Goal: Information Seeking & Learning: Compare options

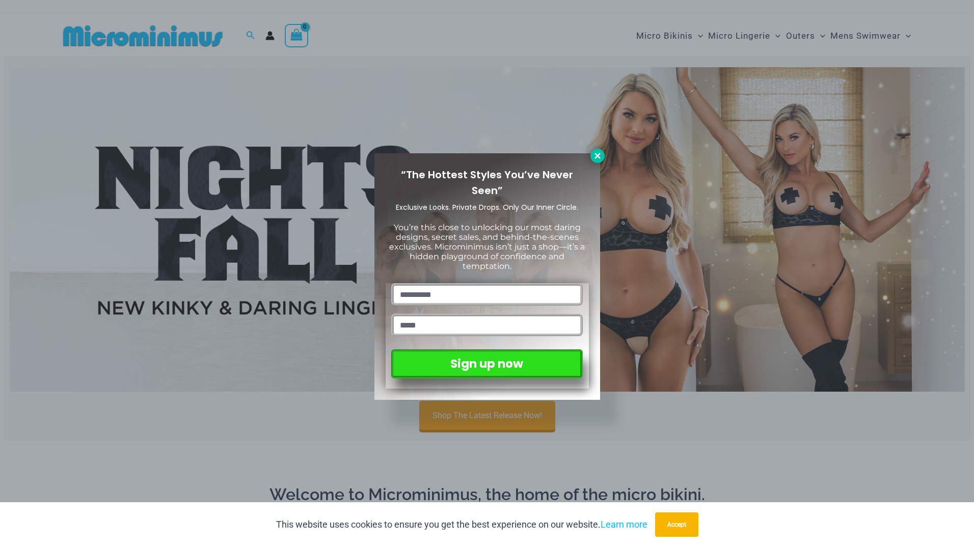
click at [597, 155] on icon at bounding box center [598, 156] width 6 height 6
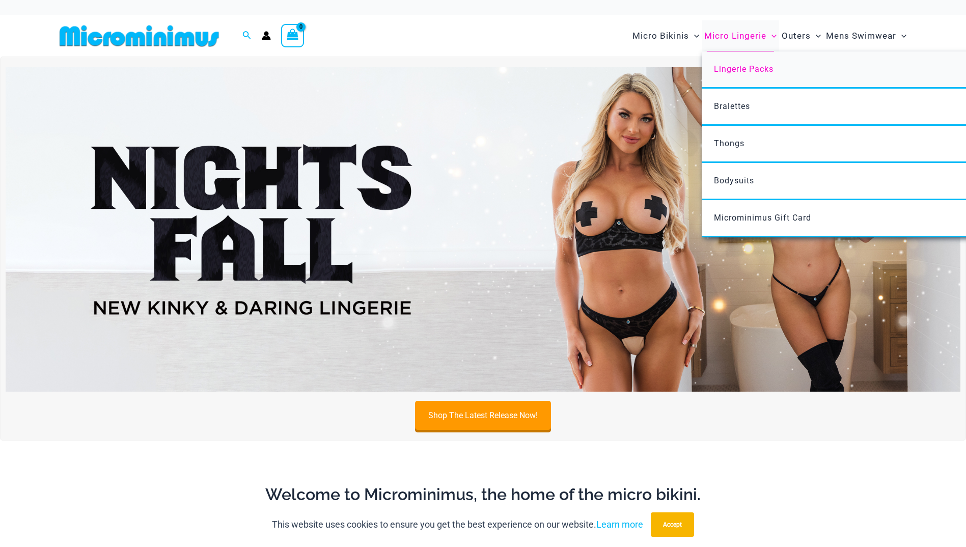
click at [752, 67] on span "Lingerie Packs" at bounding box center [744, 69] width 60 height 10
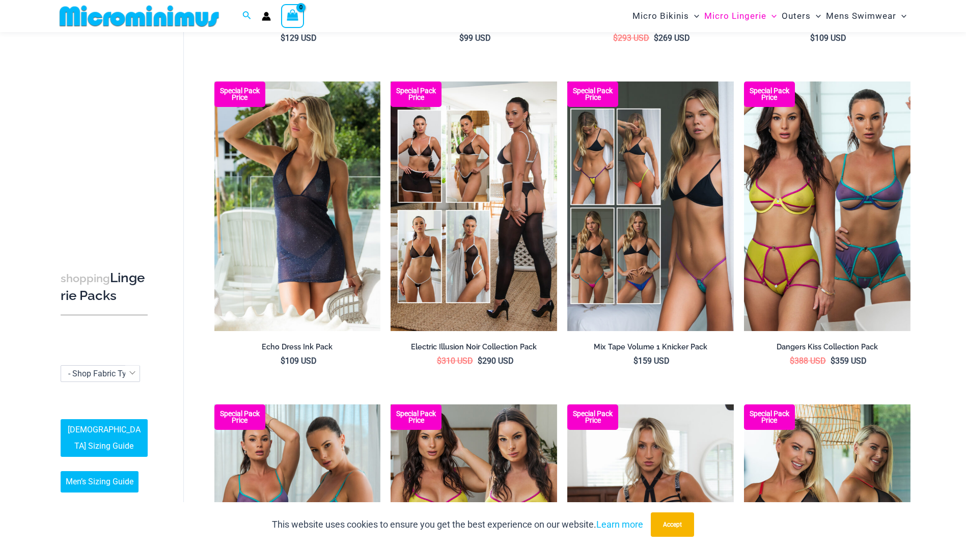
scroll to position [335, 0]
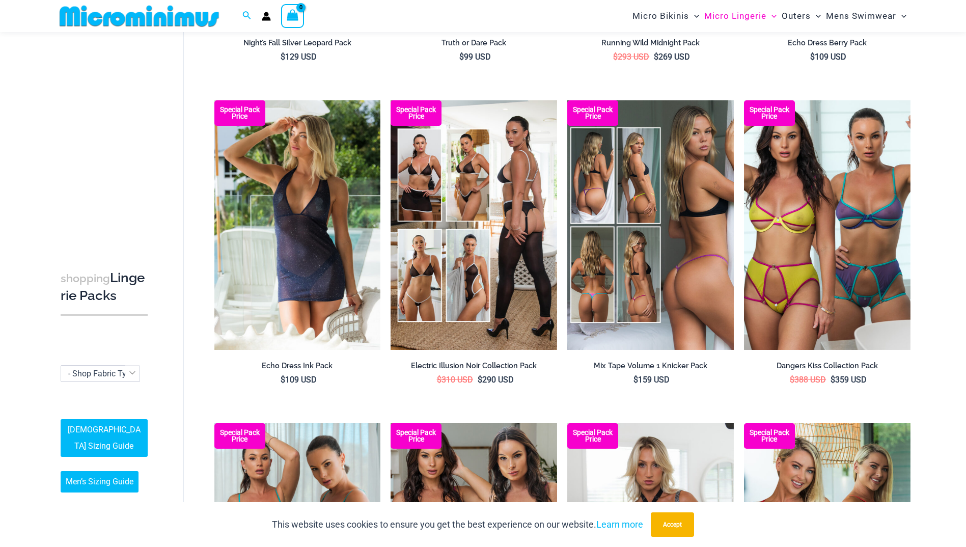
click at [666, 223] on img at bounding box center [651, 225] width 167 height 250
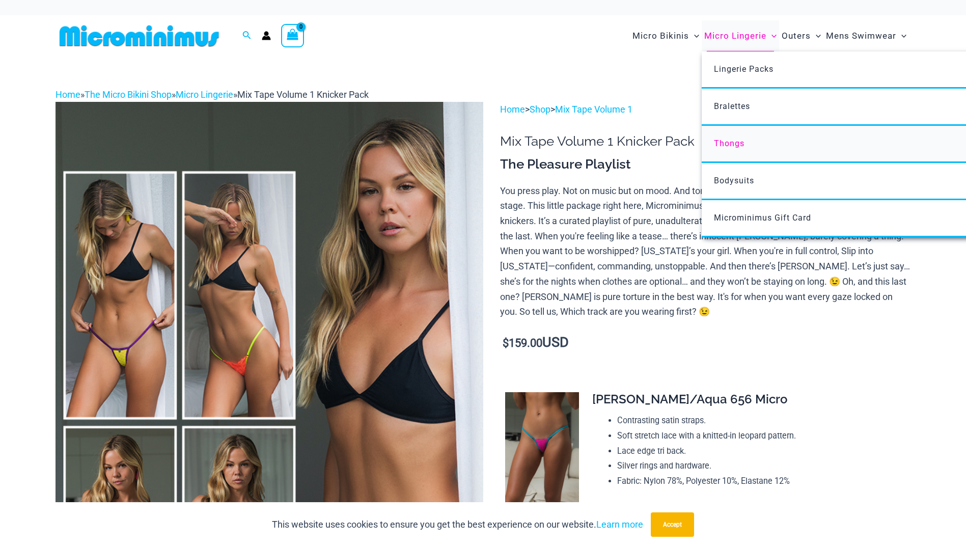
click at [730, 143] on span "Thongs" at bounding box center [729, 144] width 31 height 10
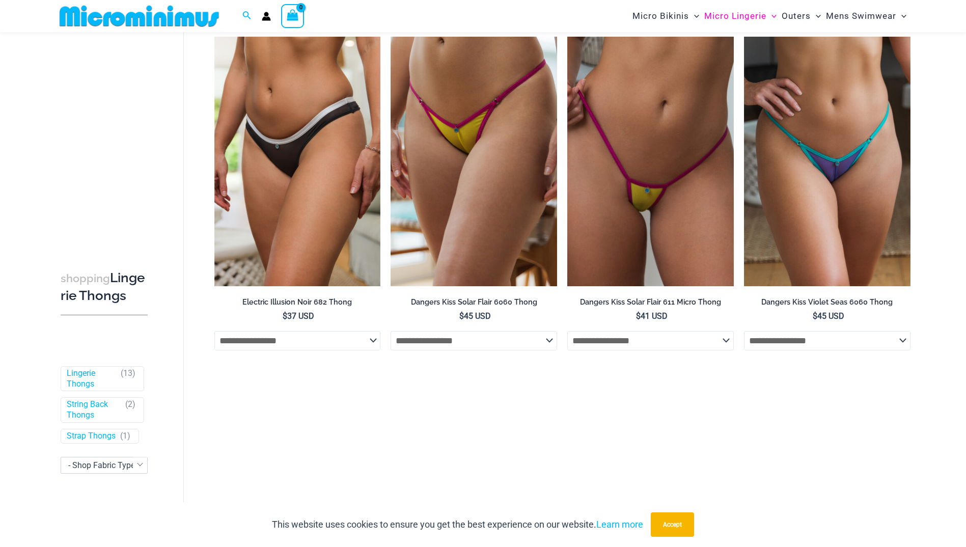
scroll to position [501, 0]
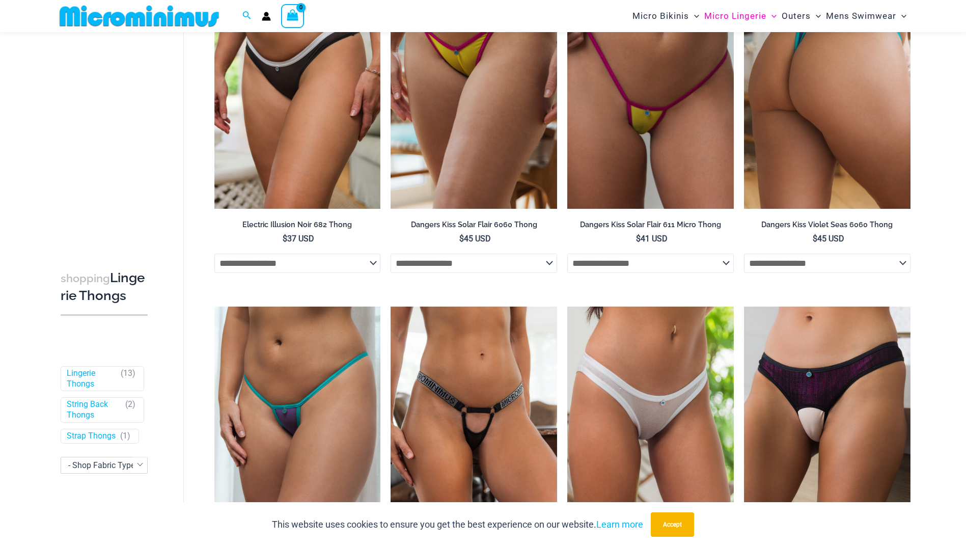
click at [800, 132] on img at bounding box center [827, 84] width 167 height 250
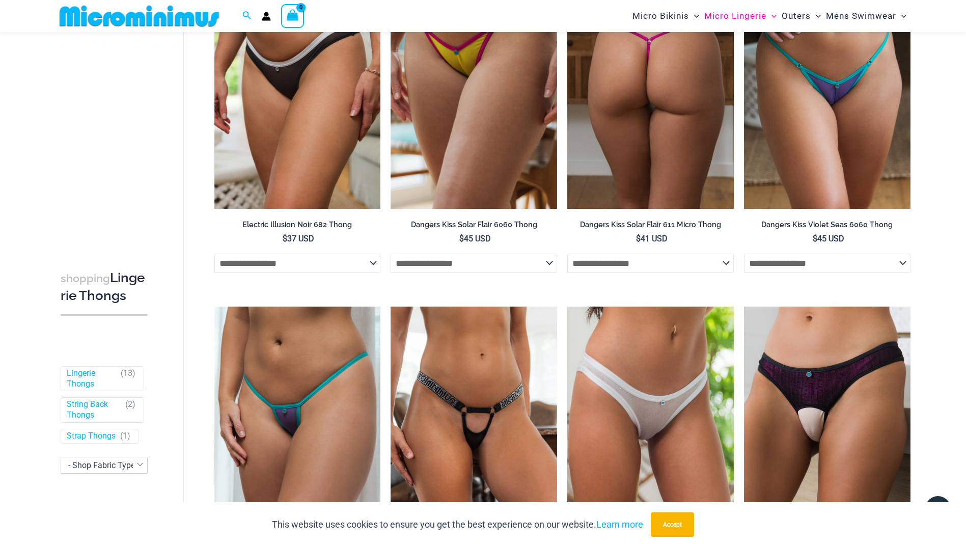
click at [644, 124] on img at bounding box center [651, 84] width 167 height 250
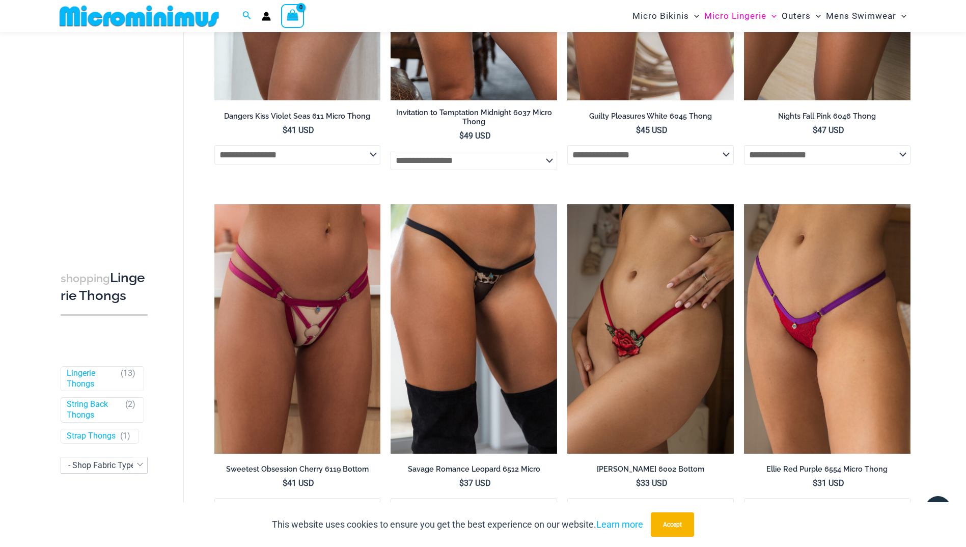
scroll to position [959, 0]
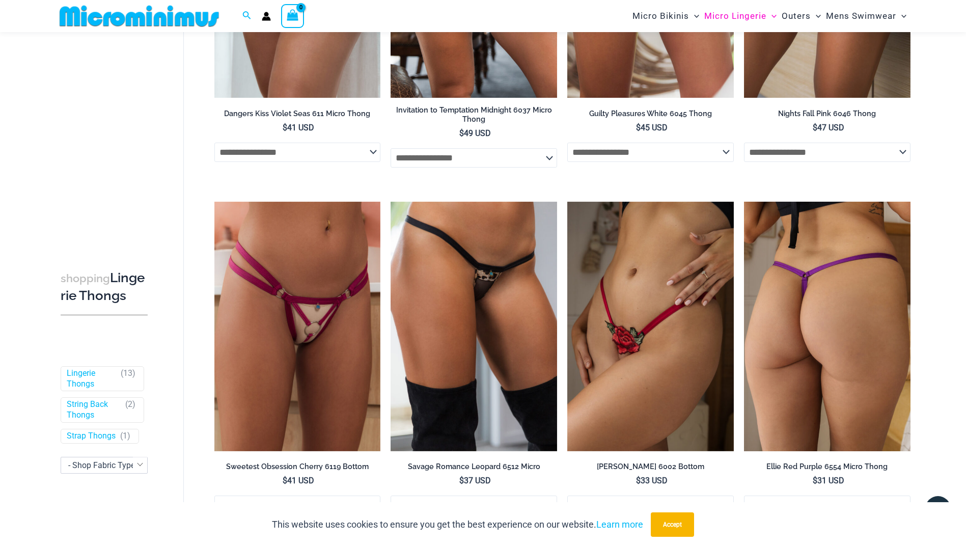
click at [832, 332] on img at bounding box center [827, 327] width 167 height 250
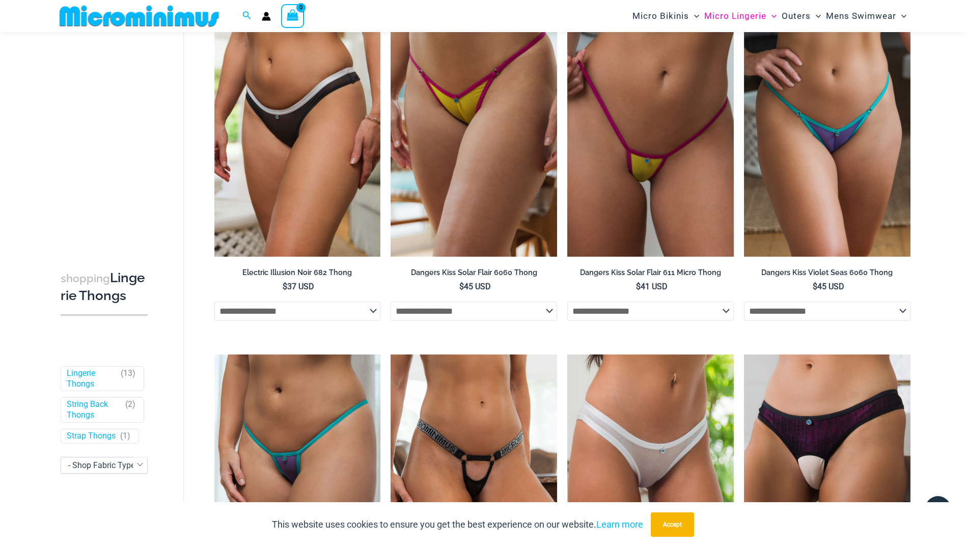
scroll to position [450, 0]
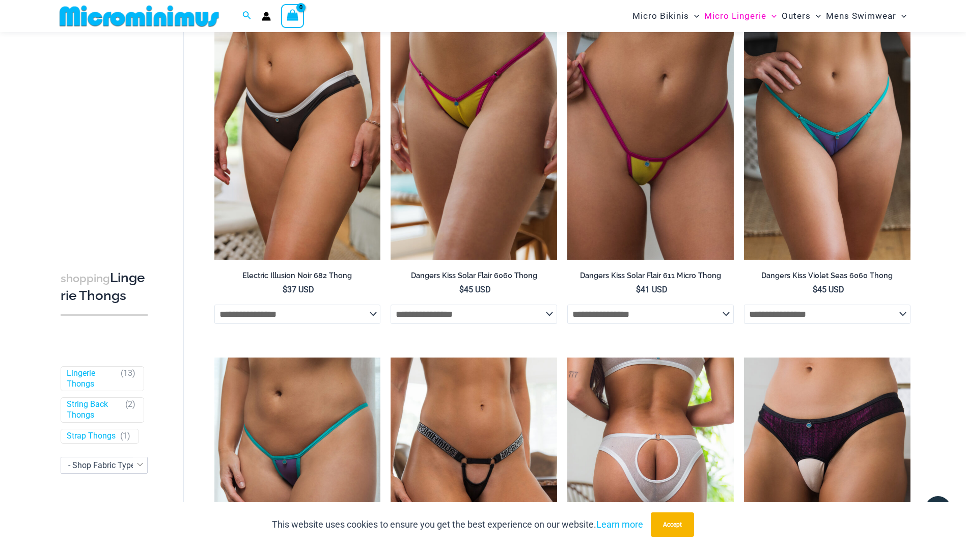
click at [637, 433] on img at bounding box center [651, 483] width 167 height 250
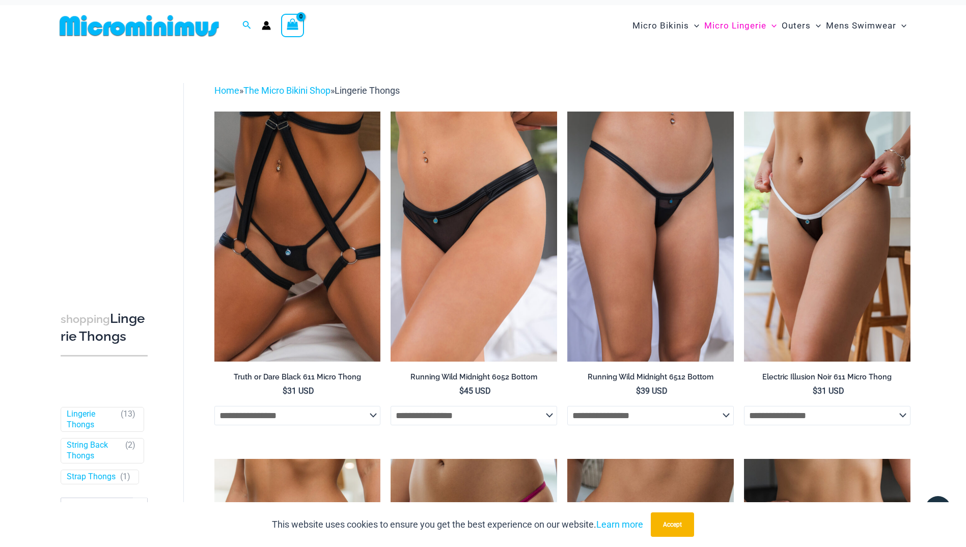
scroll to position [0, 0]
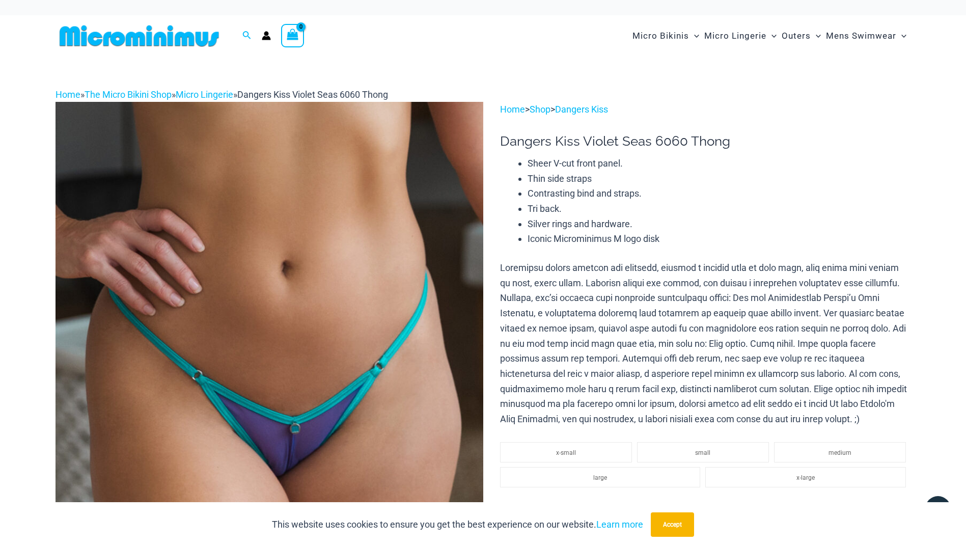
click at [455, 304] on img at bounding box center [270, 423] width 428 height 642
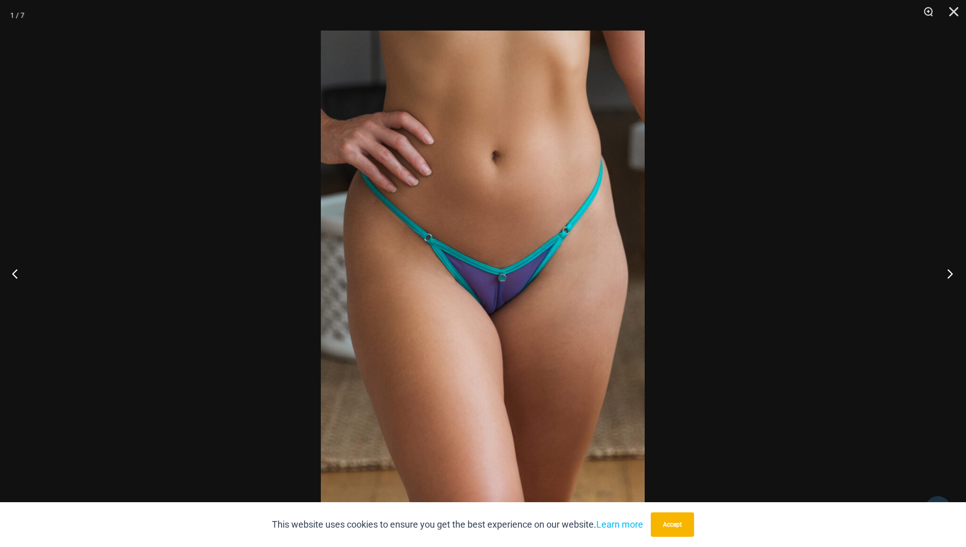
click at [951, 274] on button "Next" at bounding box center [947, 273] width 38 height 51
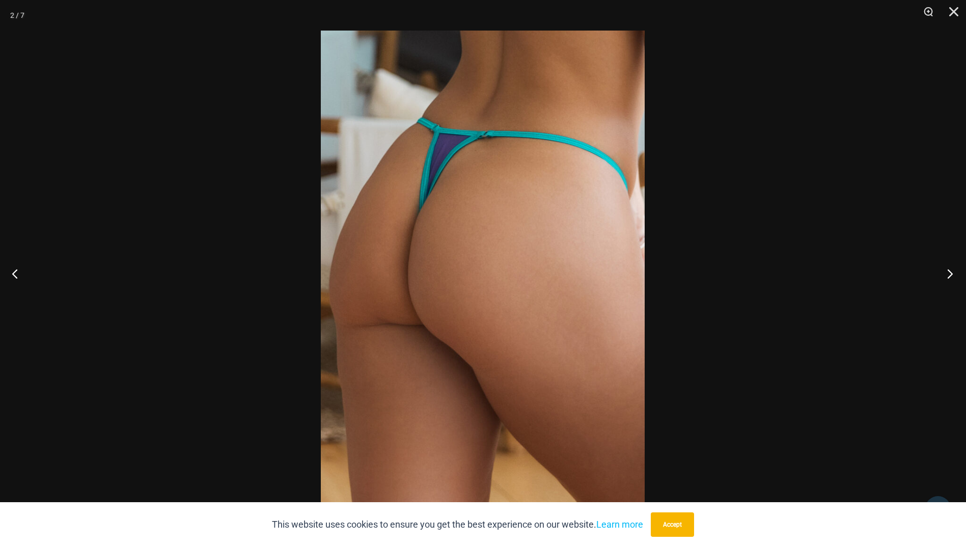
click at [951, 274] on button "Next" at bounding box center [947, 273] width 38 height 51
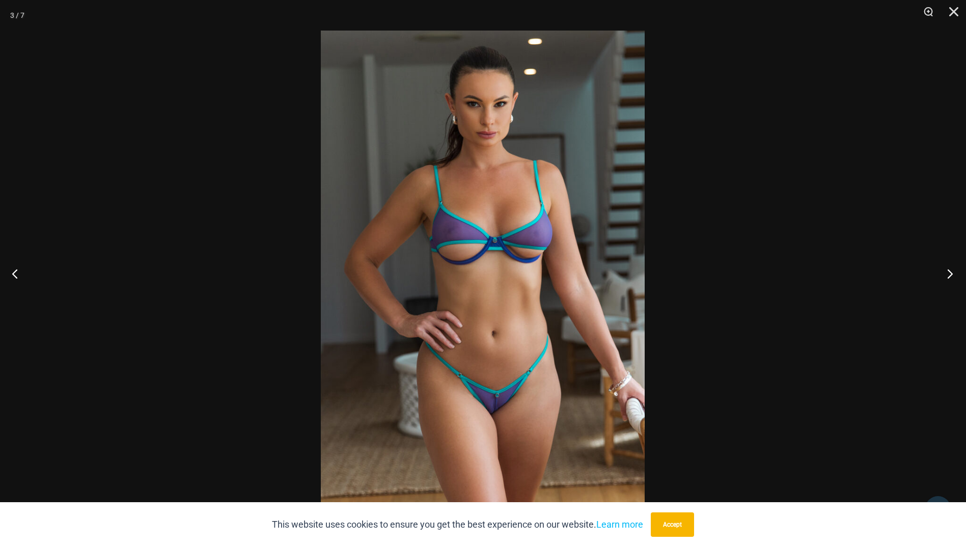
click at [948, 275] on button "Next" at bounding box center [947, 273] width 38 height 51
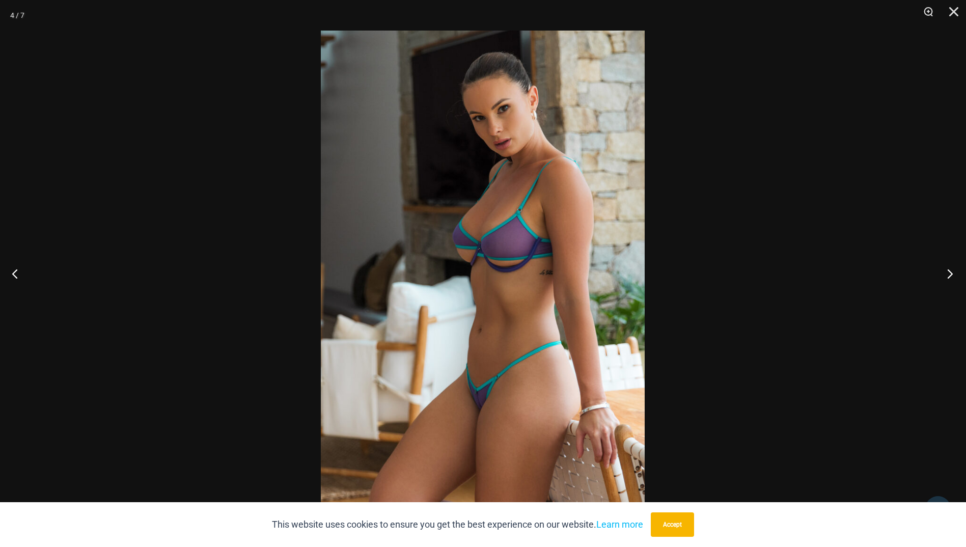
click at [947, 276] on button "Next" at bounding box center [947, 273] width 38 height 51
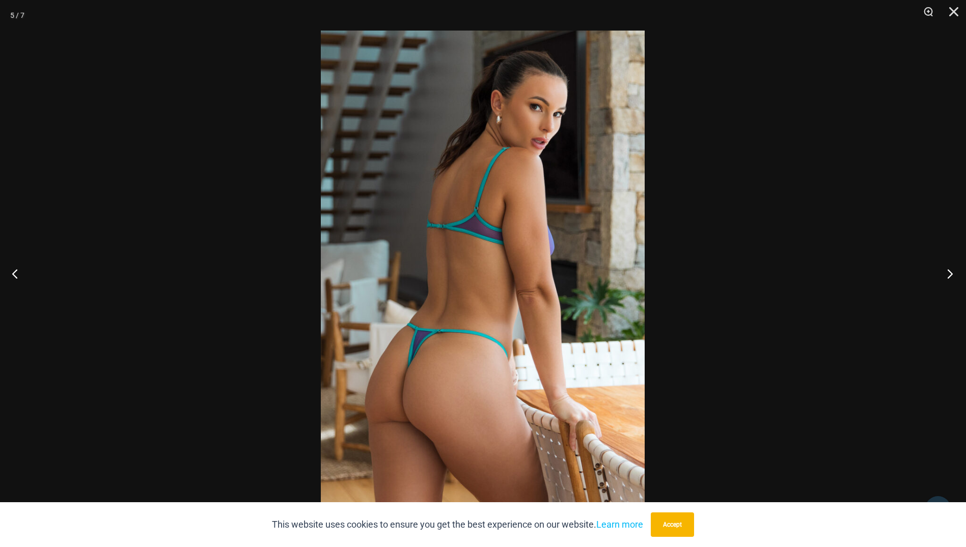
click at [947, 276] on button "Next" at bounding box center [947, 273] width 38 height 51
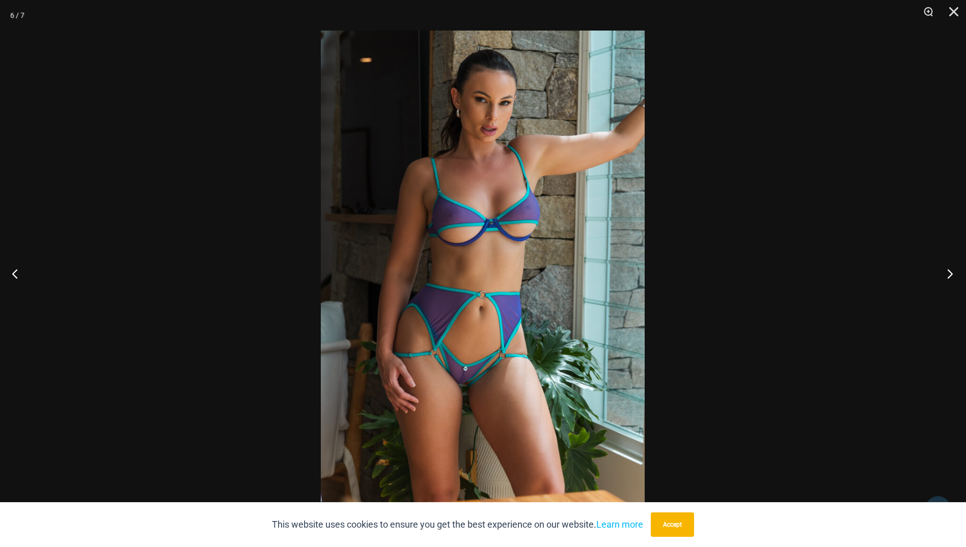
click at [950, 276] on button "Next" at bounding box center [947, 273] width 38 height 51
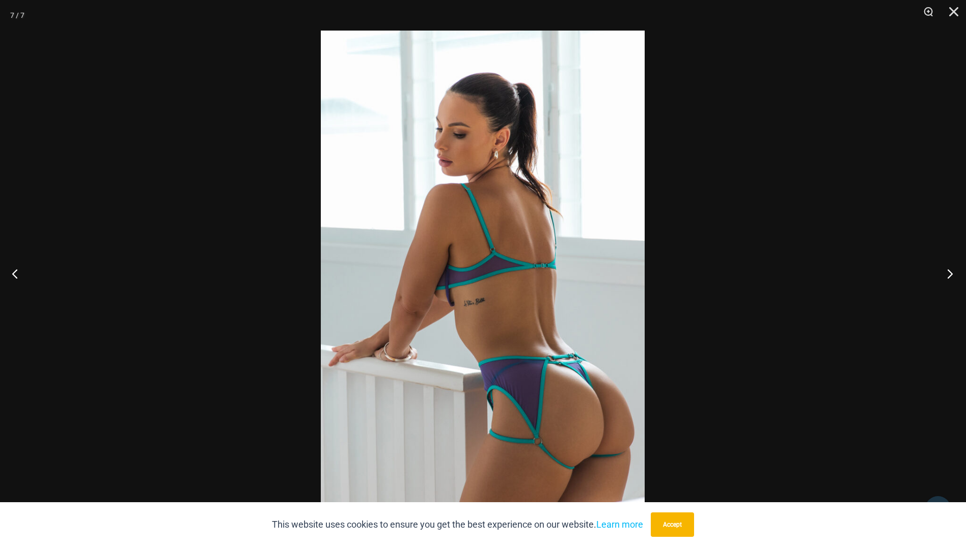
click at [950, 276] on button "Next" at bounding box center [947, 273] width 38 height 51
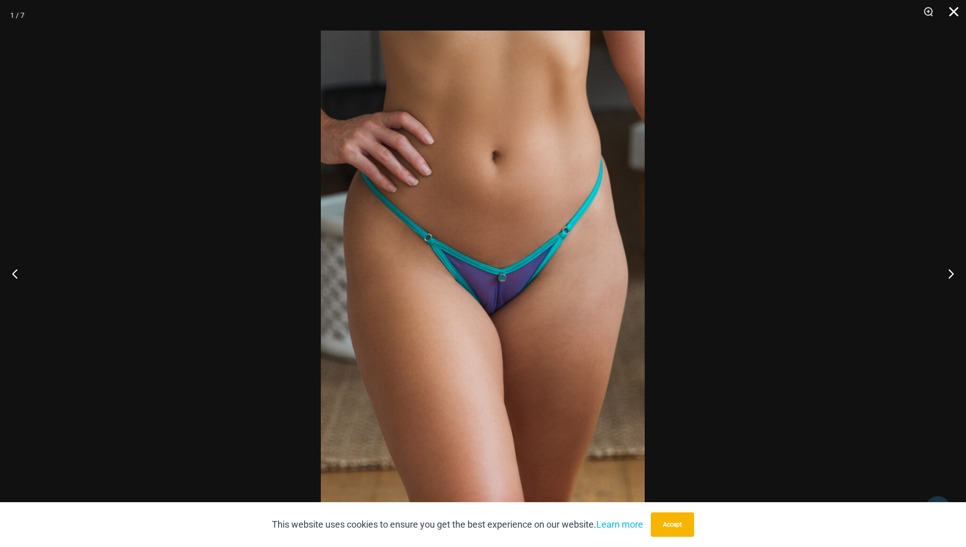
click at [955, 10] on button "Close" at bounding box center [950, 15] width 25 height 31
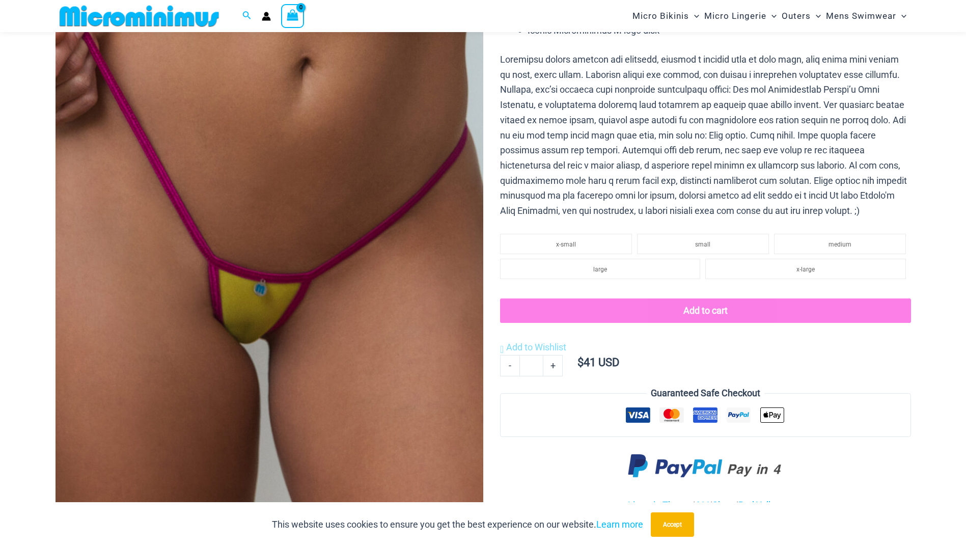
scroll to position [247, 0]
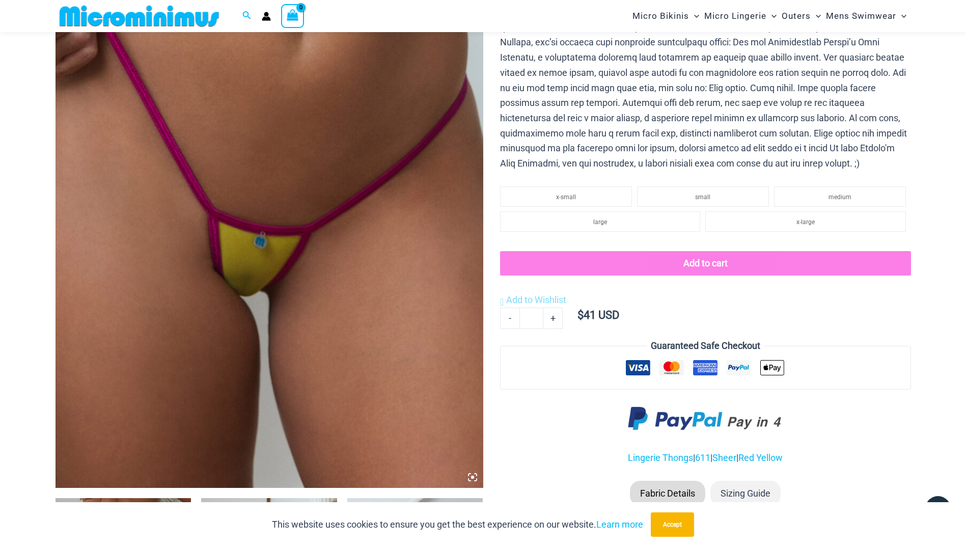
click at [434, 268] on img at bounding box center [270, 167] width 428 height 642
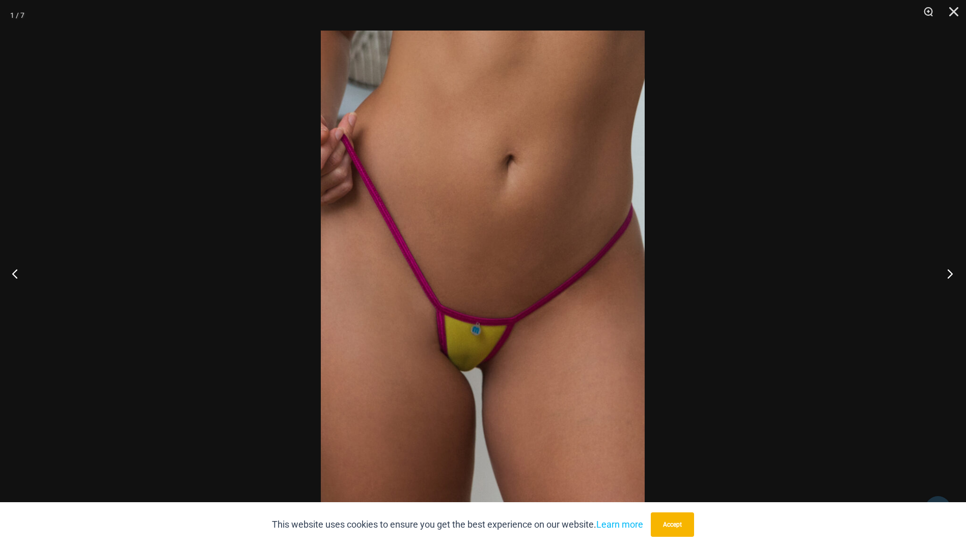
click at [951, 276] on button "Next" at bounding box center [947, 273] width 38 height 51
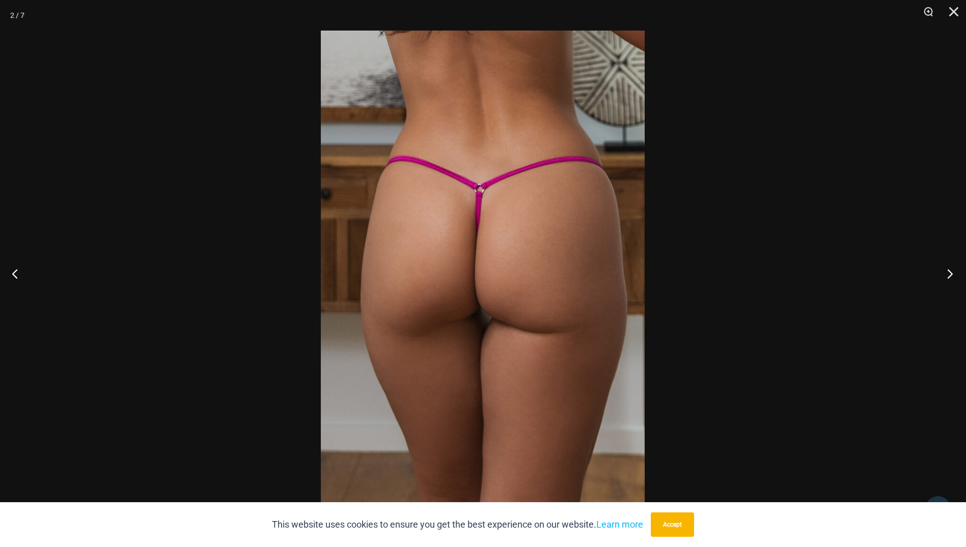
click at [951, 276] on button "Next" at bounding box center [947, 273] width 38 height 51
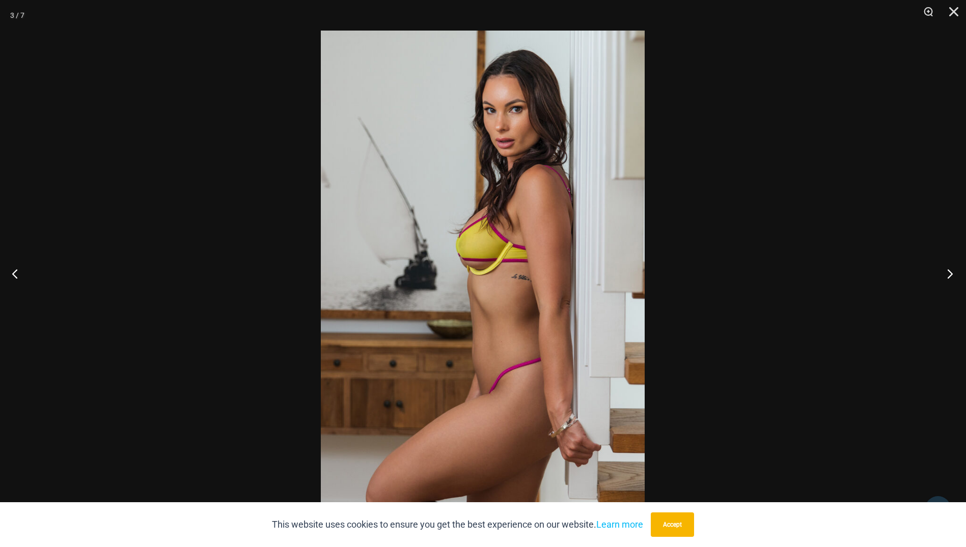
click at [951, 276] on button "Next" at bounding box center [947, 273] width 38 height 51
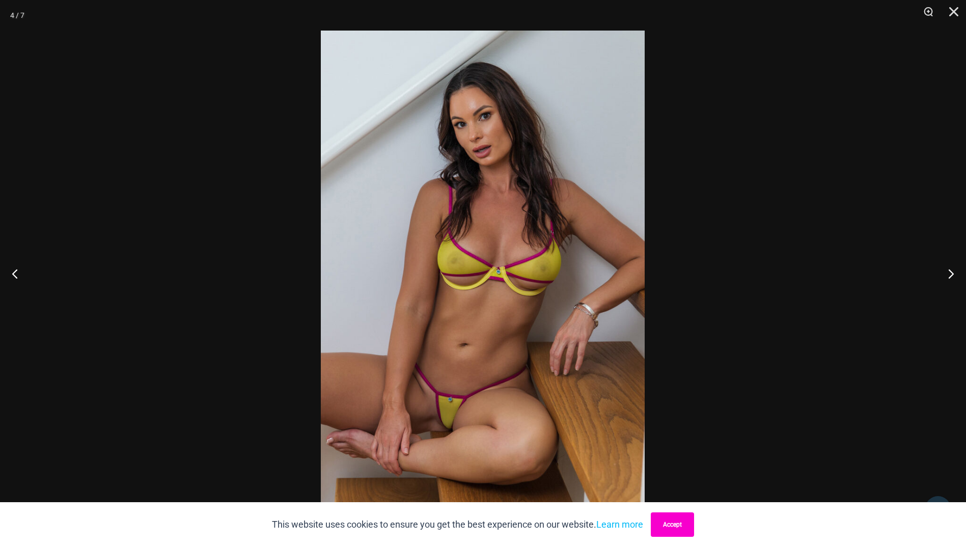
click at [688, 533] on button "Accept" at bounding box center [672, 525] width 43 height 24
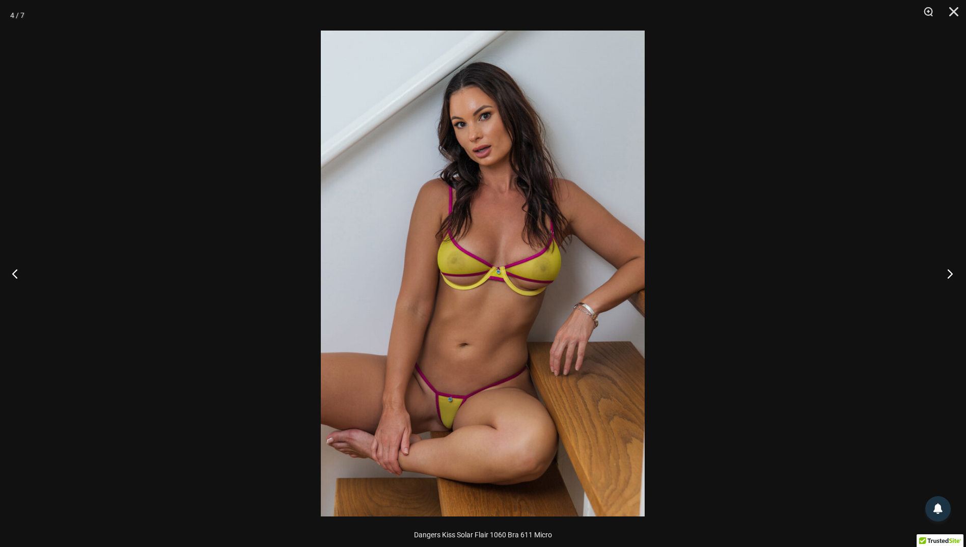
click at [951, 274] on button "Next" at bounding box center [947, 273] width 38 height 51
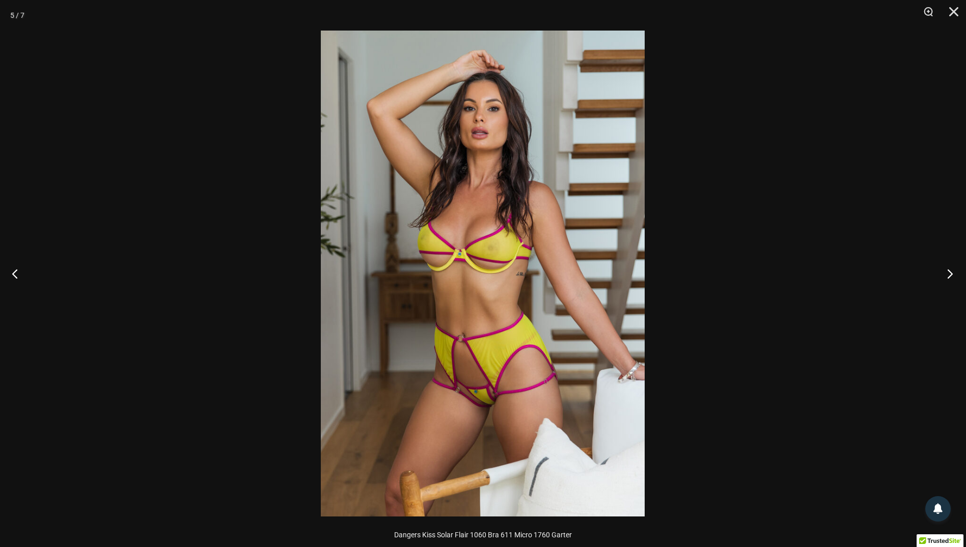
click at [951, 274] on button "Next" at bounding box center [947, 273] width 38 height 51
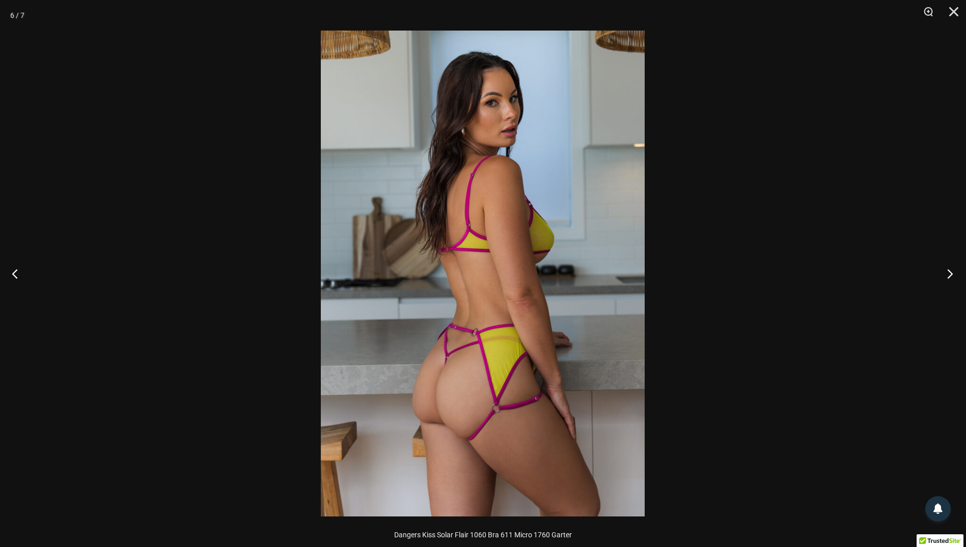
click at [951, 274] on button "Next" at bounding box center [947, 273] width 38 height 51
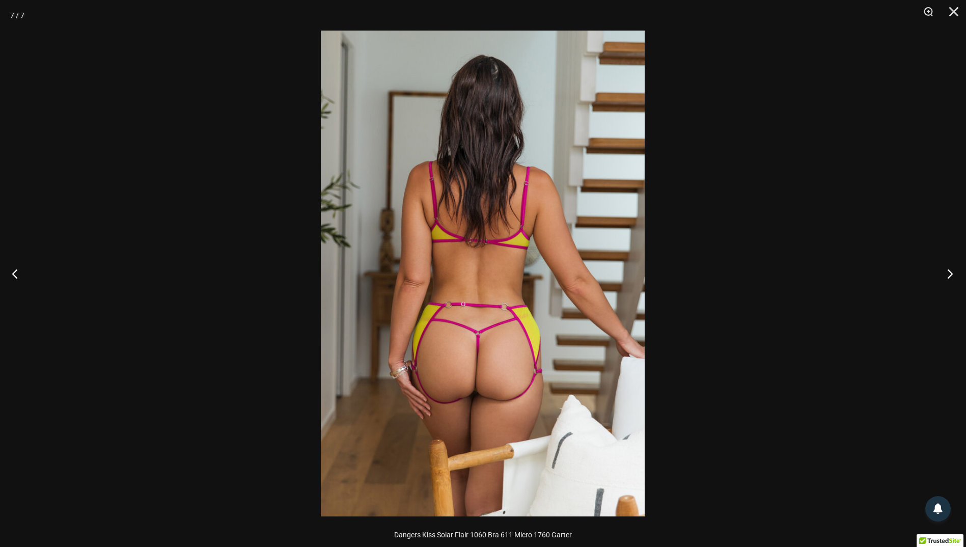
click at [951, 274] on button "Next" at bounding box center [947, 273] width 38 height 51
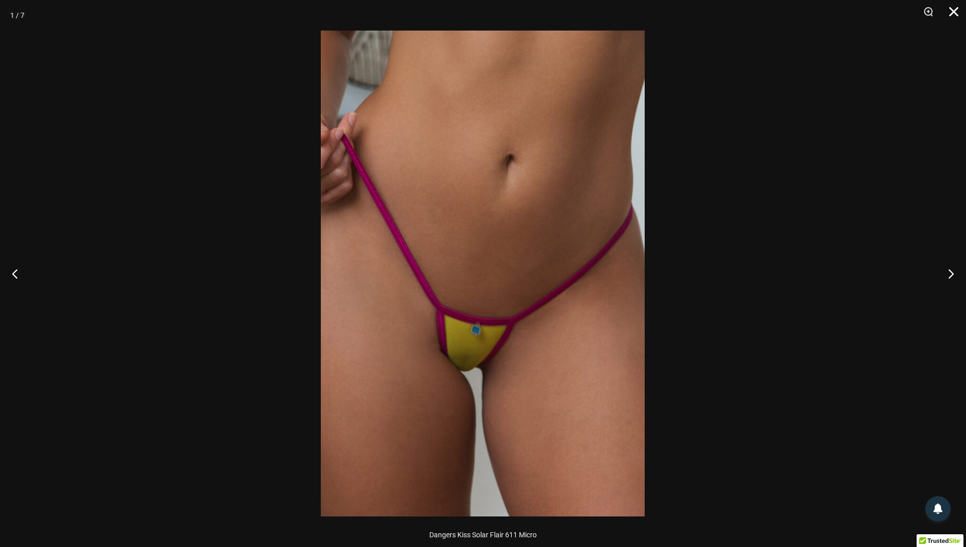
click at [952, 9] on button "Close" at bounding box center [950, 15] width 25 height 31
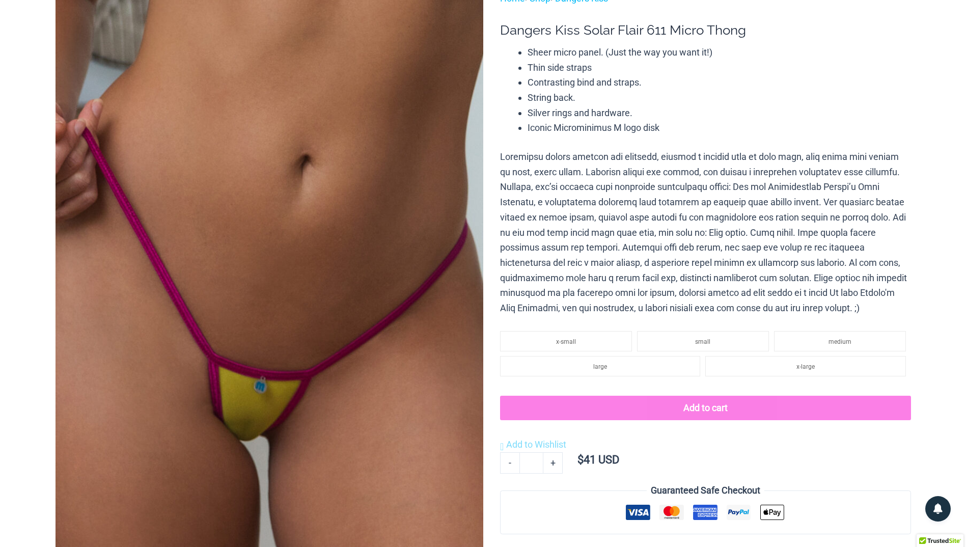
scroll to position [0, 0]
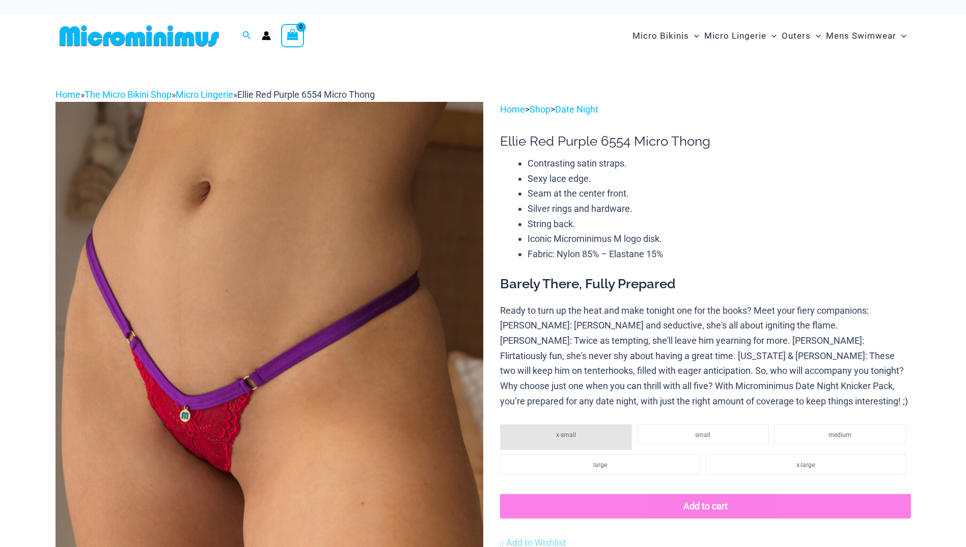
click at [377, 354] on img at bounding box center [270, 423] width 428 height 642
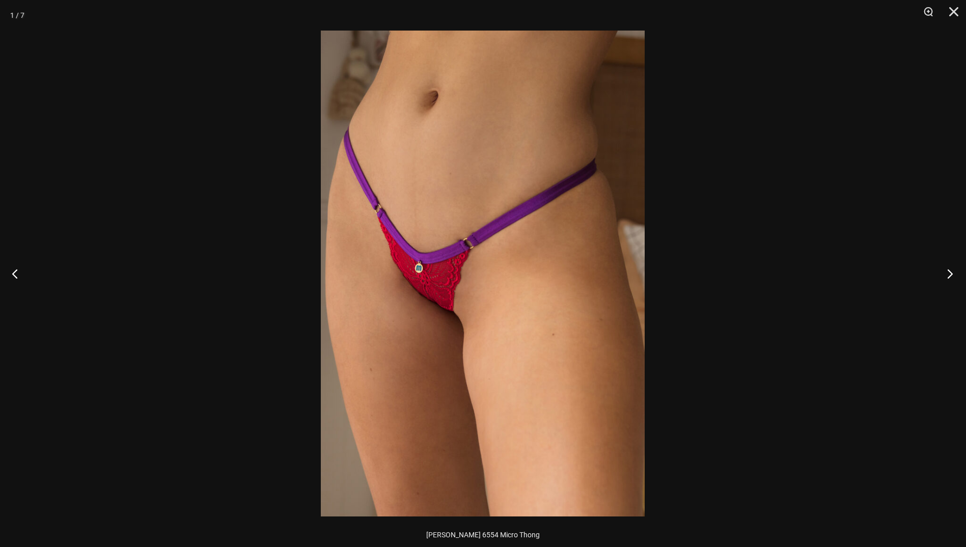
click at [949, 276] on button "Next" at bounding box center [947, 273] width 38 height 51
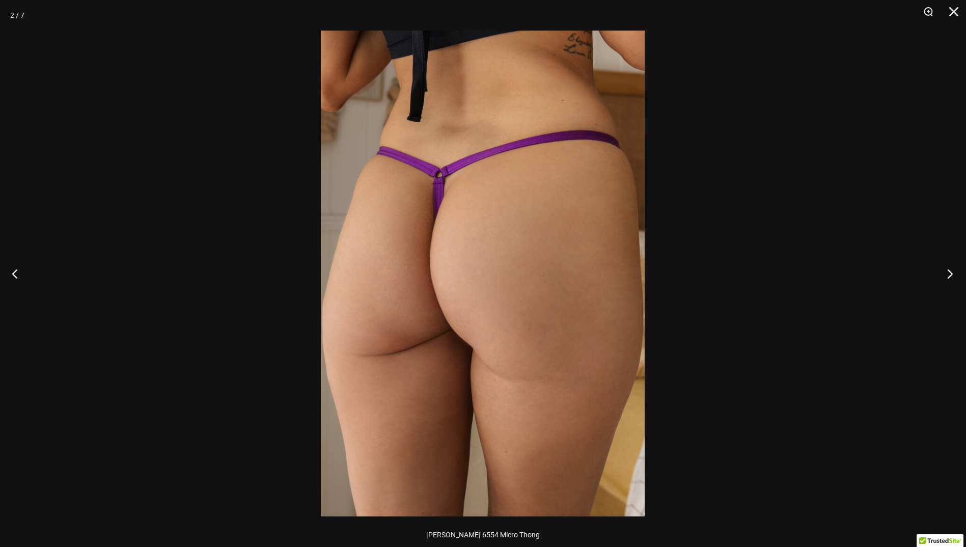
click at [949, 276] on button "Next" at bounding box center [947, 273] width 38 height 51
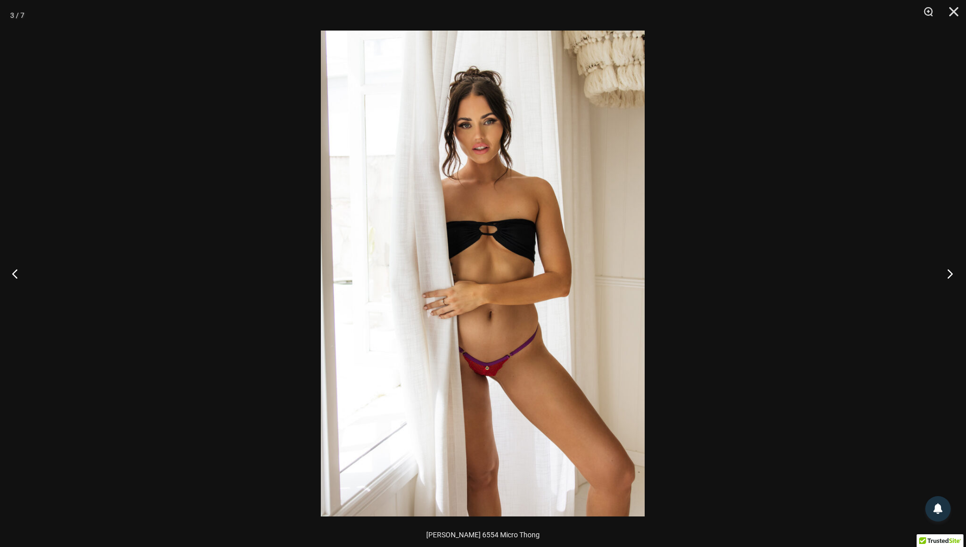
click at [949, 276] on button "Next" at bounding box center [947, 273] width 38 height 51
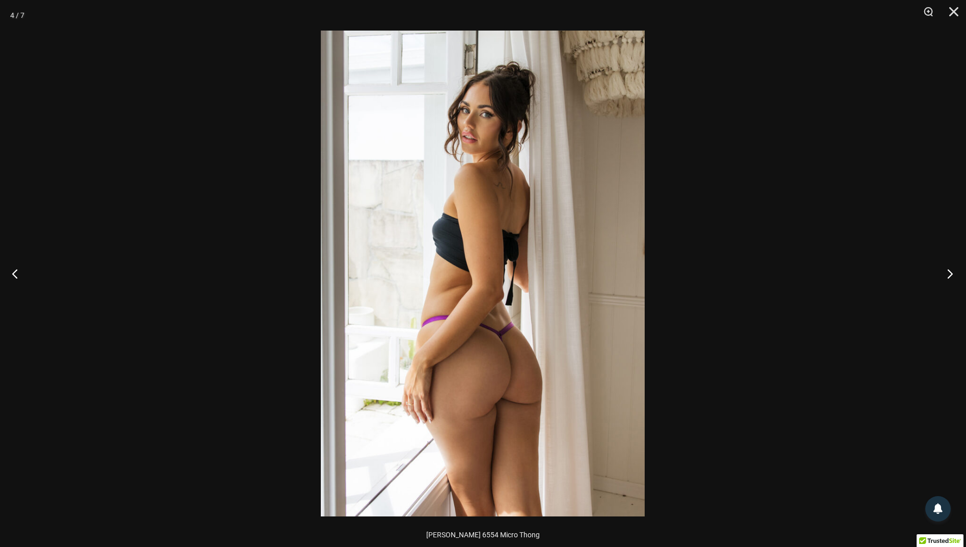
click at [949, 276] on button "Next" at bounding box center [947, 273] width 38 height 51
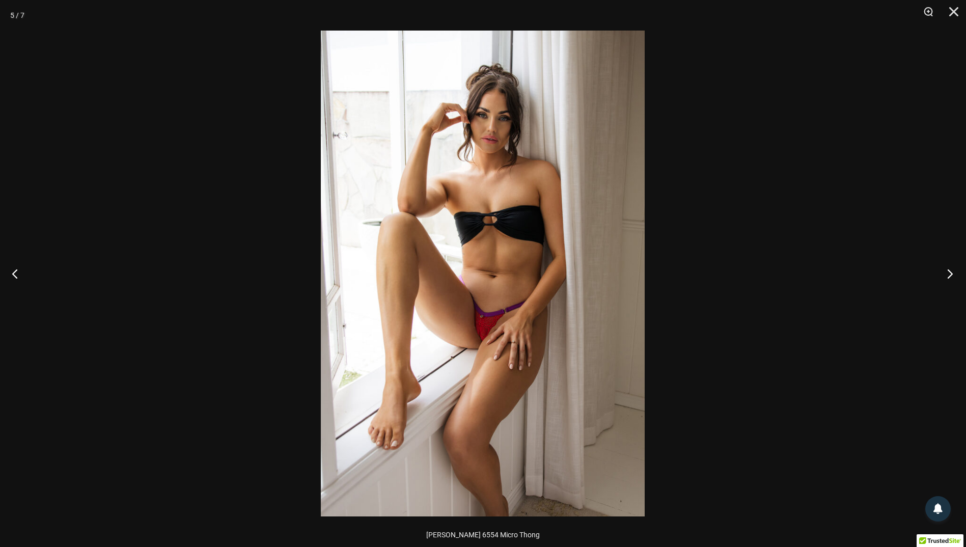
click at [949, 276] on button "Next" at bounding box center [947, 273] width 38 height 51
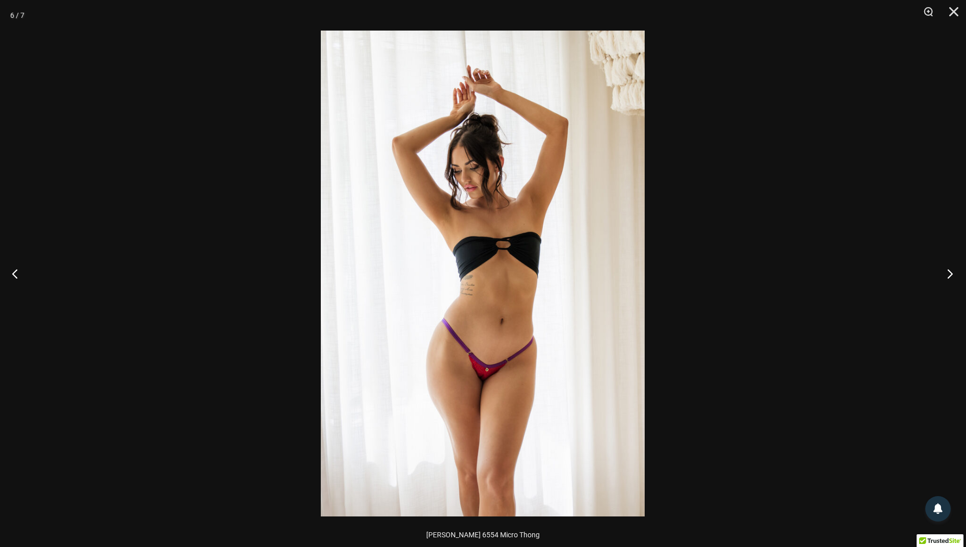
click at [949, 276] on button "Next" at bounding box center [947, 273] width 38 height 51
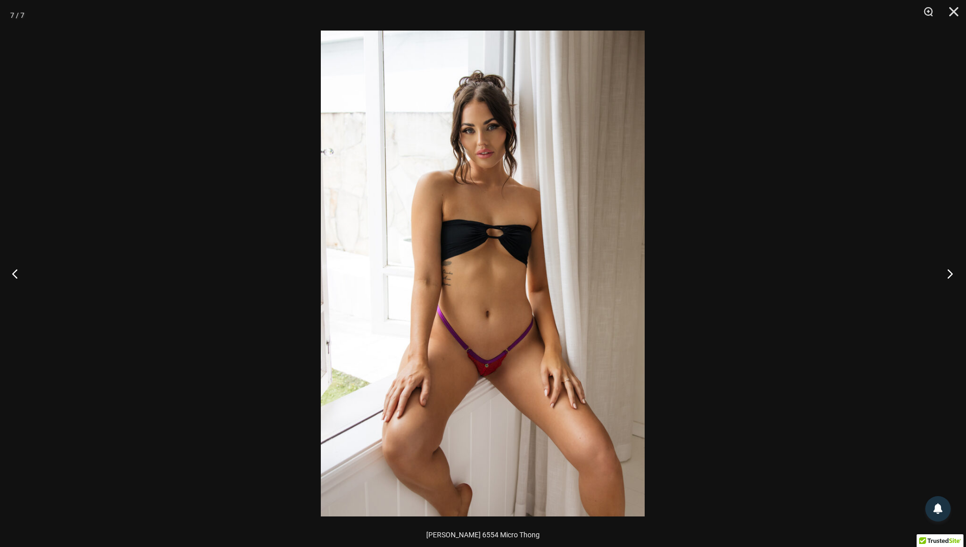
click at [949, 276] on button "Next" at bounding box center [947, 273] width 38 height 51
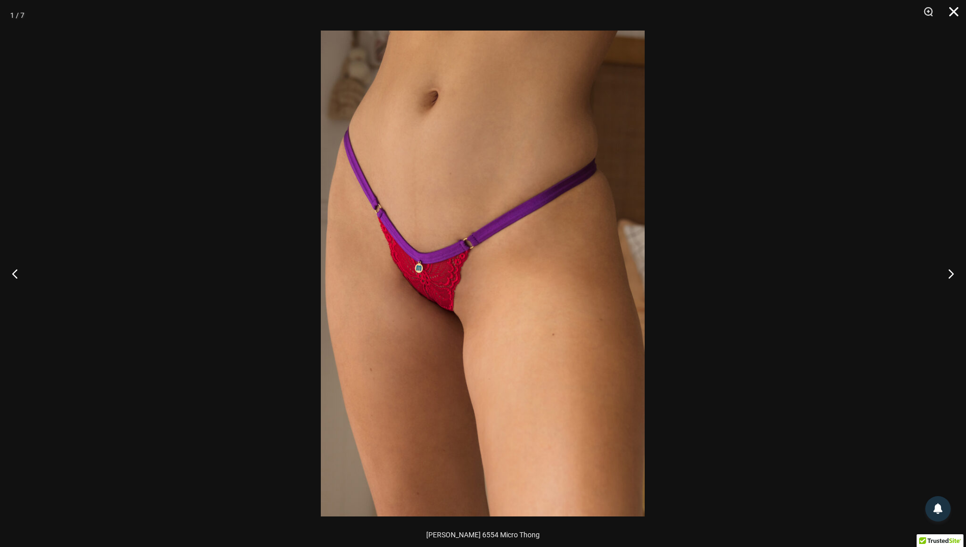
click at [957, 3] on button "Close" at bounding box center [950, 15] width 25 height 31
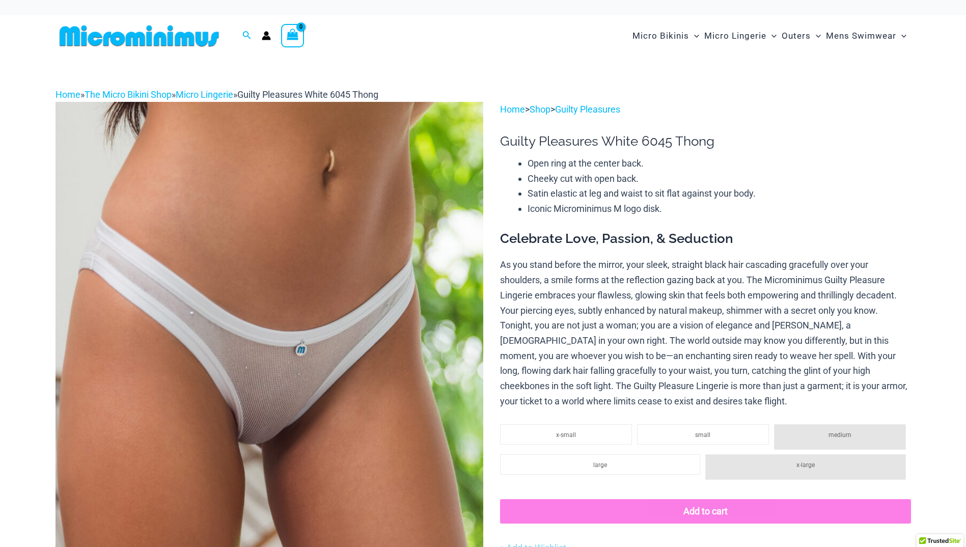
click at [406, 310] on img at bounding box center [270, 423] width 428 height 642
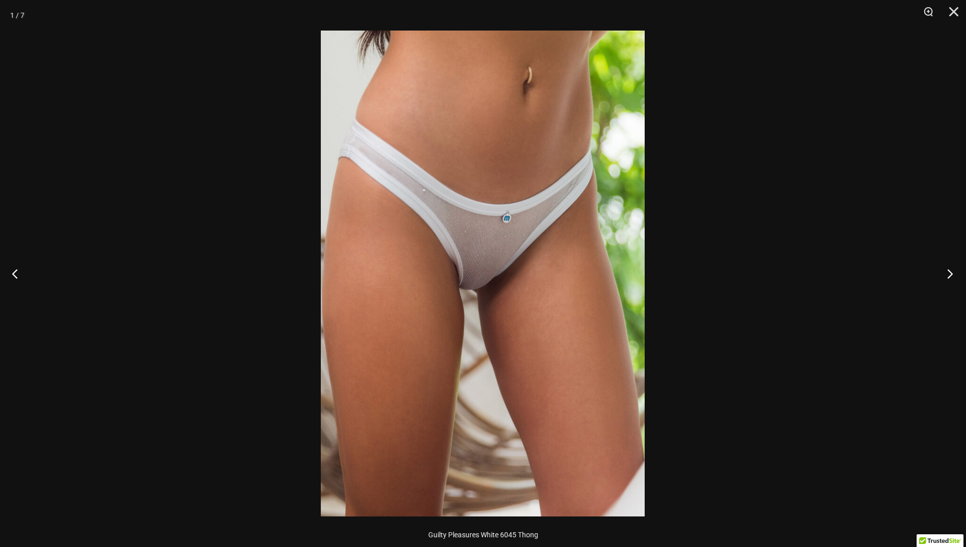
click at [946, 273] on button "Next" at bounding box center [947, 273] width 38 height 51
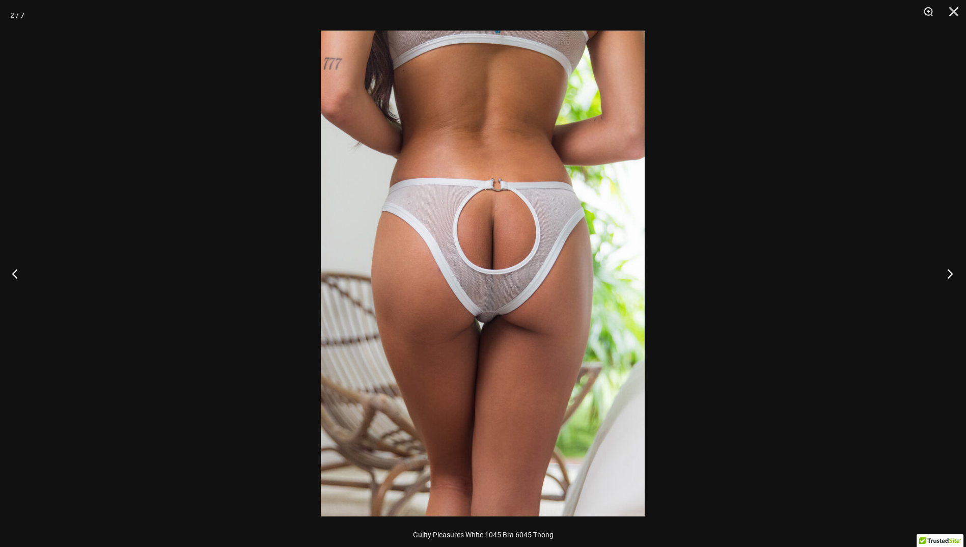
click at [951, 275] on button "Next" at bounding box center [947, 273] width 38 height 51
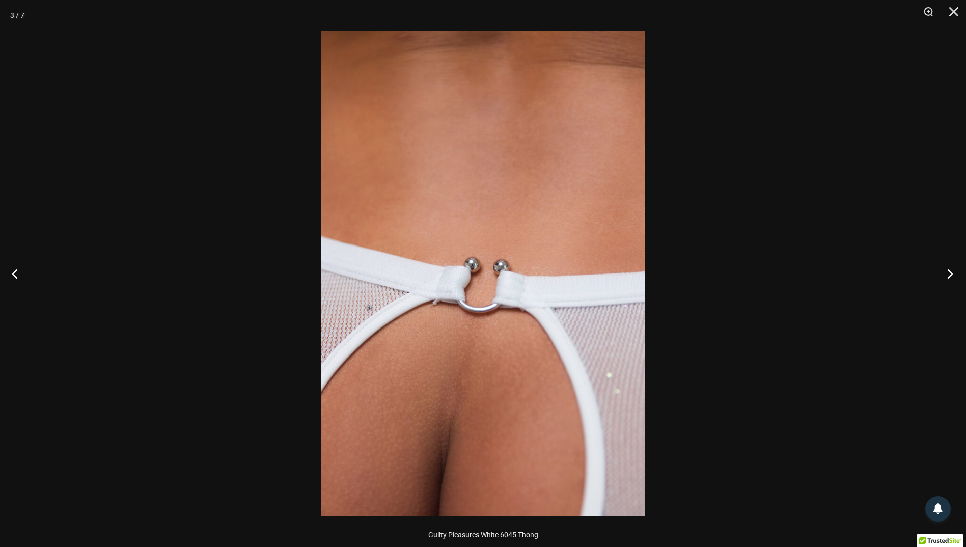
click at [951, 275] on button "Next" at bounding box center [947, 273] width 38 height 51
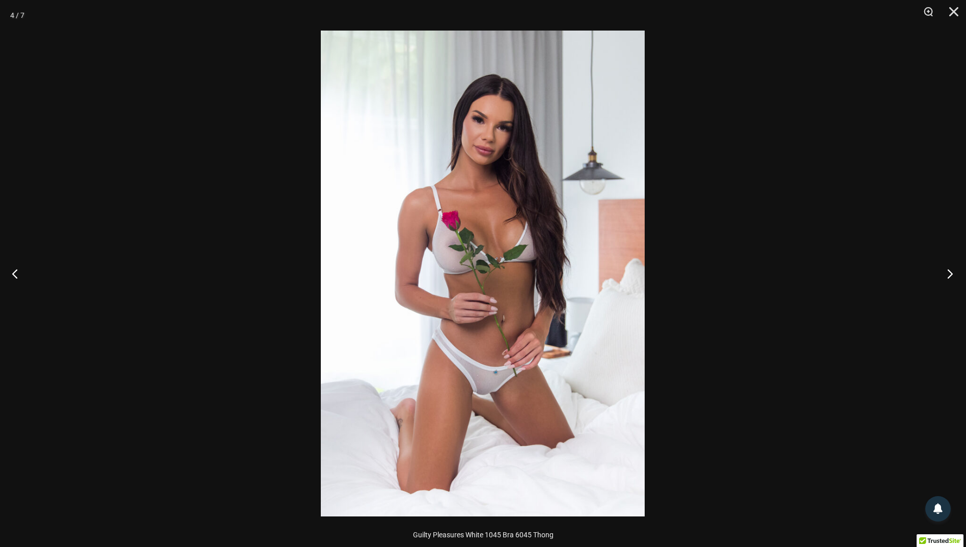
click at [951, 275] on button "Next" at bounding box center [947, 273] width 38 height 51
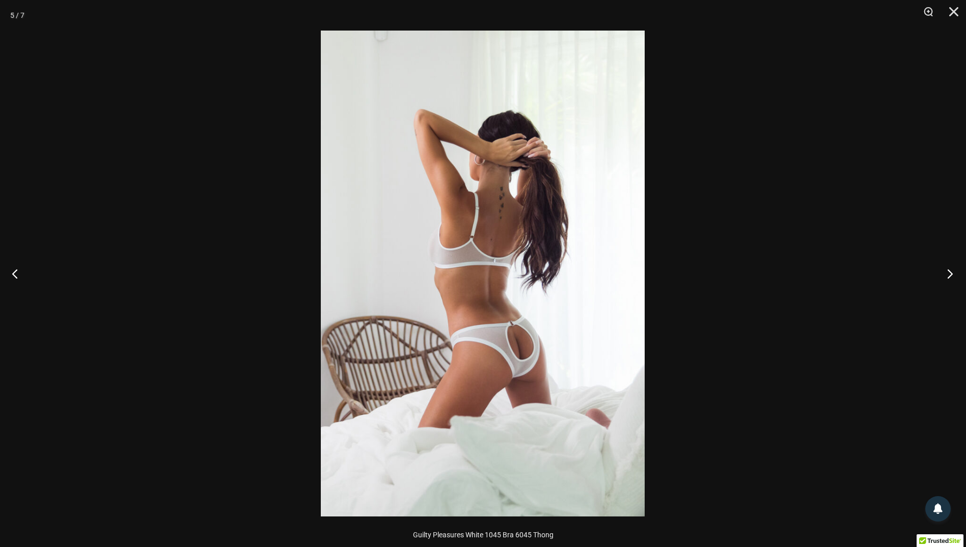
click at [951, 275] on button "Next" at bounding box center [947, 273] width 38 height 51
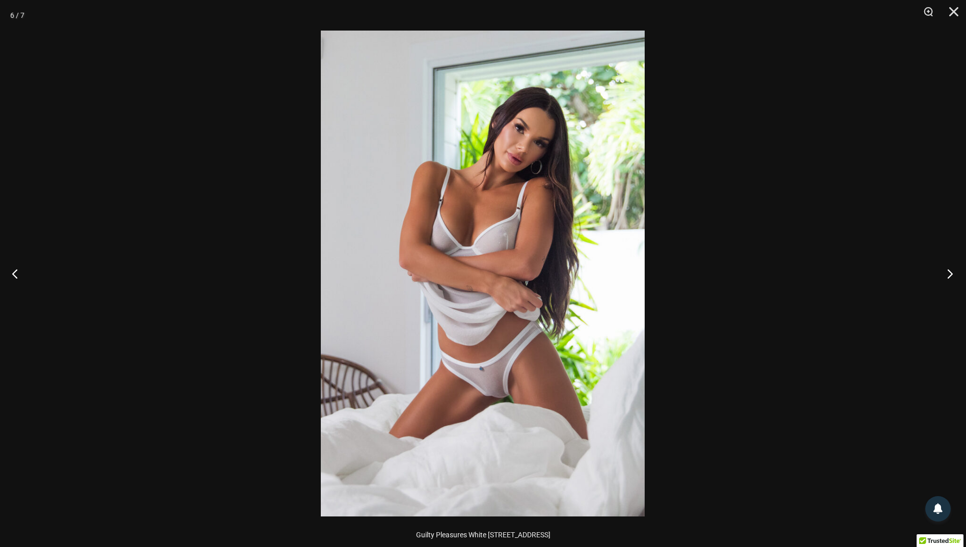
click at [951, 275] on button "Next" at bounding box center [947, 273] width 38 height 51
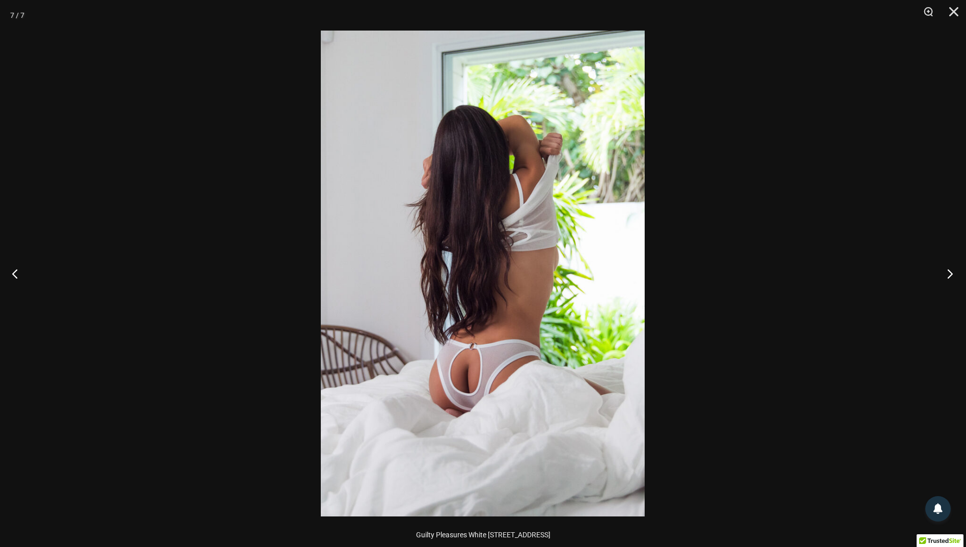
click at [951, 275] on button "Next" at bounding box center [947, 273] width 38 height 51
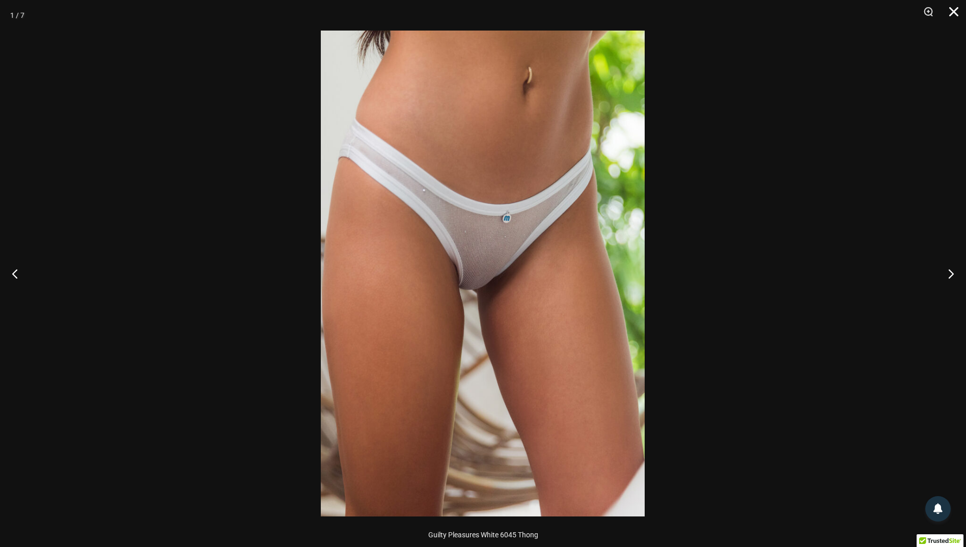
click at [947, 4] on button "Close" at bounding box center [950, 15] width 25 height 31
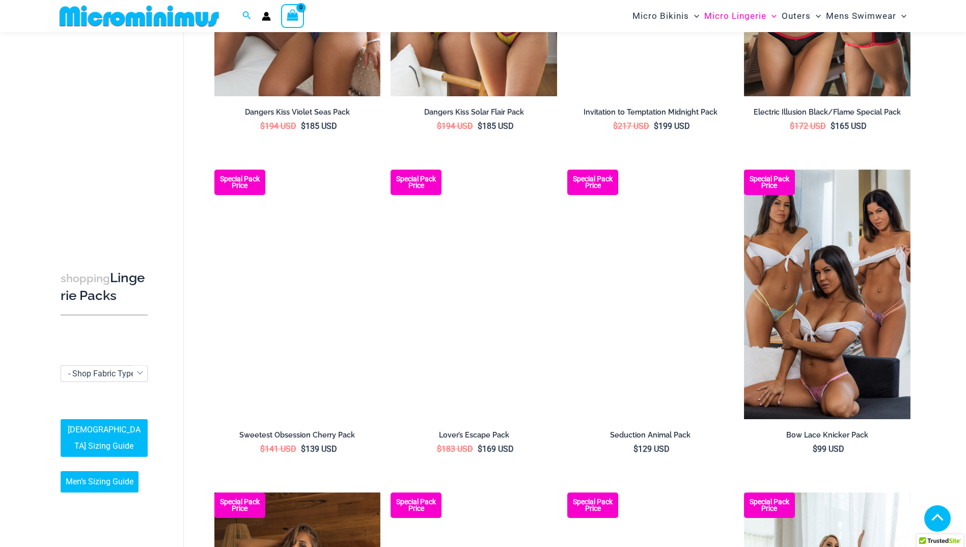
scroll to position [937, 0]
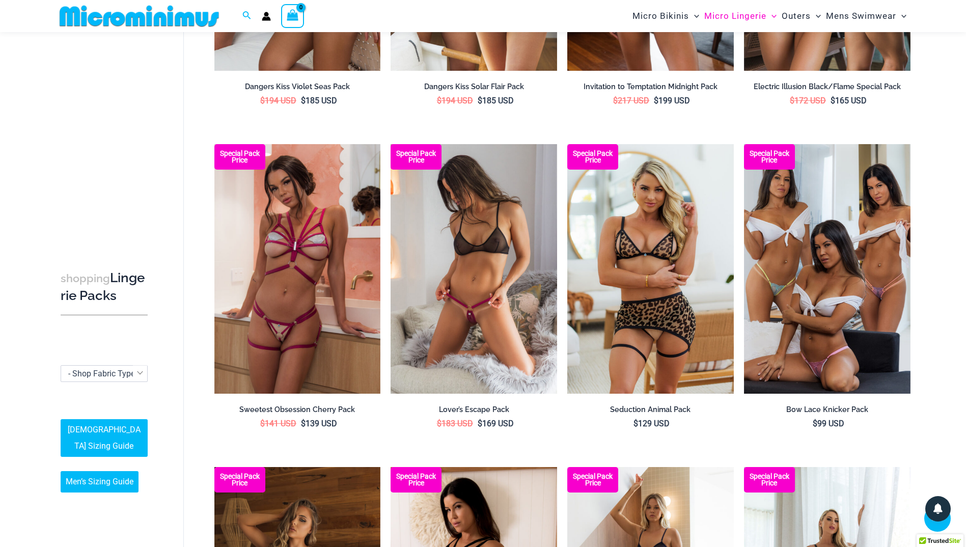
click at [467, 280] on img at bounding box center [474, 269] width 167 height 250
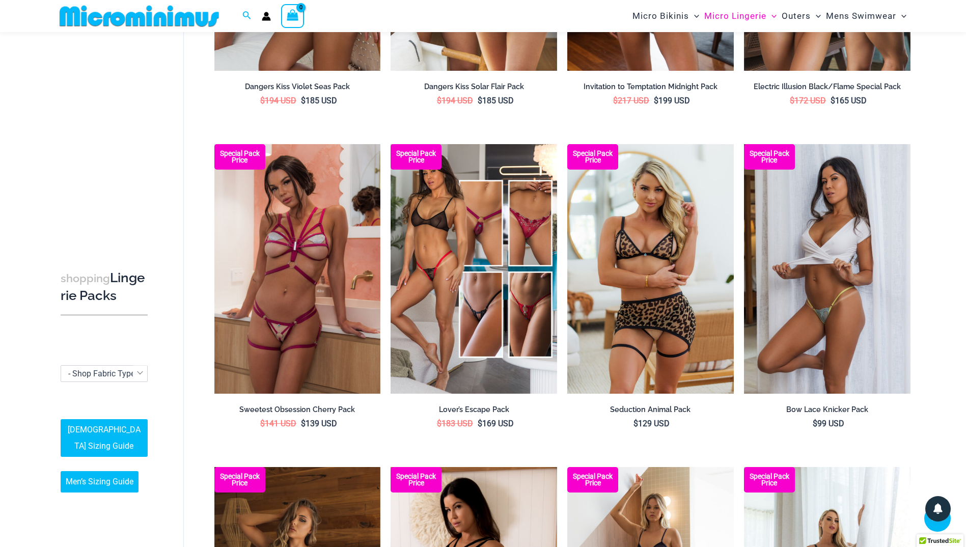
click at [838, 317] on img at bounding box center [827, 269] width 167 height 250
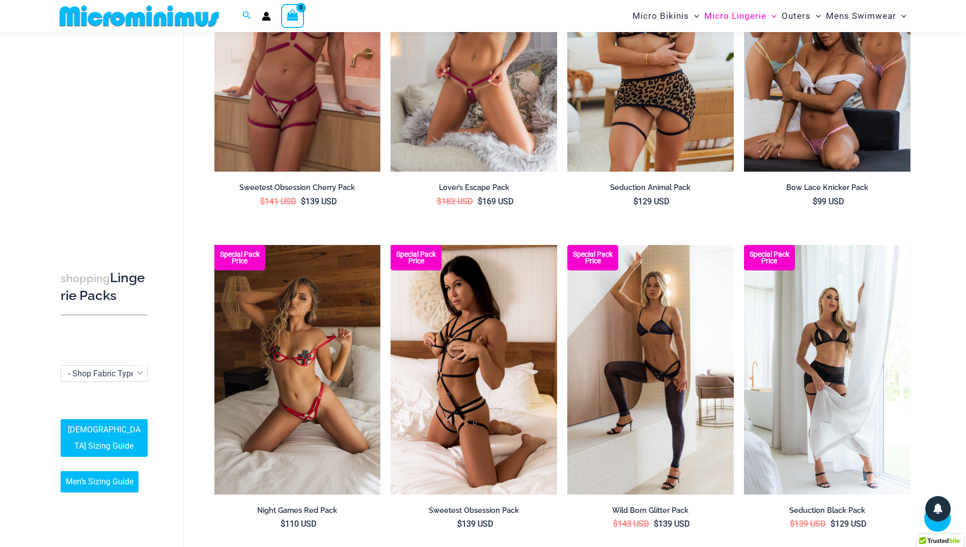
scroll to position [1192, 0]
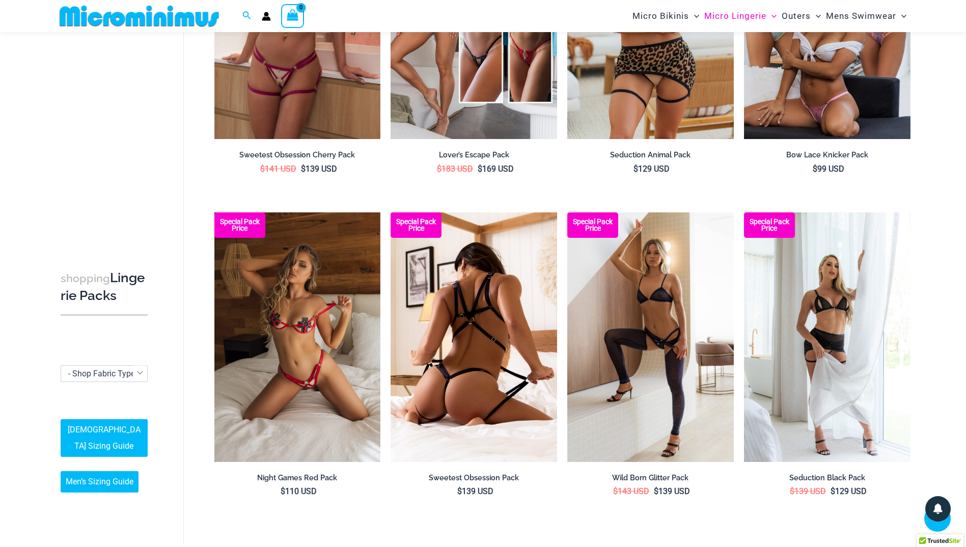
click at [482, 373] on img at bounding box center [474, 337] width 167 height 250
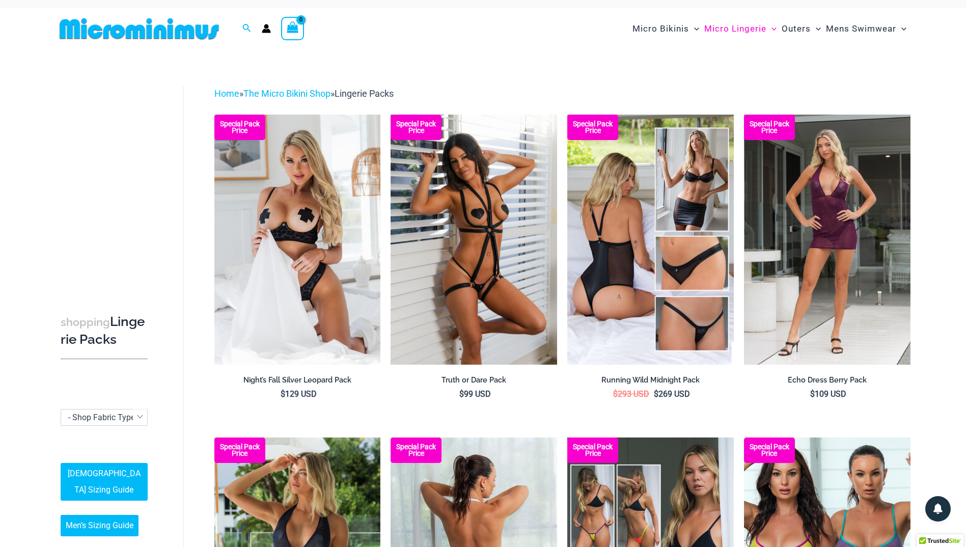
scroll to position [0, 0]
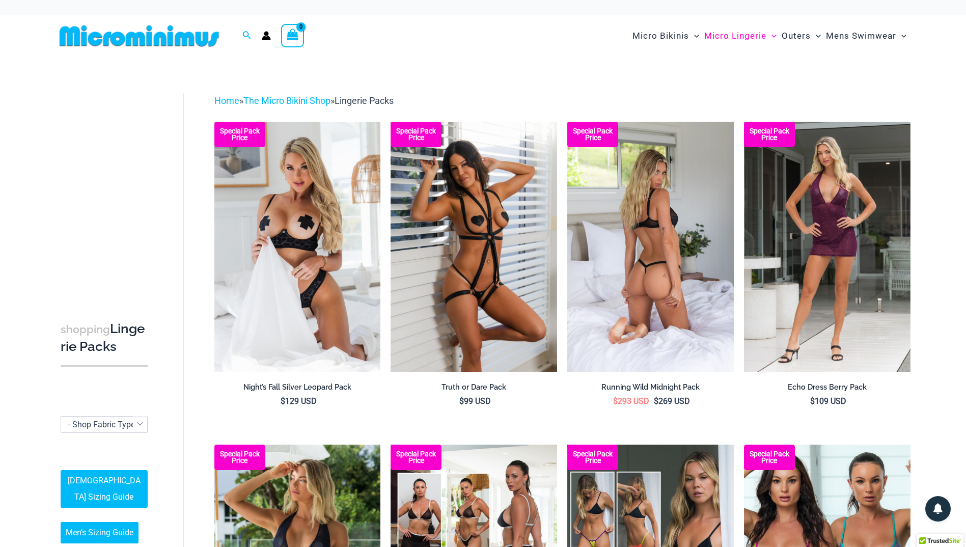
click at [670, 281] on img at bounding box center [651, 247] width 167 height 250
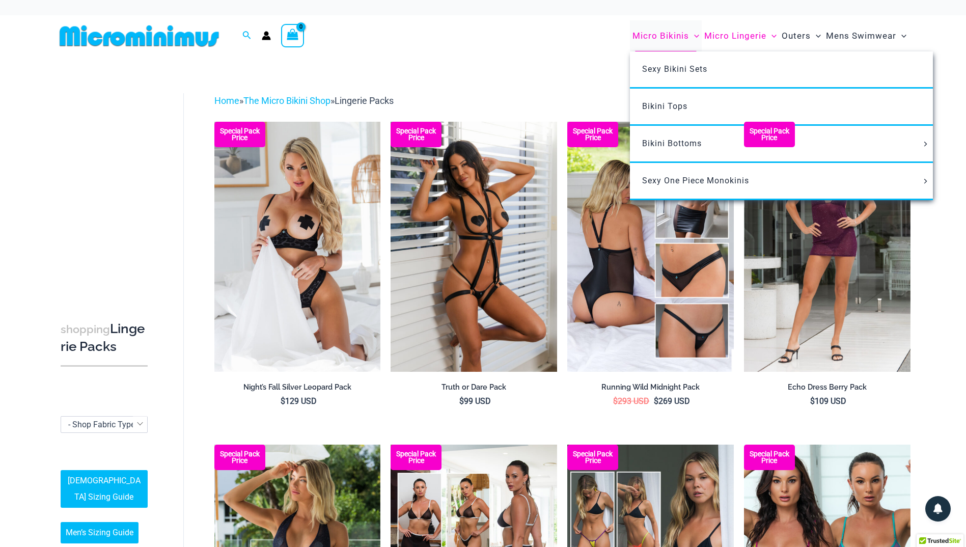
click at [670, 36] on span "Micro Bikinis" at bounding box center [661, 36] width 57 height 26
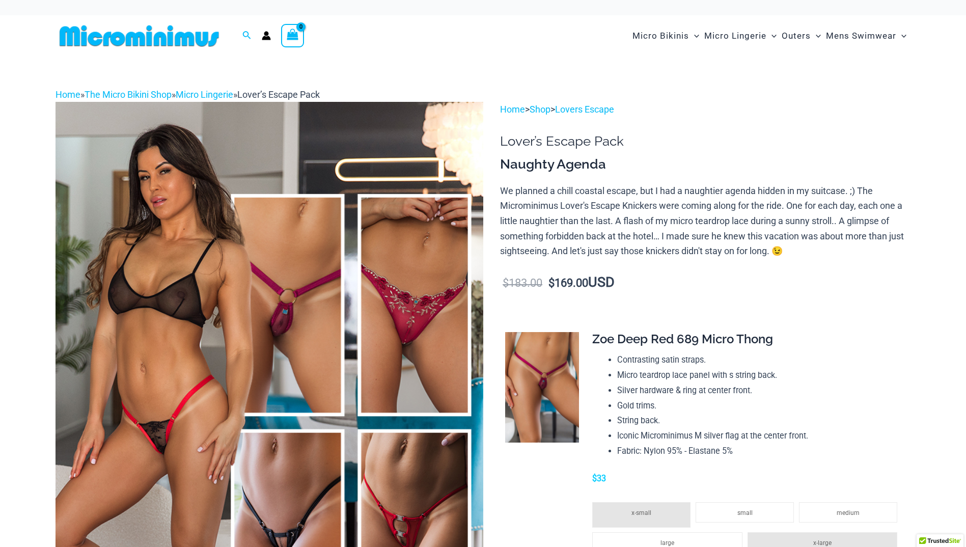
click at [321, 316] on img at bounding box center [270, 423] width 428 height 642
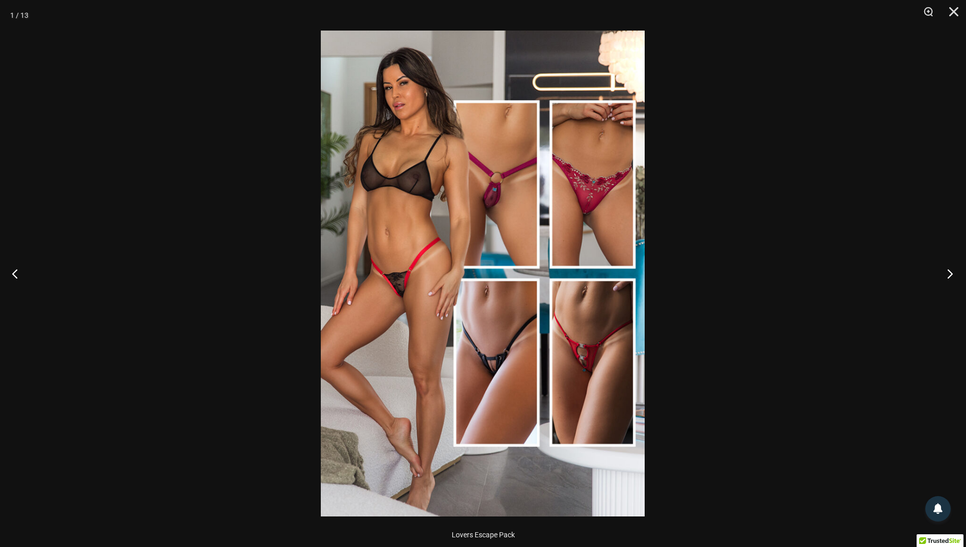
click at [953, 274] on button "Next" at bounding box center [947, 273] width 38 height 51
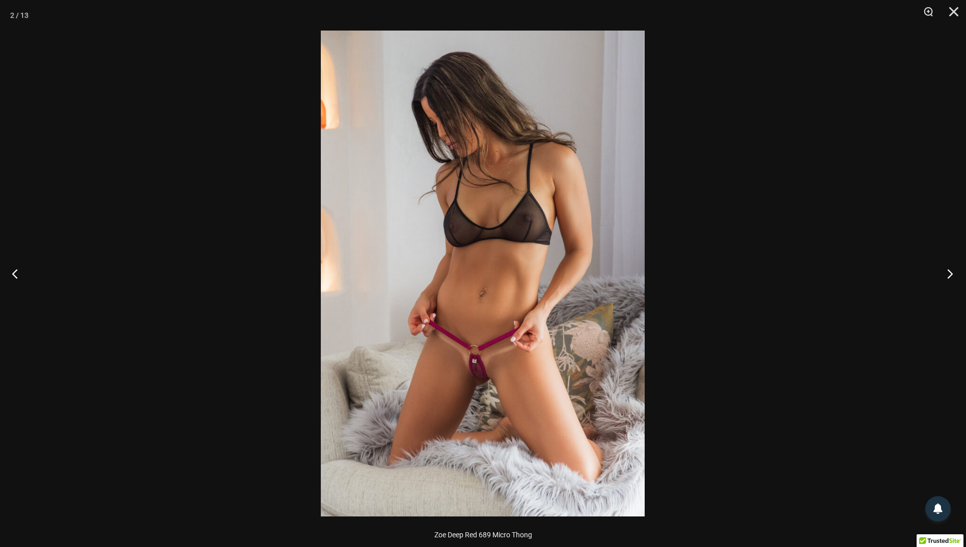
click at [951, 274] on button "Next" at bounding box center [947, 273] width 38 height 51
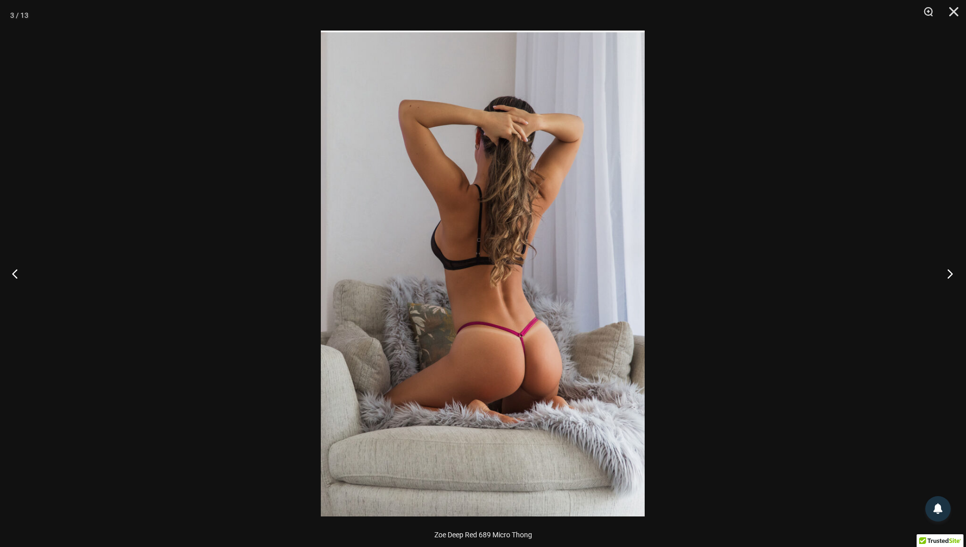
click at [951, 274] on button "Next" at bounding box center [947, 273] width 38 height 51
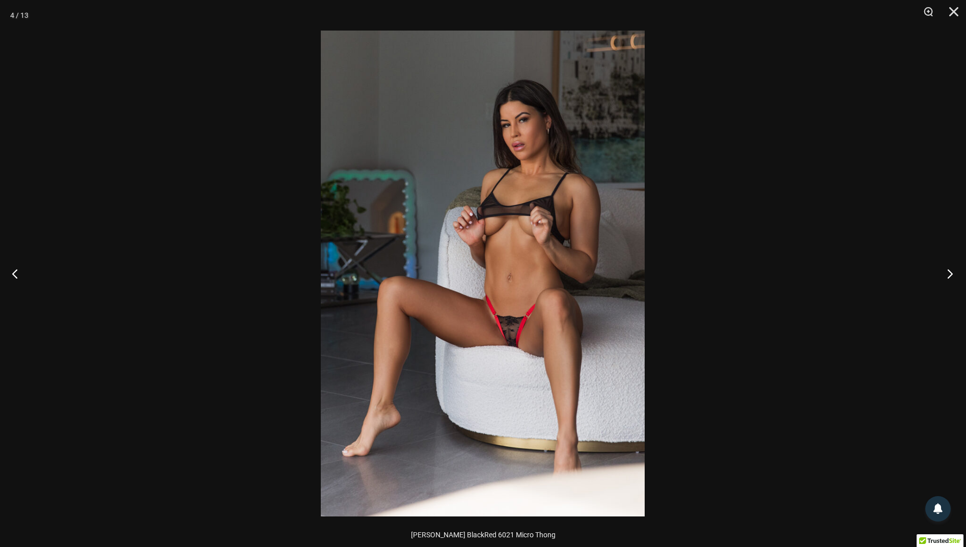
click at [952, 274] on button "Next" at bounding box center [947, 273] width 38 height 51
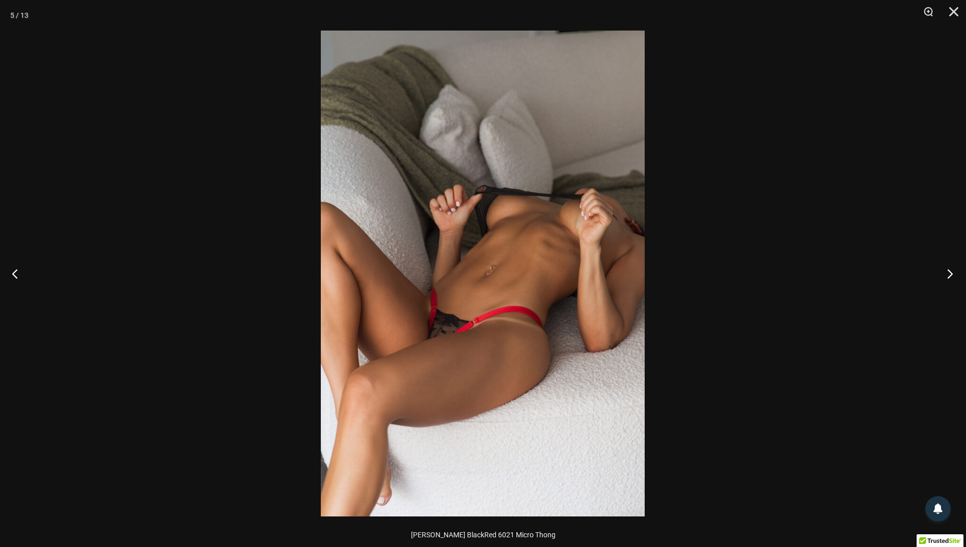
click at [953, 272] on button "Next" at bounding box center [947, 273] width 38 height 51
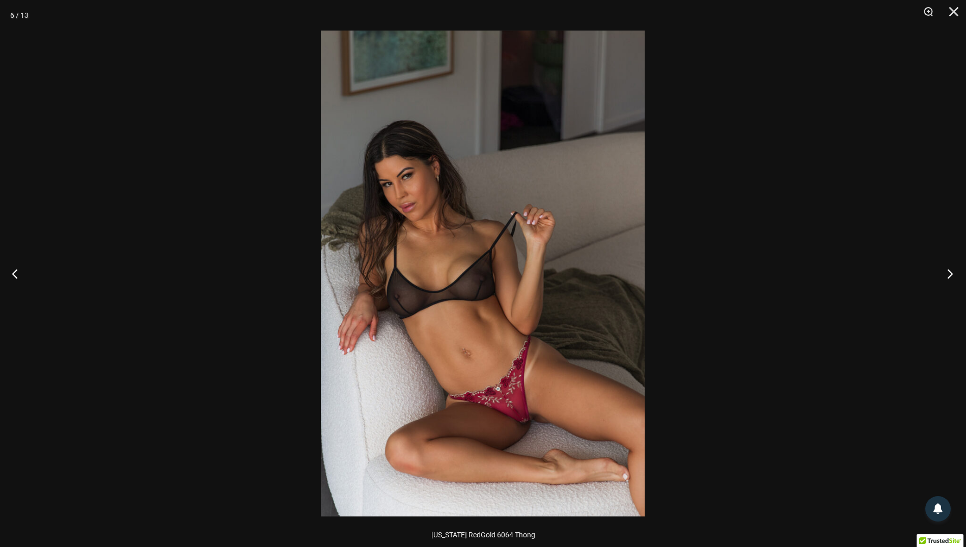
click at [955, 272] on button "Next" at bounding box center [947, 273] width 38 height 51
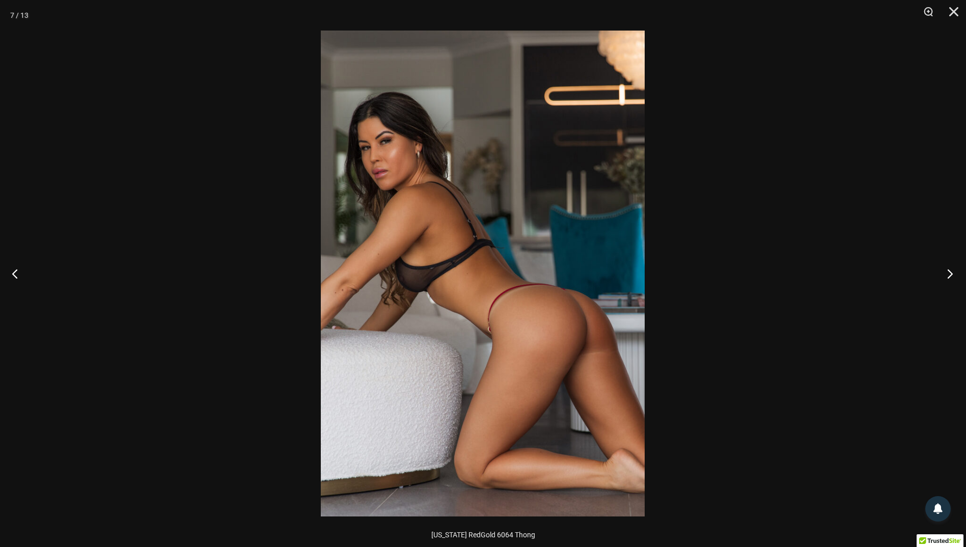
click at [955, 270] on button "Next" at bounding box center [947, 273] width 38 height 51
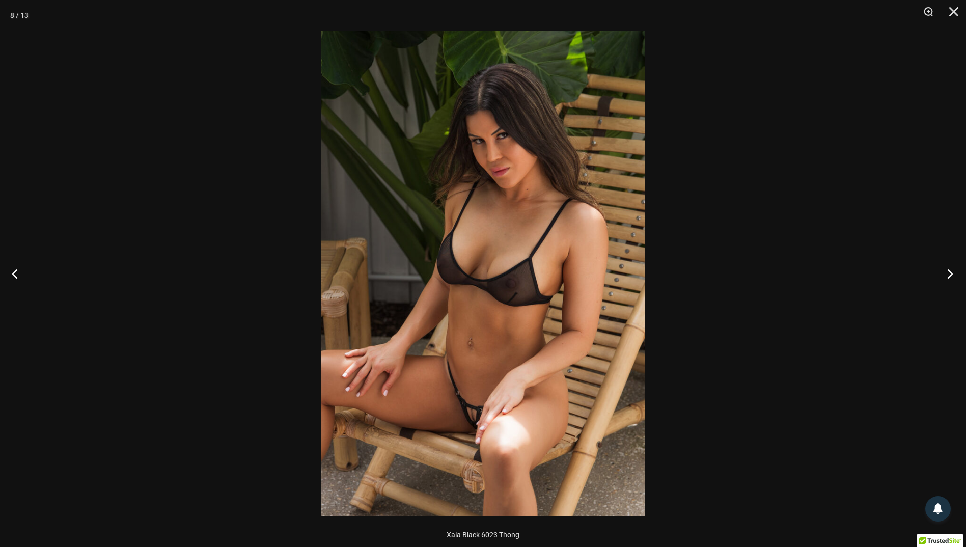
click at [955, 270] on button "Next" at bounding box center [947, 273] width 38 height 51
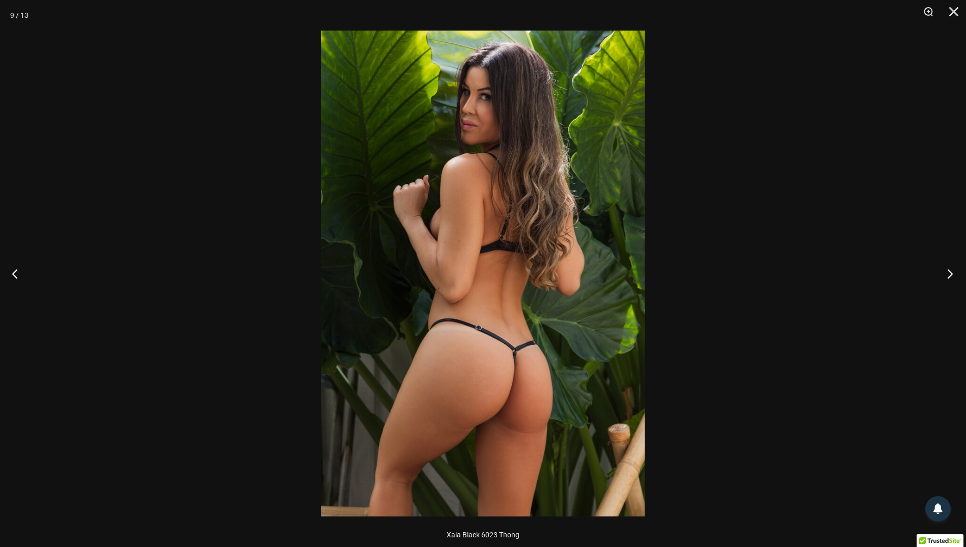
click at [954, 270] on button "Next" at bounding box center [947, 273] width 38 height 51
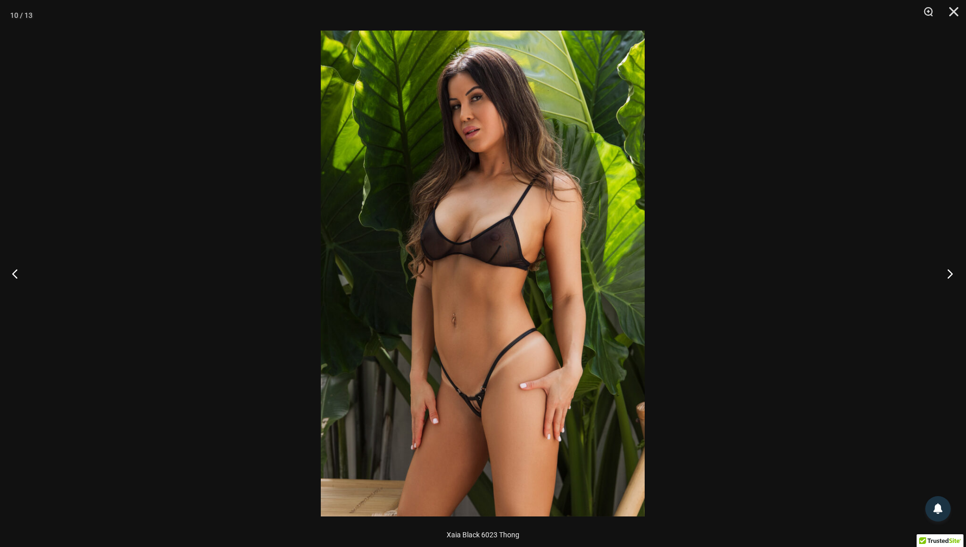
click at [954, 270] on button "Next" at bounding box center [947, 273] width 38 height 51
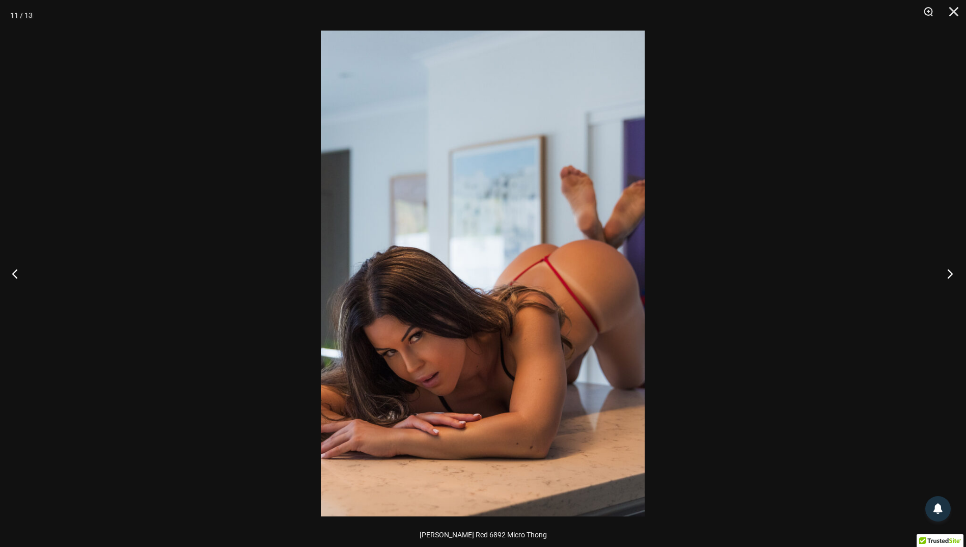
click at [954, 270] on button "Next" at bounding box center [947, 273] width 38 height 51
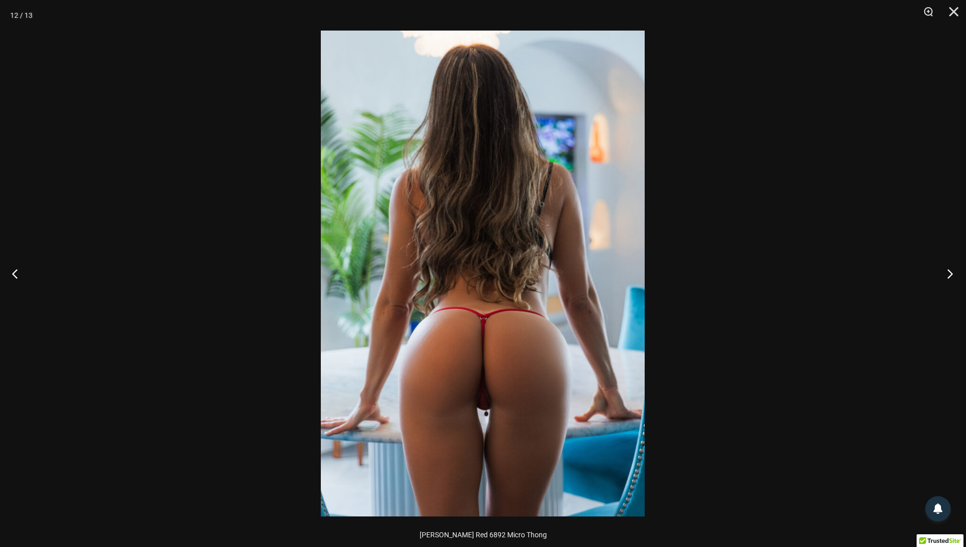
click at [954, 270] on button "Next" at bounding box center [947, 273] width 38 height 51
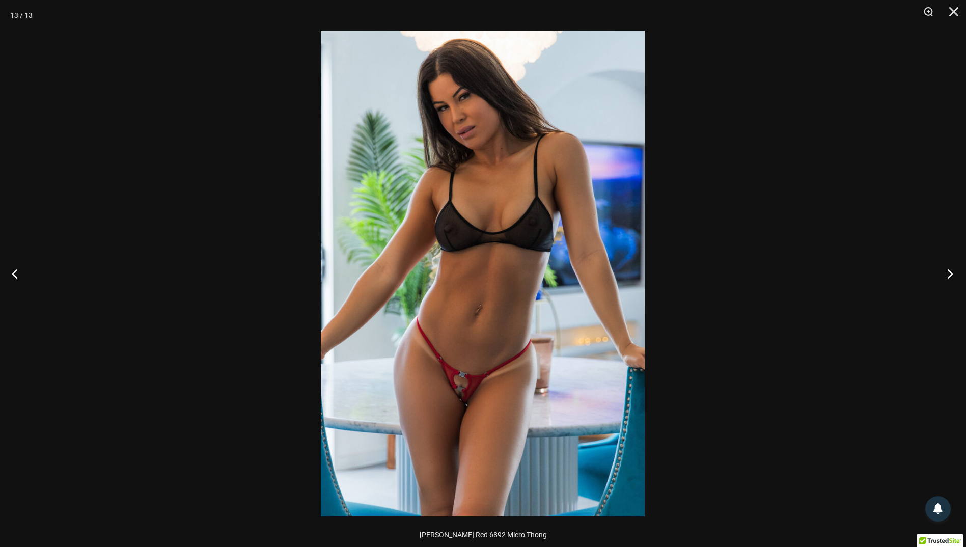
click at [954, 270] on button "Next" at bounding box center [947, 273] width 38 height 51
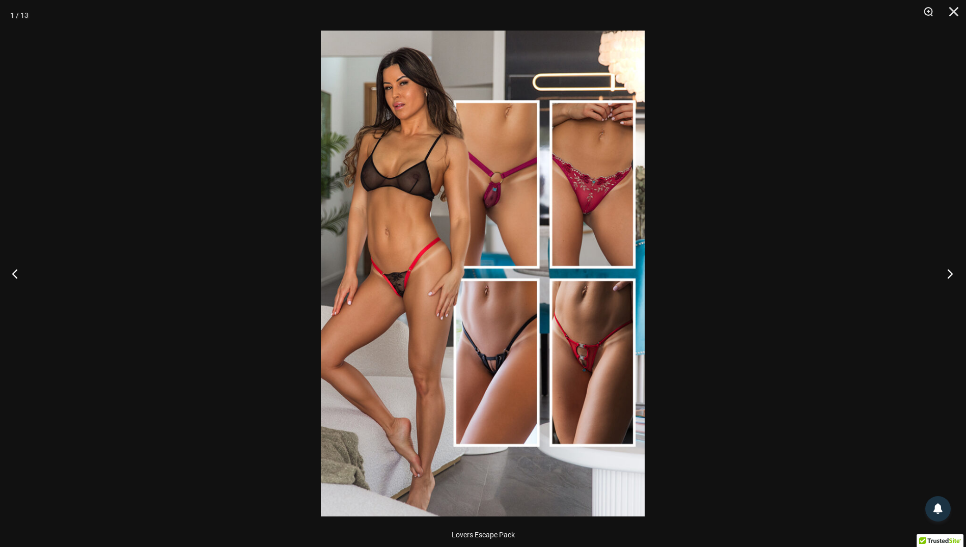
click at [954, 270] on button "Next" at bounding box center [947, 273] width 38 height 51
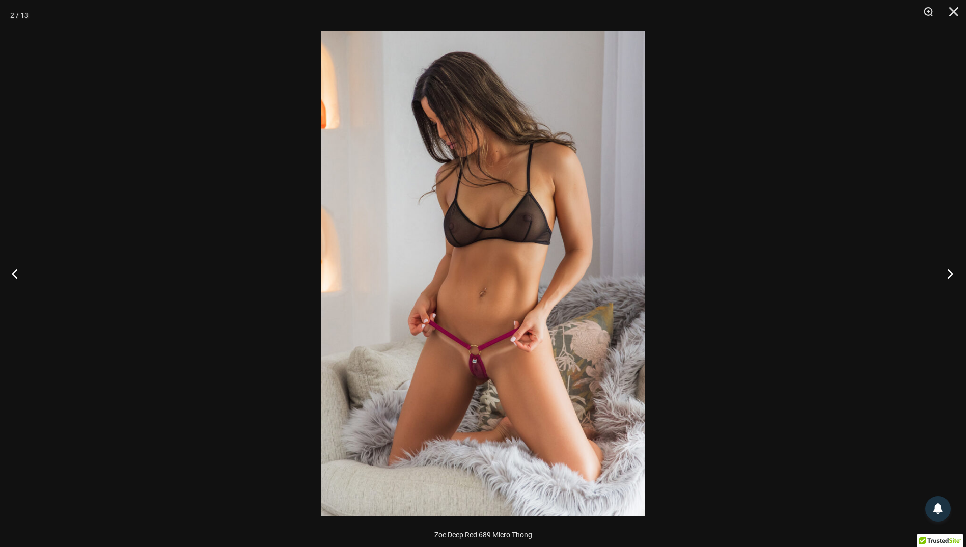
click at [954, 270] on button "Next" at bounding box center [947, 273] width 38 height 51
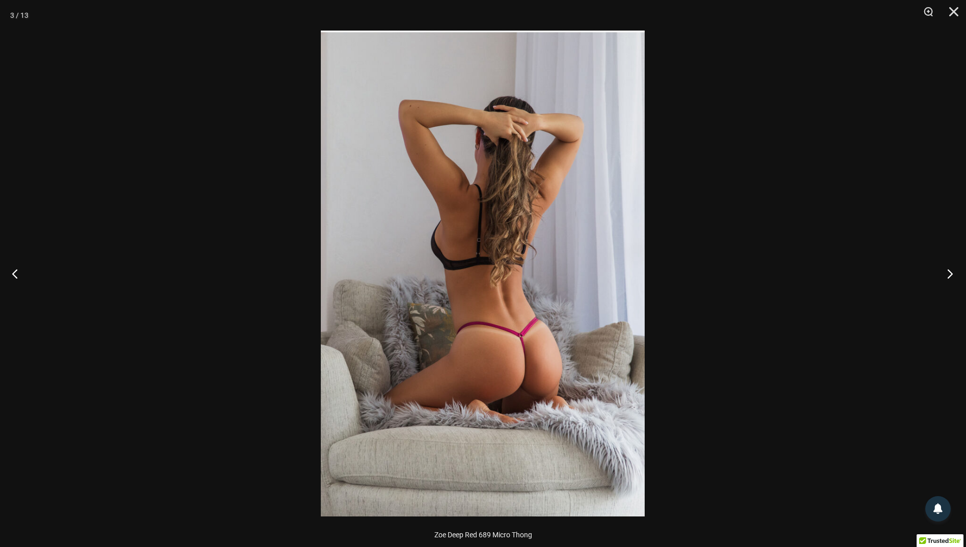
click at [954, 270] on button "Next" at bounding box center [947, 273] width 38 height 51
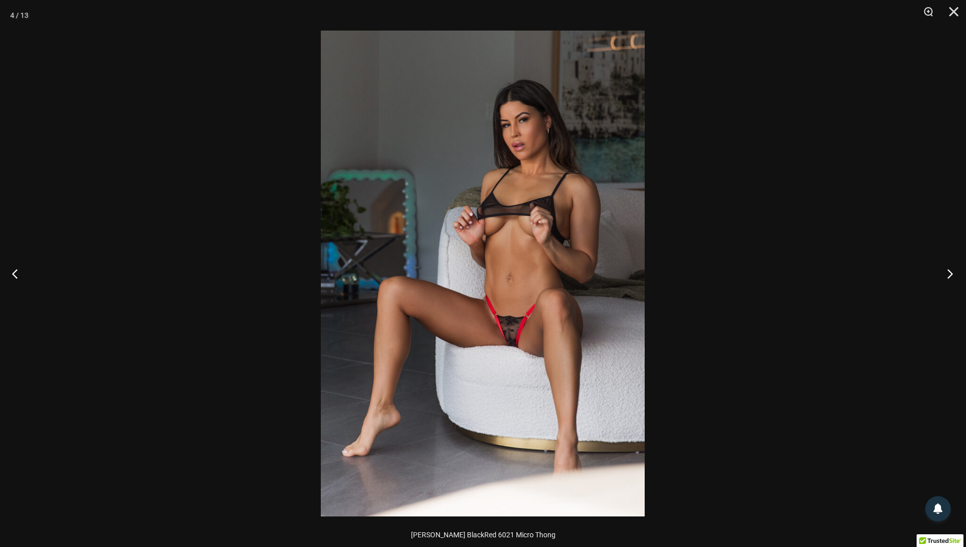
click at [954, 270] on button "Next" at bounding box center [947, 273] width 38 height 51
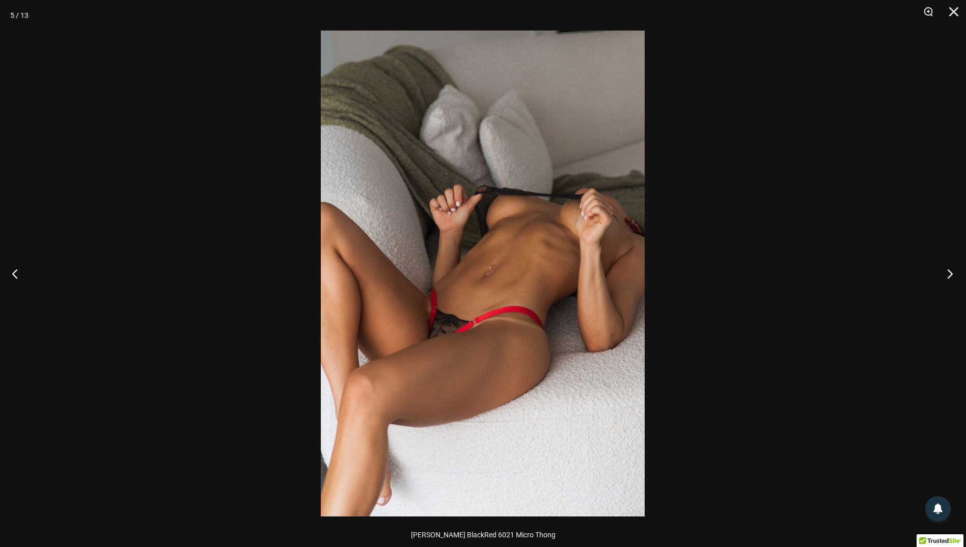
click at [954, 270] on button "Next" at bounding box center [947, 273] width 38 height 51
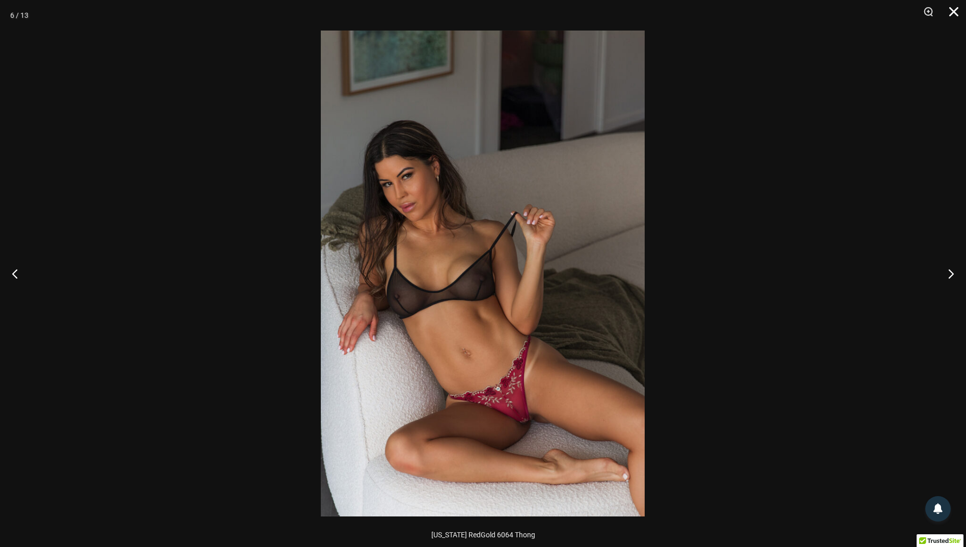
click at [952, 11] on button "Close" at bounding box center [950, 15] width 25 height 31
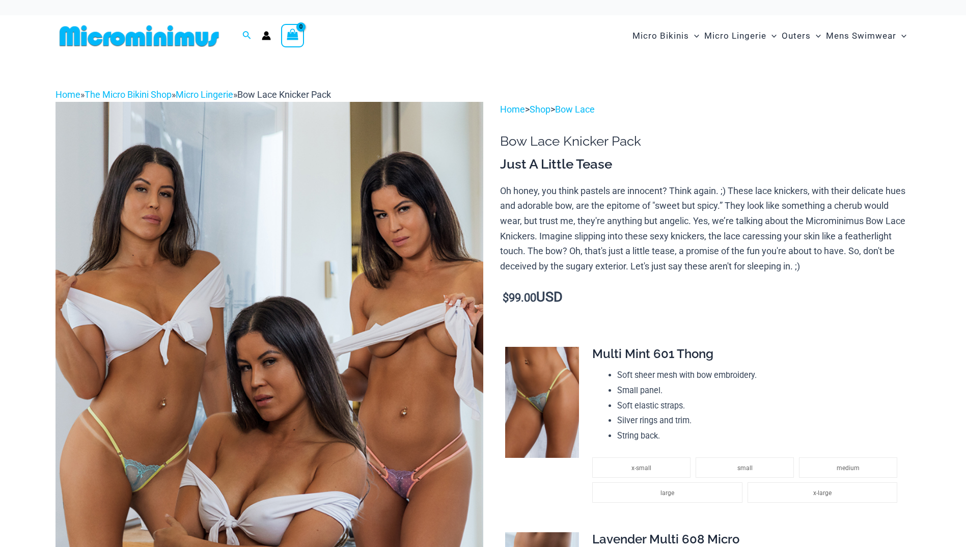
click at [399, 360] on img at bounding box center [270, 423] width 428 height 642
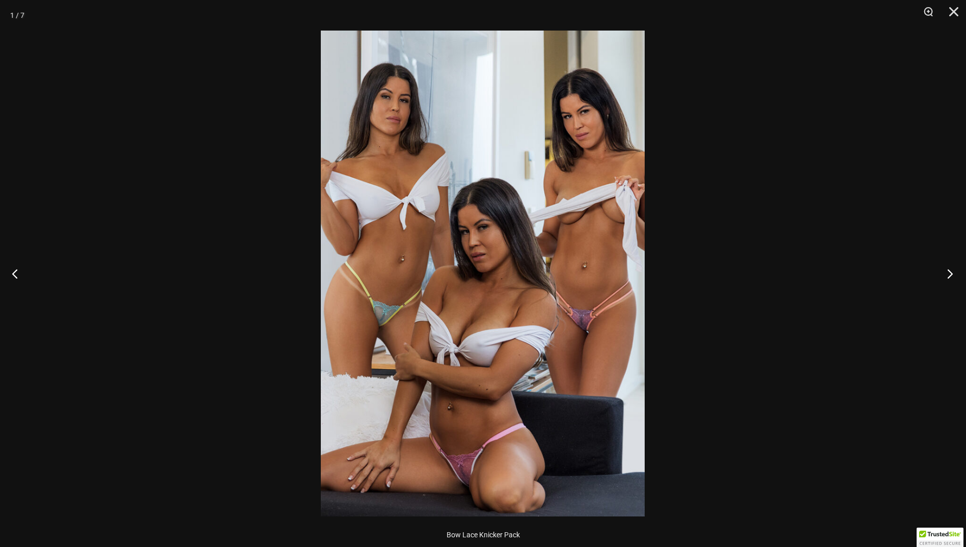
click at [947, 275] on button "Next" at bounding box center [947, 273] width 38 height 51
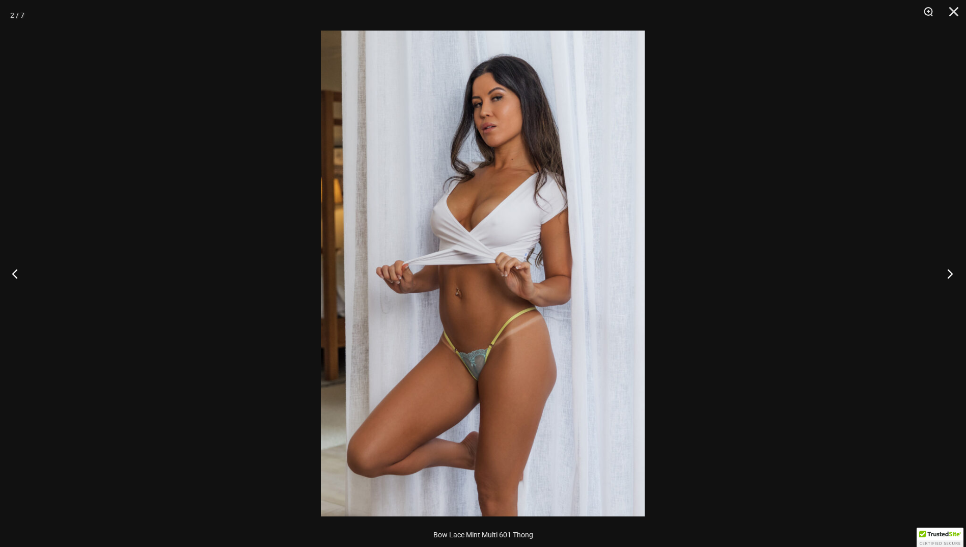
click at [947, 275] on button "Next" at bounding box center [947, 273] width 38 height 51
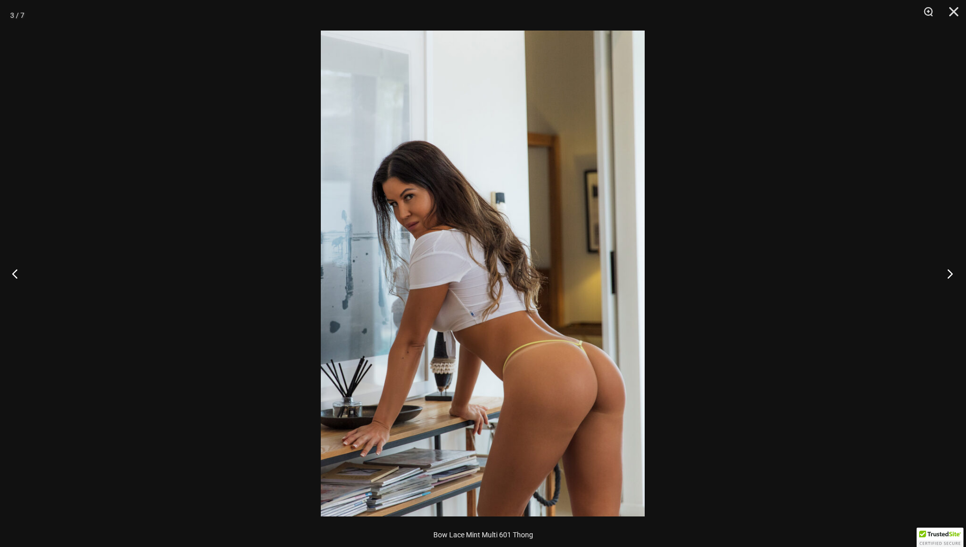
click at [947, 275] on button "Next" at bounding box center [947, 273] width 38 height 51
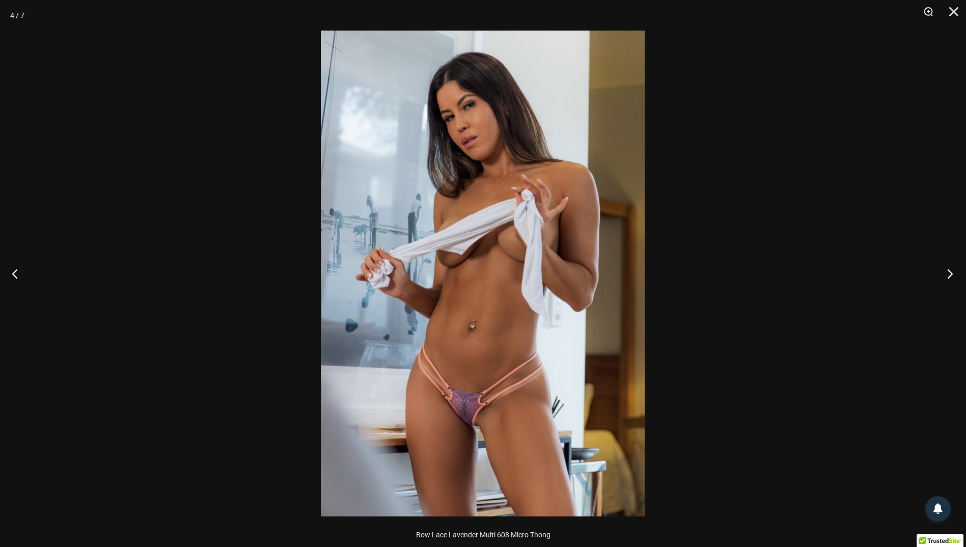
click at [949, 268] on button "Next" at bounding box center [947, 273] width 38 height 51
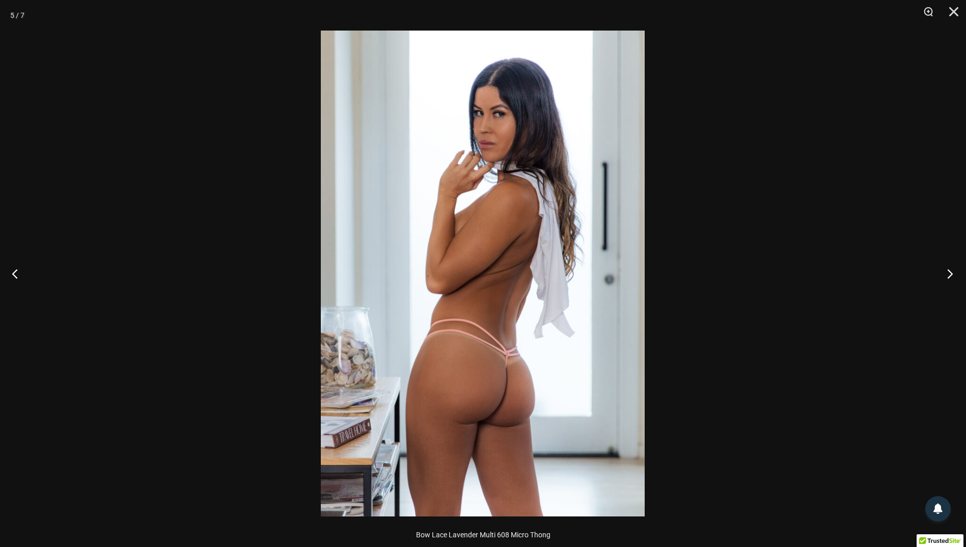
click at [949, 268] on button "Next" at bounding box center [947, 273] width 38 height 51
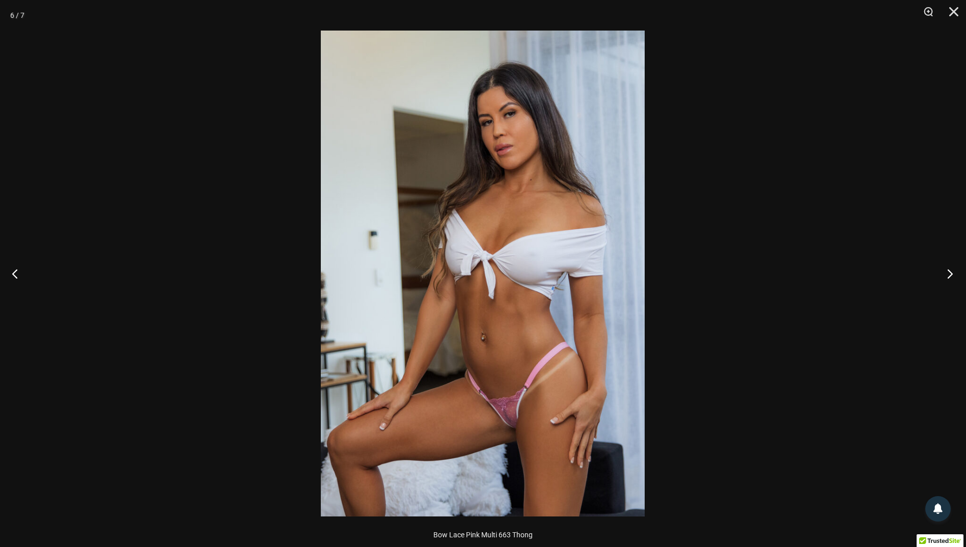
click at [949, 268] on button "Next" at bounding box center [947, 273] width 38 height 51
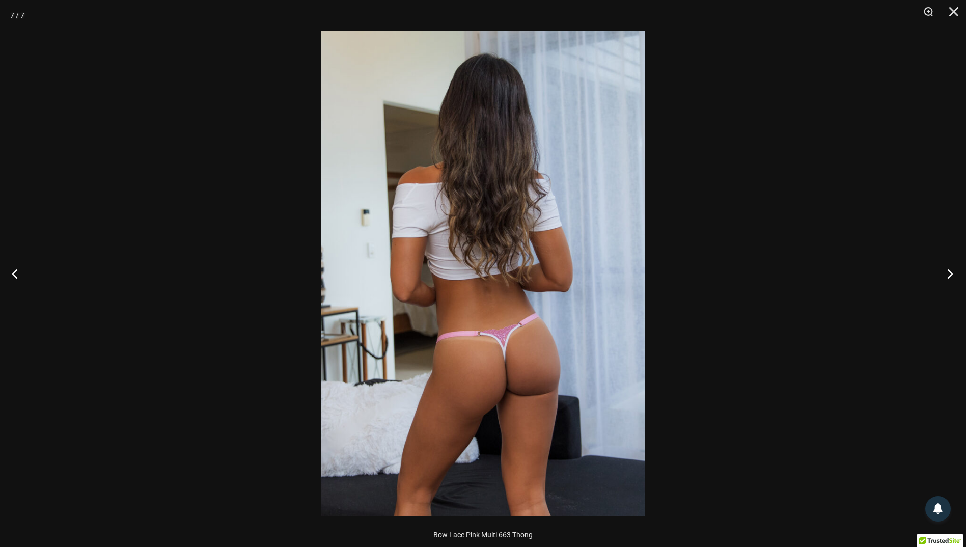
click at [949, 268] on button "Next" at bounding box center [947, 273] width 38 height 51
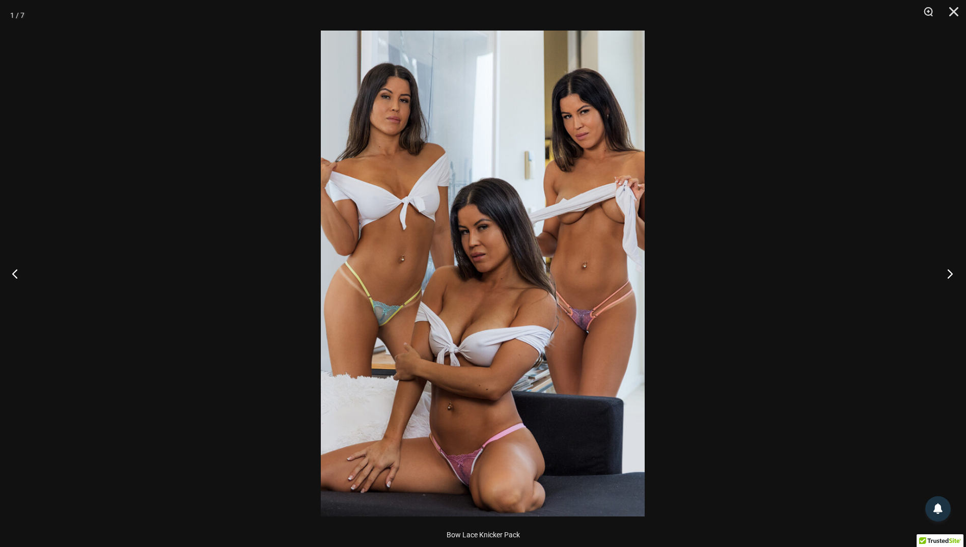
click at [949, 268] on button "Next" at bounding box center [947, 273] width 38 height 51
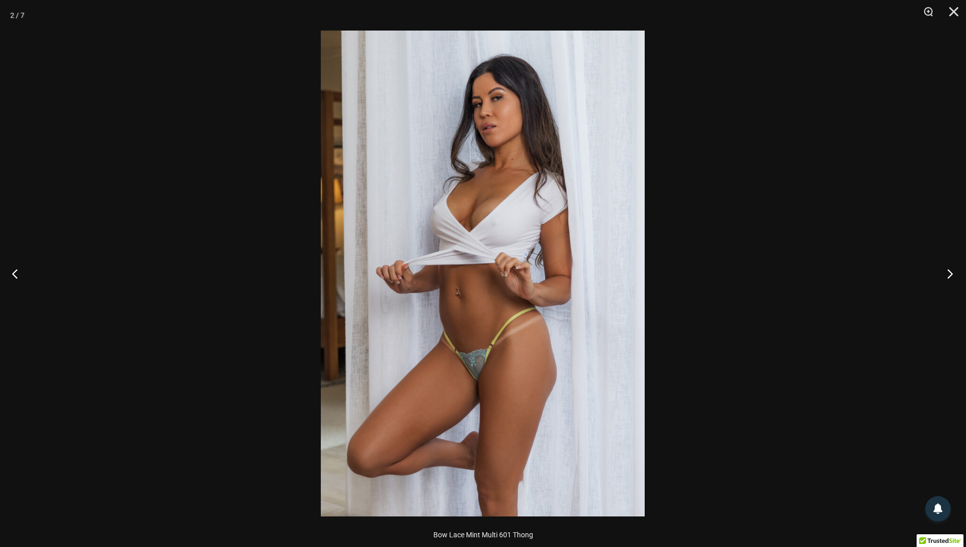
click at [949, 268] on button "Next" at bounding box center [947, 273] width 38 height 51
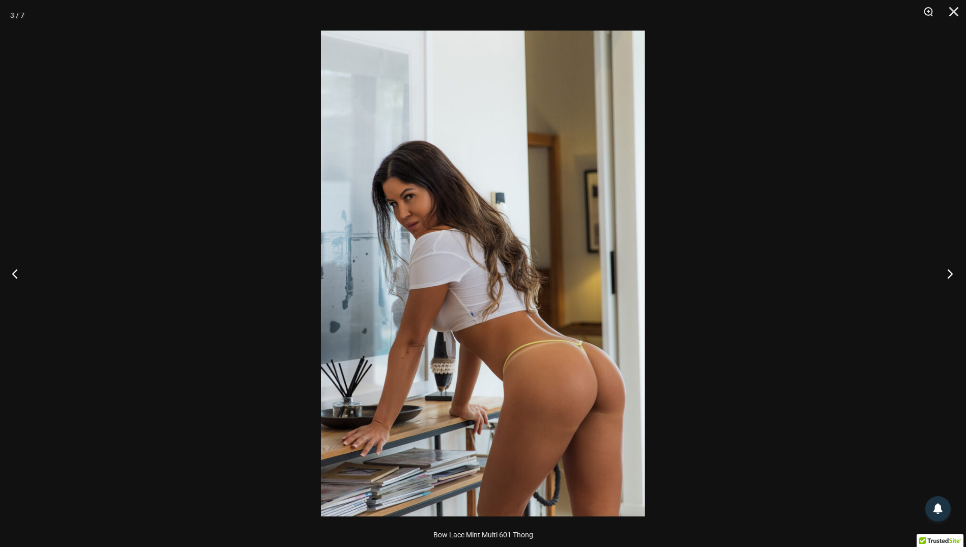
click at [949, 268] on button "Next" at bounding box center [947, 273] width 38 height 51
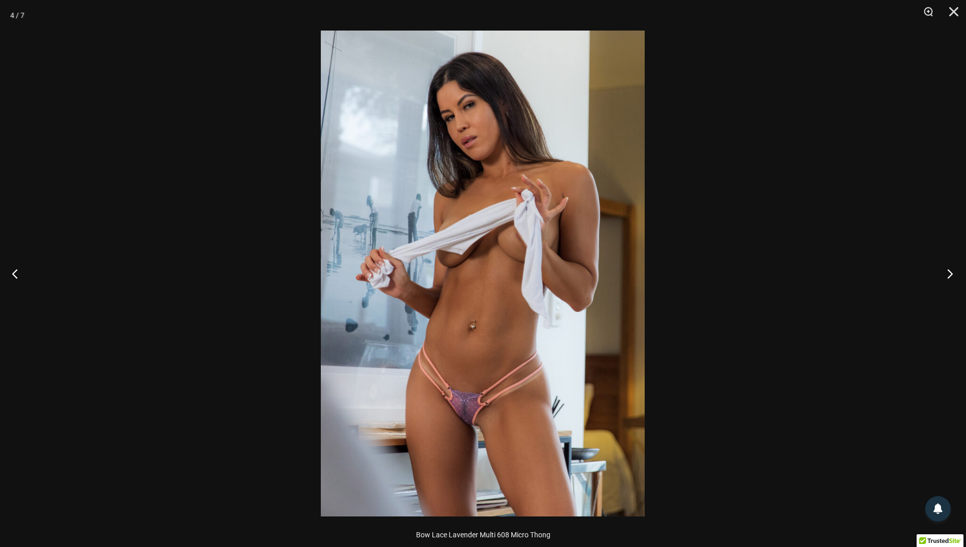
click at [949, 268] on button "Next" at bounding box center [947, 273] width 38 height 51
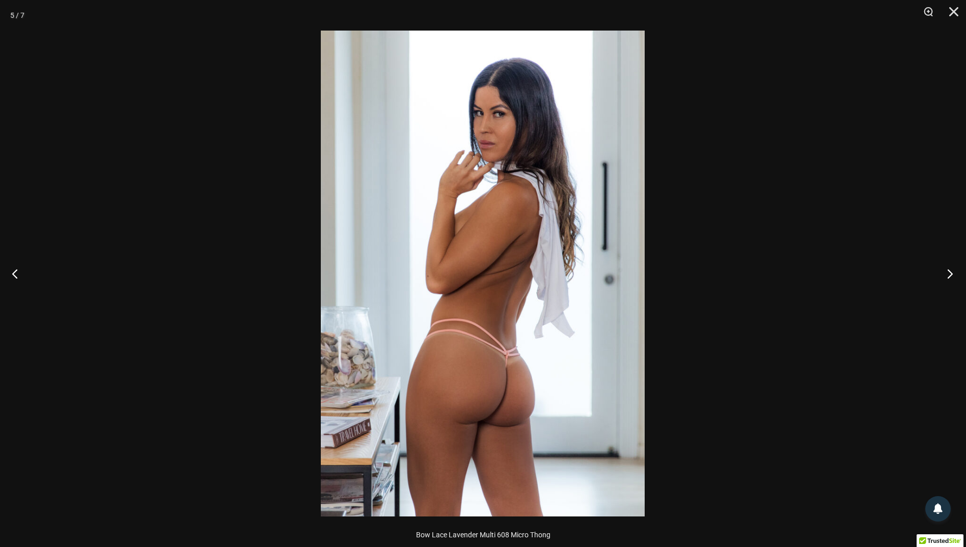
click at [949, 268] on button "Next" at bounding box center [947, 273] width 38 height 51
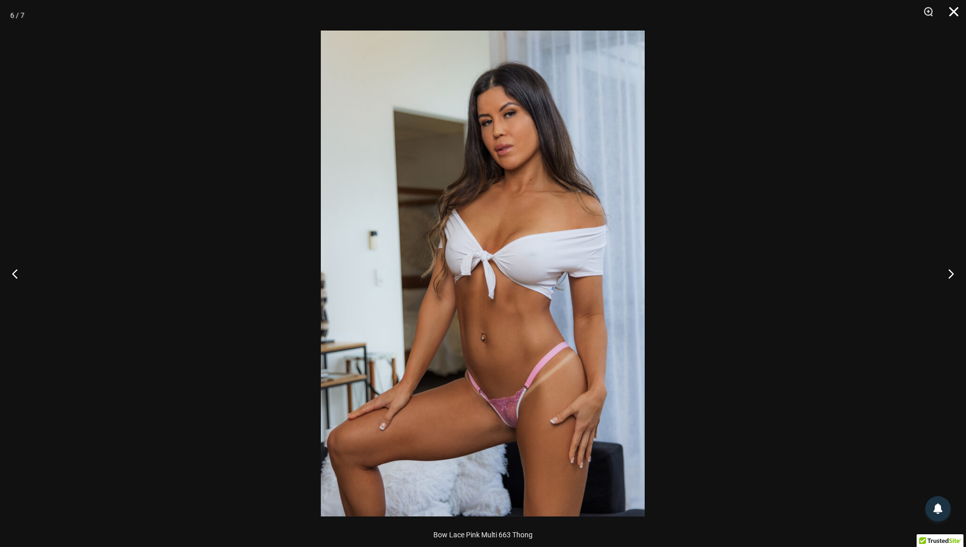
click at [956, 10] on button "Close" at bounding box center [950, 15] width 25 height 31
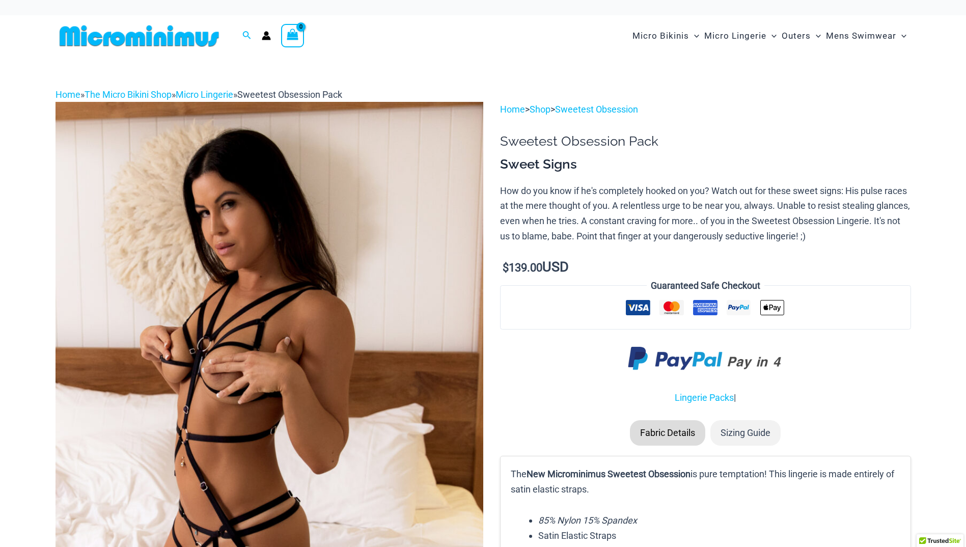
click at [454, 367] on img at bounding box center [270, 423] width 428 height 642
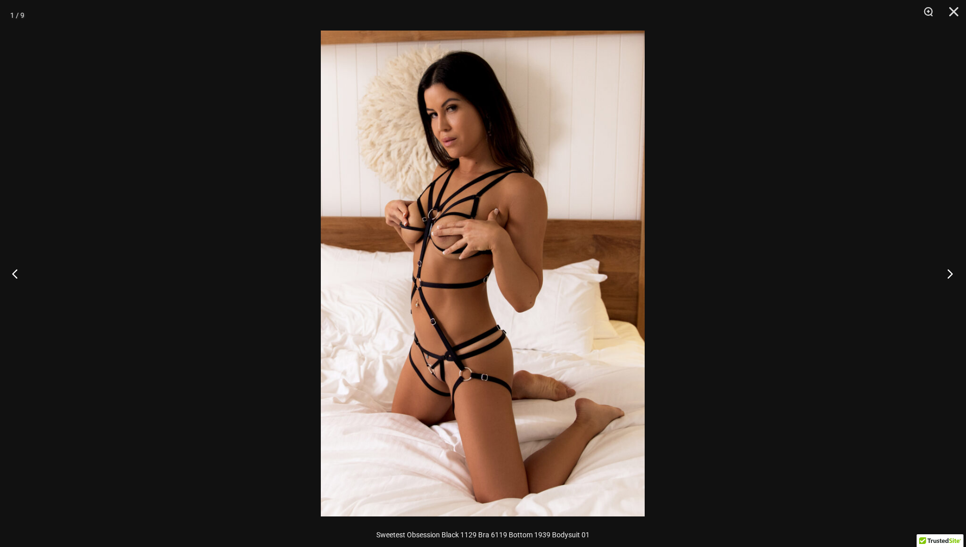
click at [951, 271] on button "Next" at bounding box center [947, 273] width 38 height 51
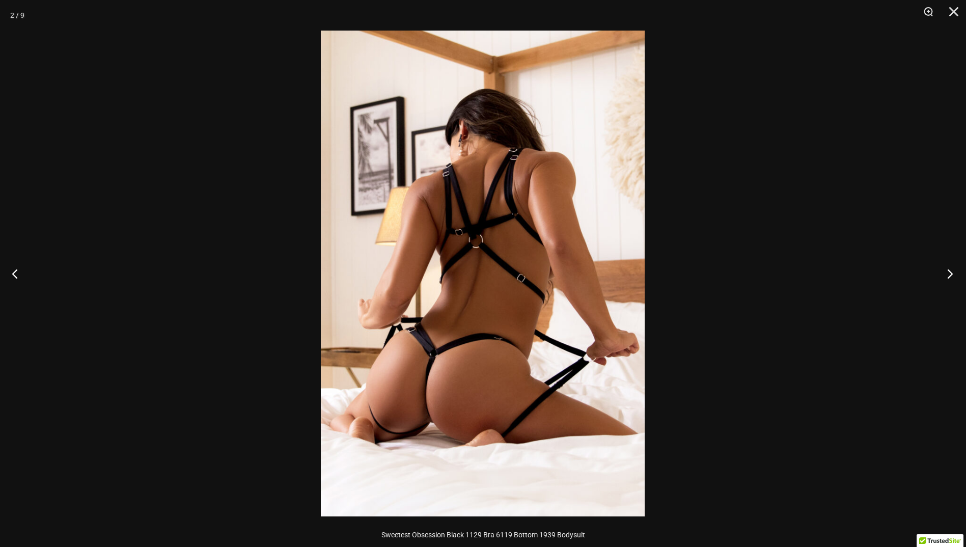
click at [951, 271] on button "Next" at bounding box center [947, 273] width 38 height 51
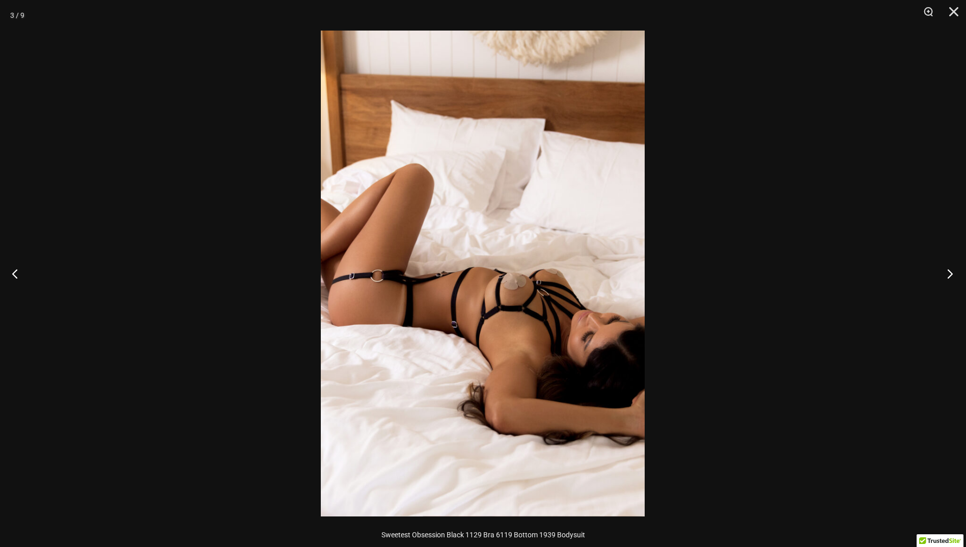
click at [951, 271] on button "Next" at bounding box center [947, 273] width 38 height 51
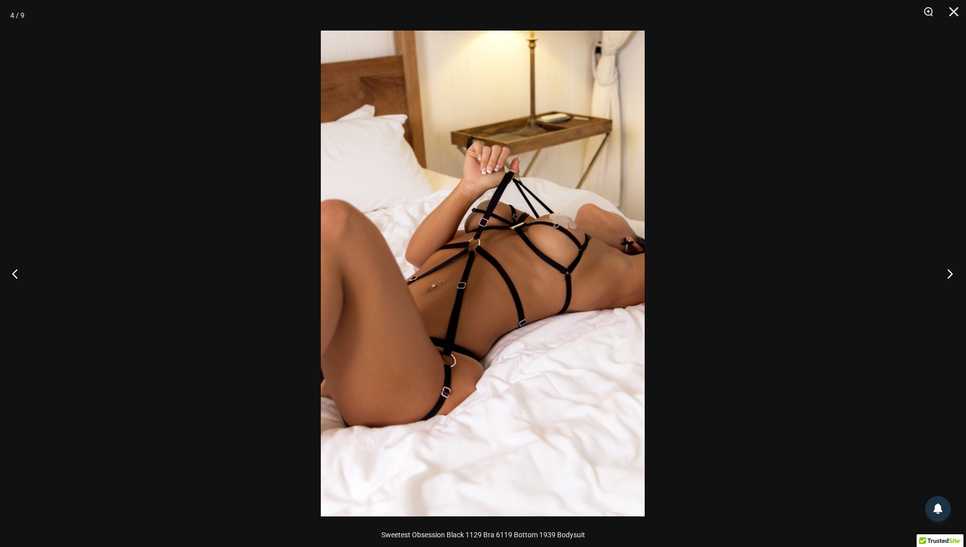
click at [951, 271] on button "Next" at bounding box center [947, 273] width 38 height 51
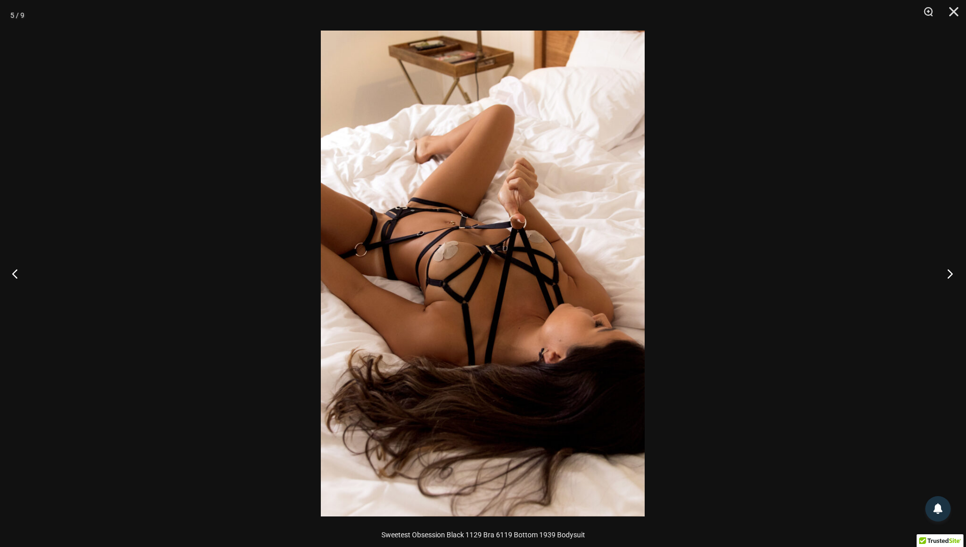
click at [951, 271] on button "Next" at bounding box center [947, 273] width 38 height 51
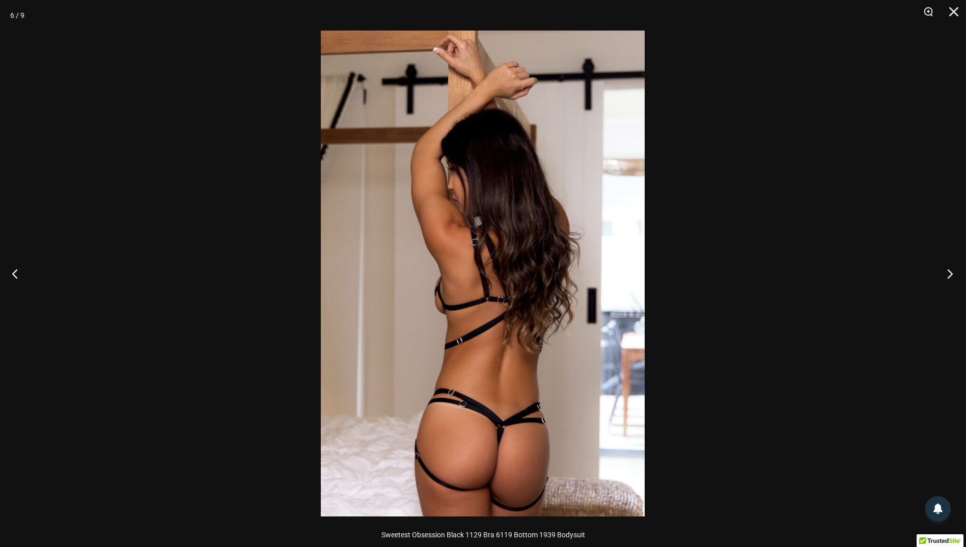
click at [951, 271] on button "Next" at bounding box center [947, 273] width 38 height 51
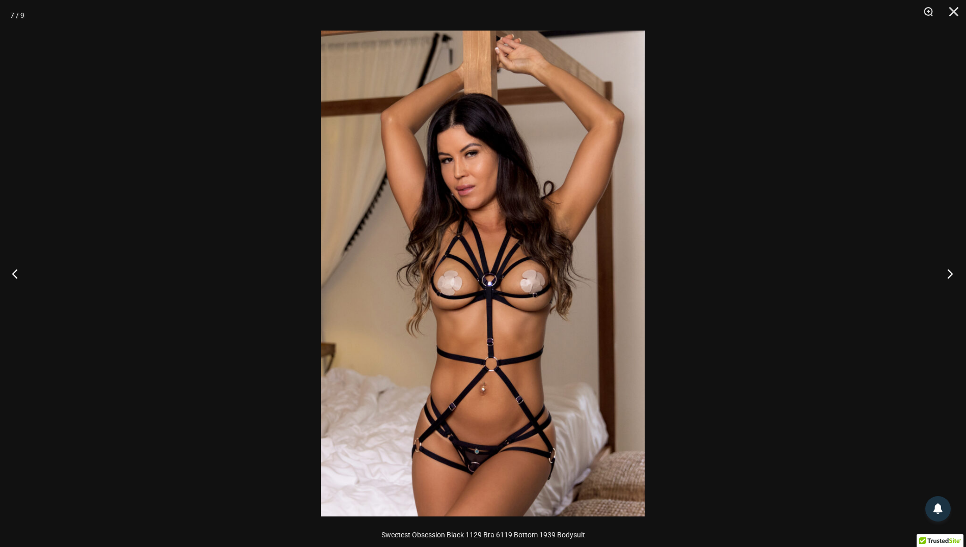
click at [951, 271] on button "Next" at bounding box center [947, 273] width 38 height 51
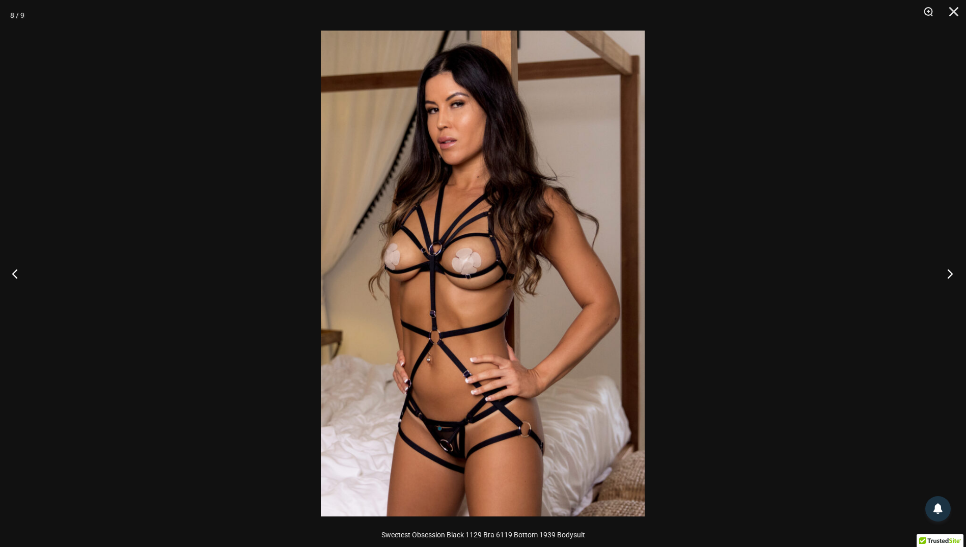
click at [951, 271] on button "Next" at bounding box center [947, 273] width 38 height 51
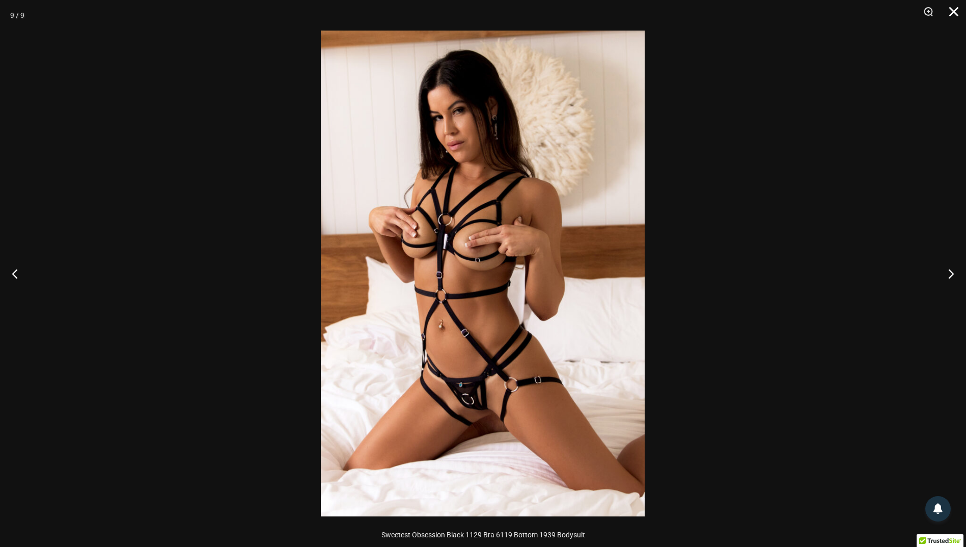
click at [955, 10] on button "Close" at bounding box center [950, 15] width 25 height 31
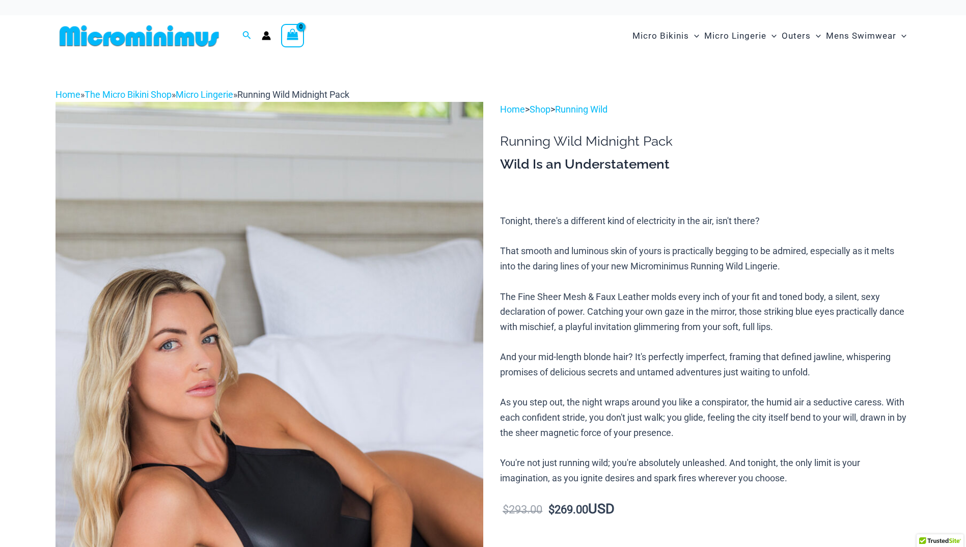
click at [431, 339] on img at bounding box center [270, 423] width 428 height 642
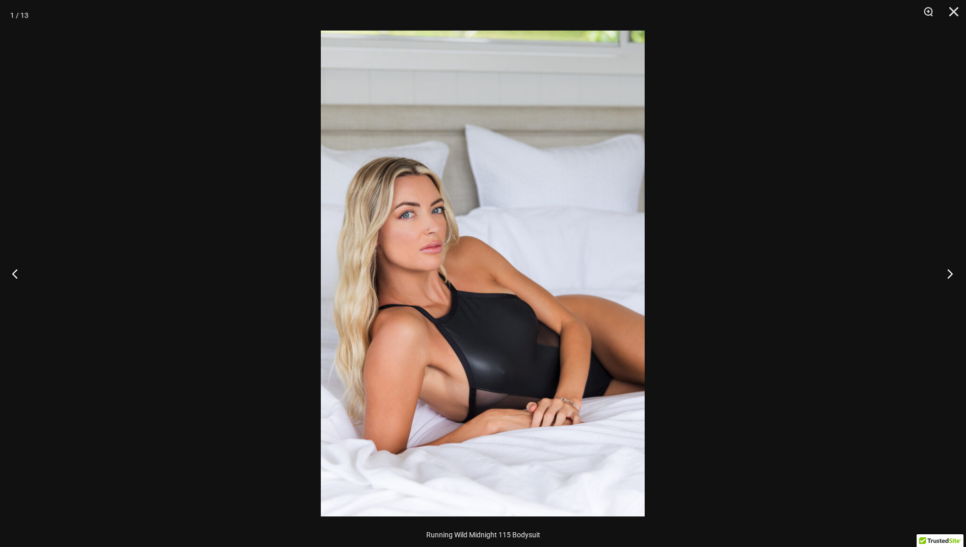
click at [952, 269] on button "Next" at bounding box center [947, 273] width 38 height 51
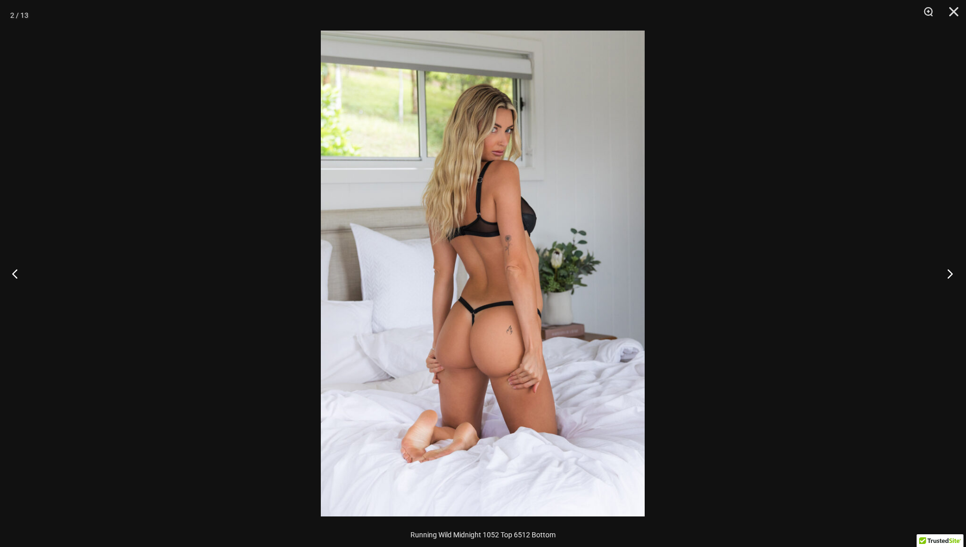
click at [956, 267] on button "Next" at bounding box center [947, 273] width 38 height 51
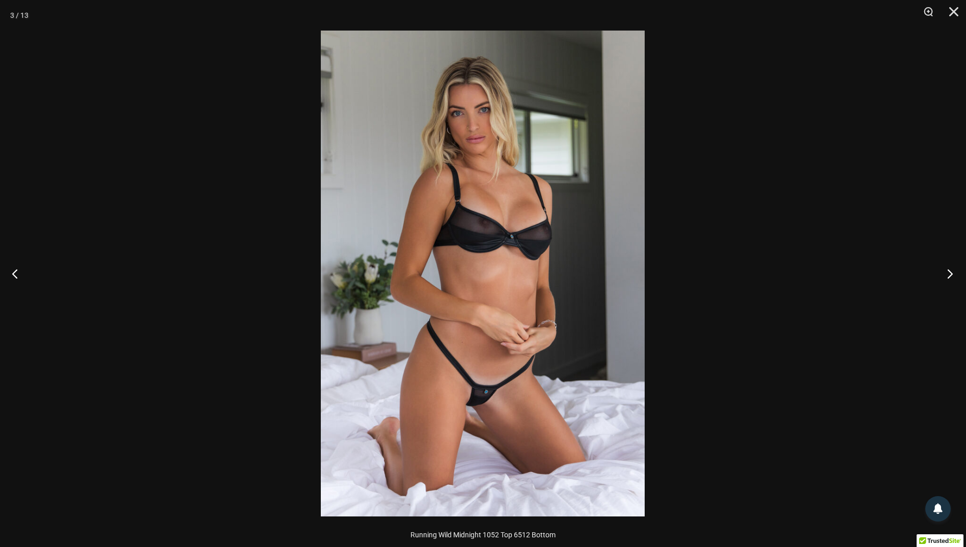
click at [953, 276] on button "Next" at bounding box center [947, 273] width 38 height 51
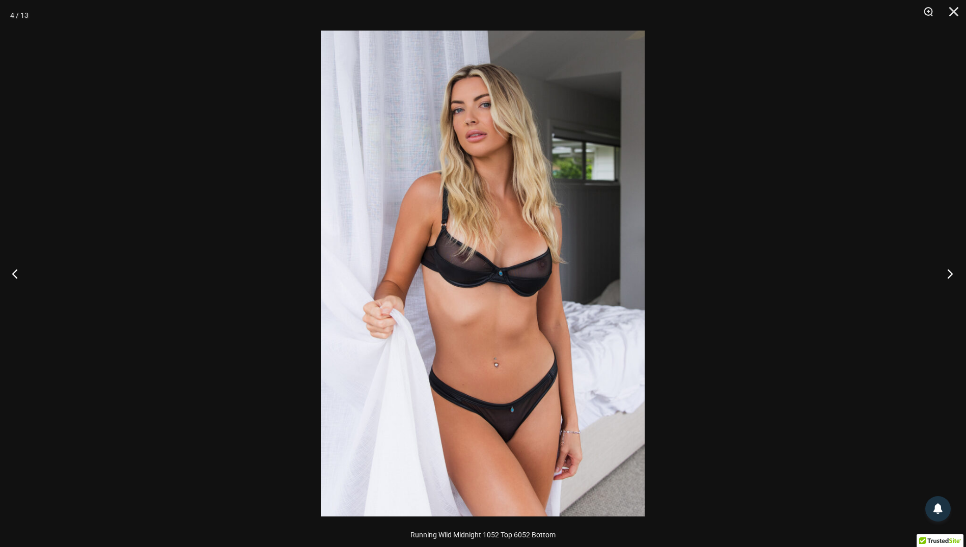
click at [945, 276] on button "Next" at bounding box center [947, 273] width 38 height 51
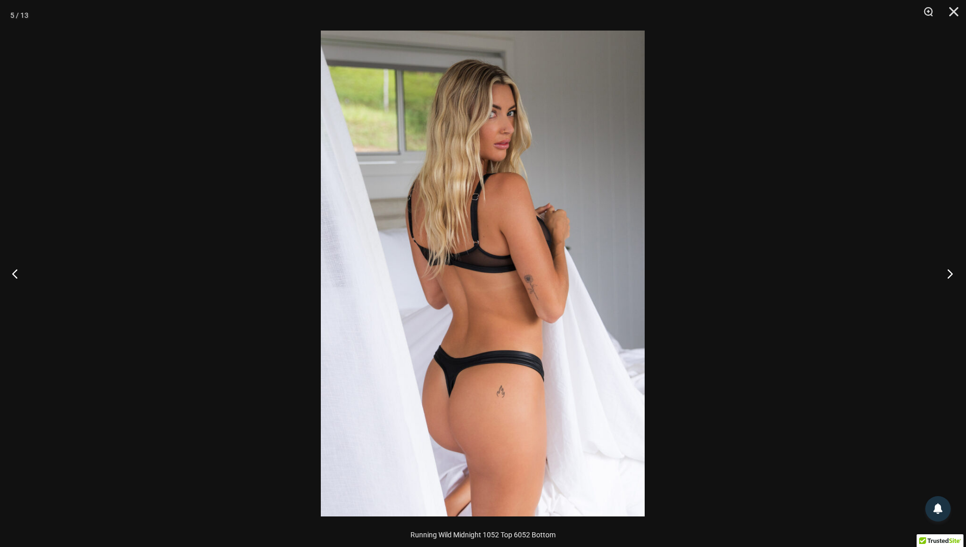
click at [942, 277] on button "Next" at bounding box center [947, 273] width 38 height 51
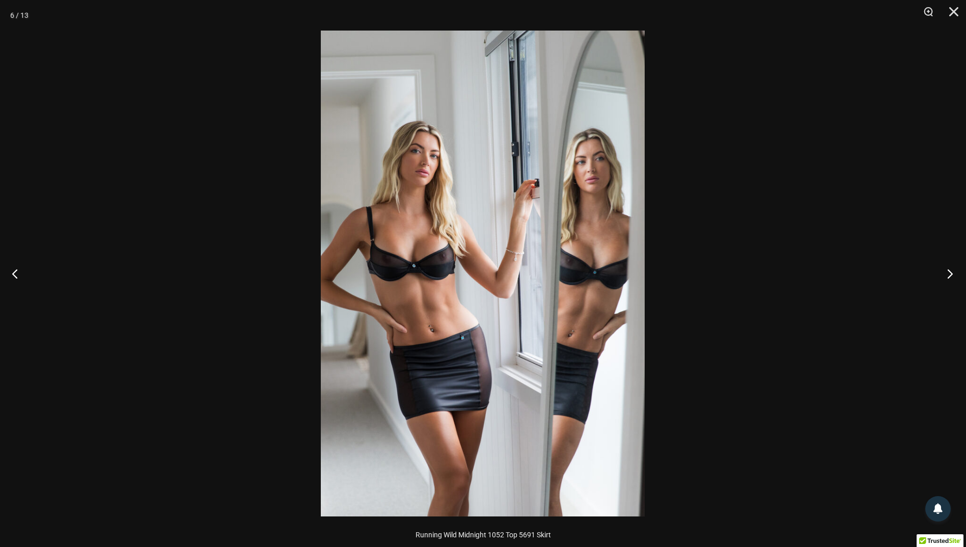
click at [942, 277] on button "Next" at bounding box center [947, 273] width 38 height 51
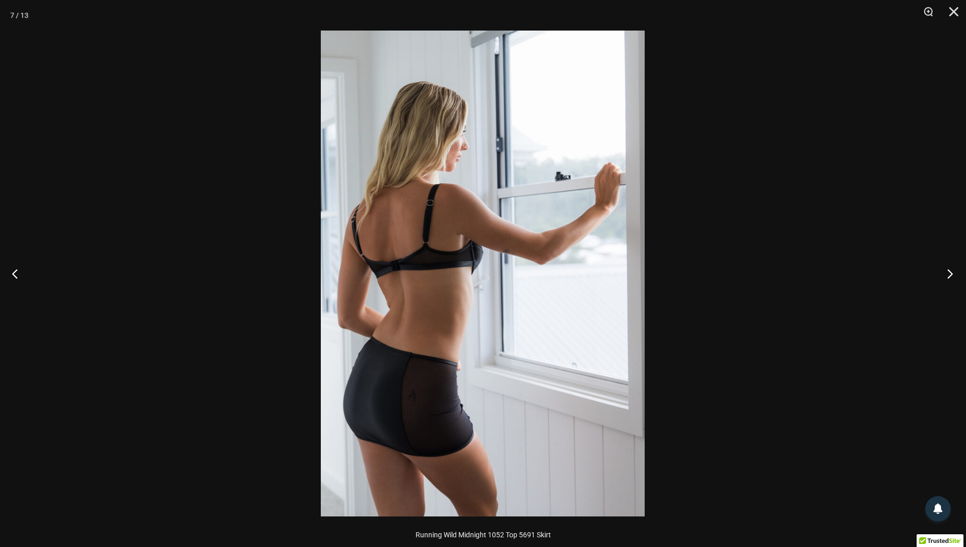
click at [942, 277] on button "Next" at bounding box center [947, 273] width 38 height 51
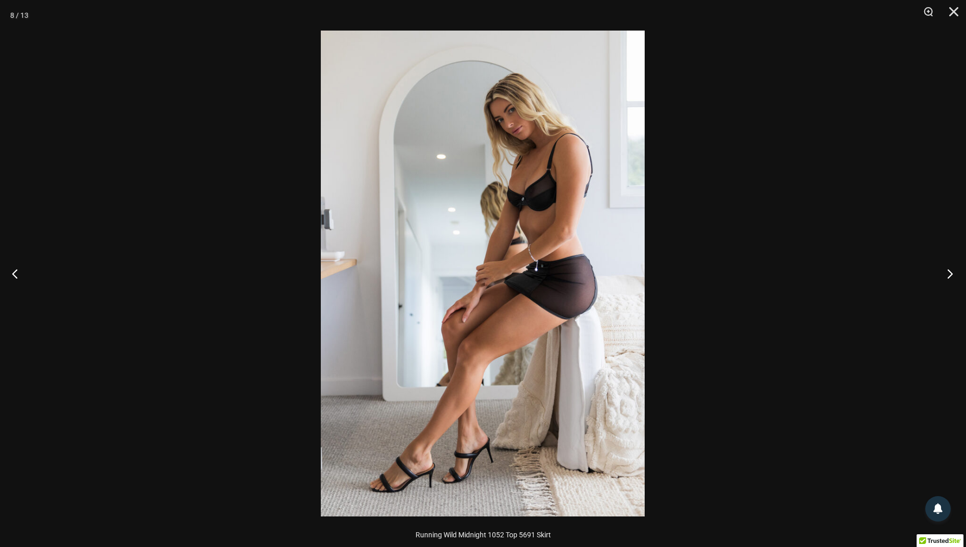
click at [942, 277] on button "Next" at bounding box center [947, 273] width 38 height 51
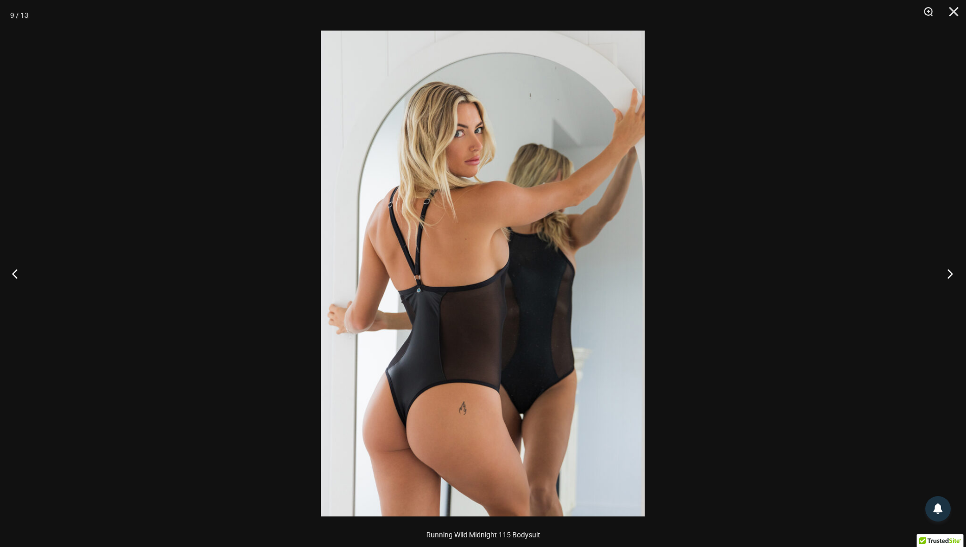
click at [942, 277] on button "Next" at bounding box center [947, 273] width 38 height 51
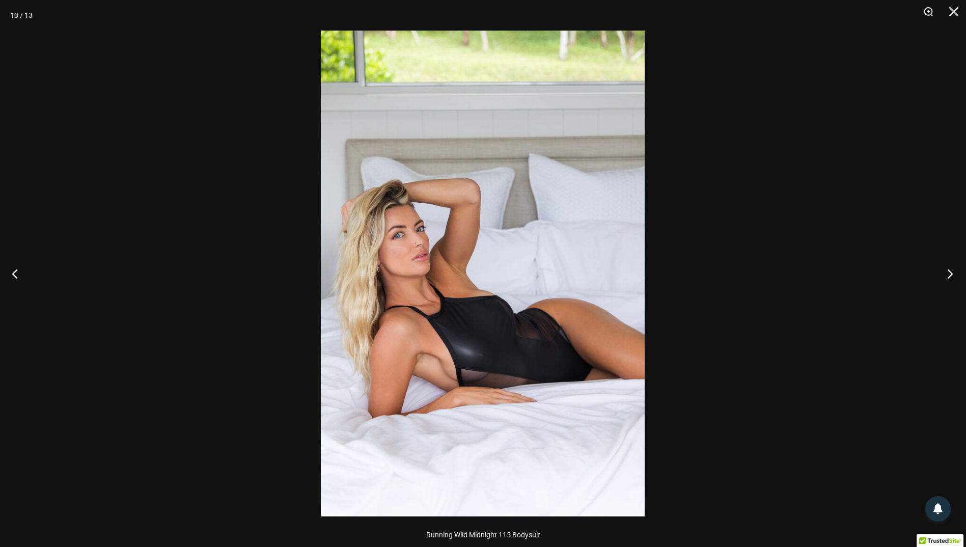
click at [942, 277] on button "Next" at bounding box center [947, 273] width 38 height 51
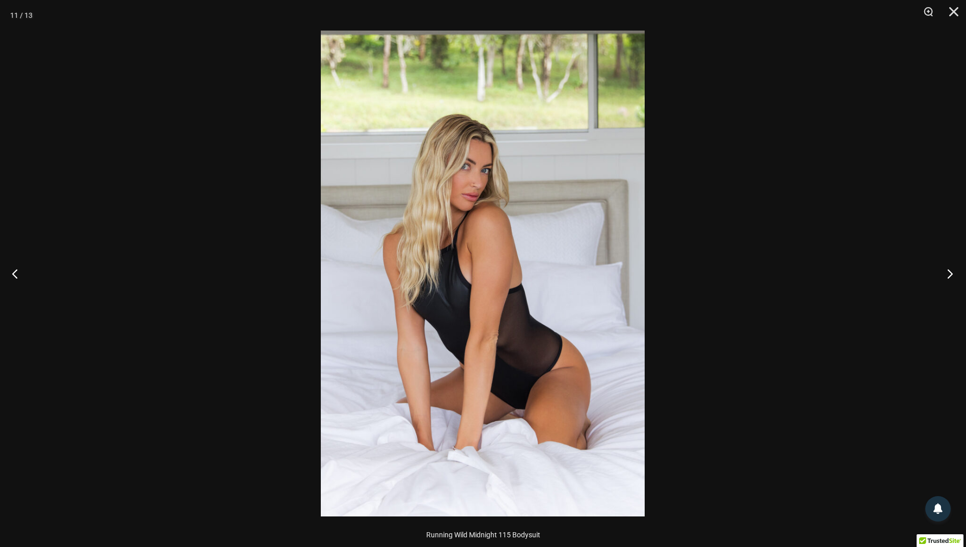
click at [942, 277] on button "Next" at bounding box center [947, 273] width 38 height 51
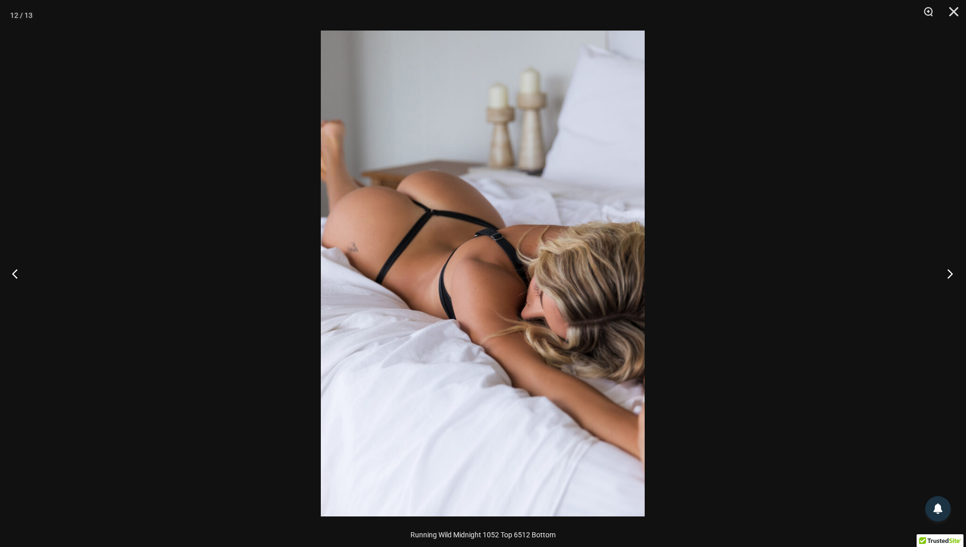
click at [942, 277] on button "Next" at bounding box center [947, 273] width 38 height 51
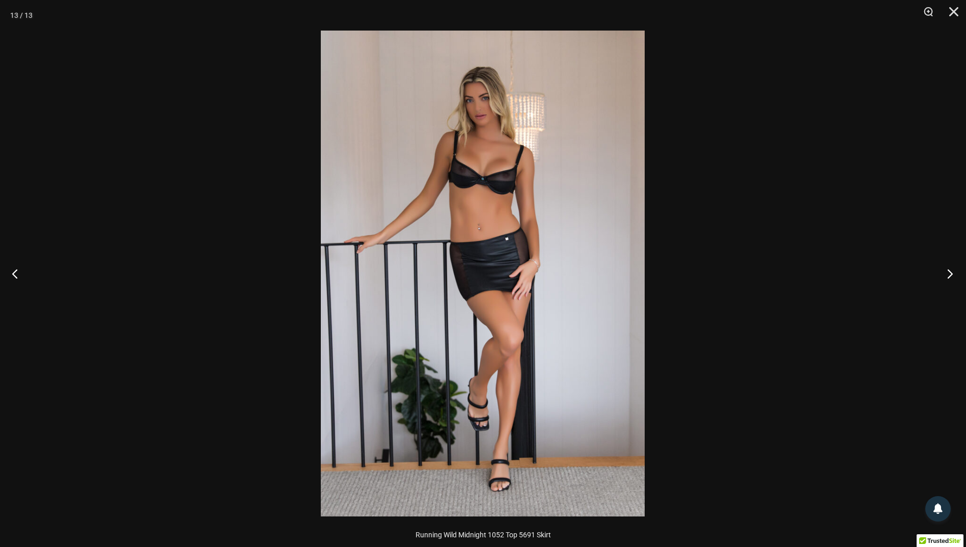
click at [950, 281] on button "Next" at bounding box center [947, 273] width 38 height 51
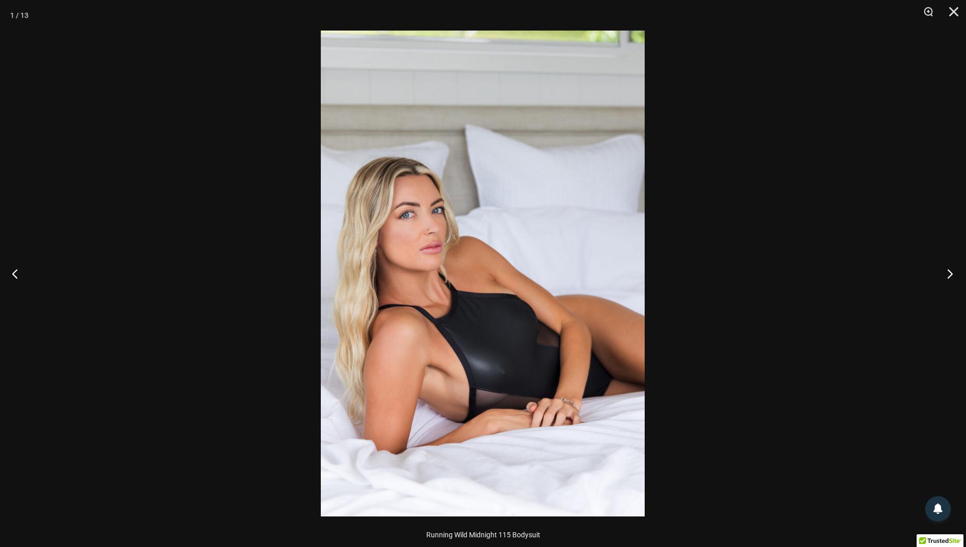
click at [950, 281] on button "Next" at bounding box center [947, 273] width 38 height 51
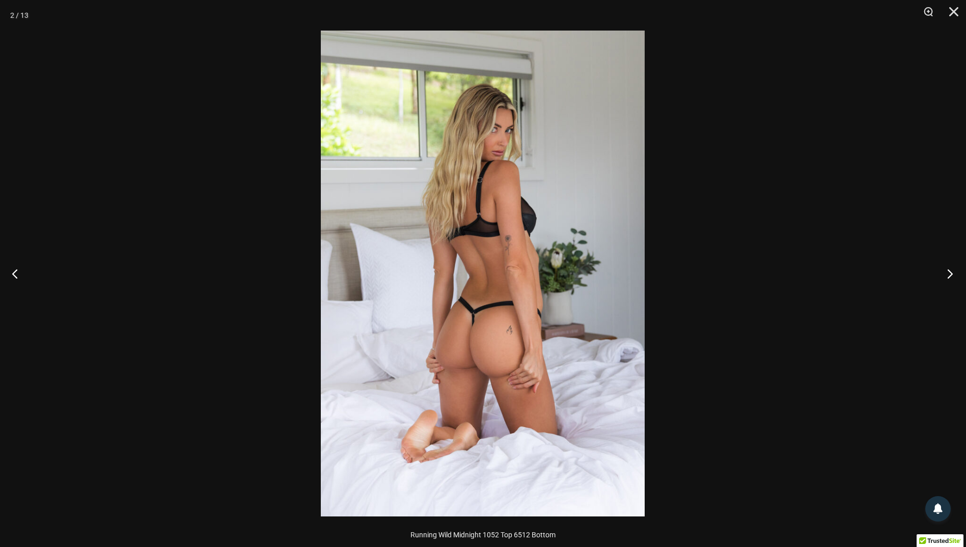
click at [950, 281] on button "Next" at bounding box center [947, 273] width 38 height 51
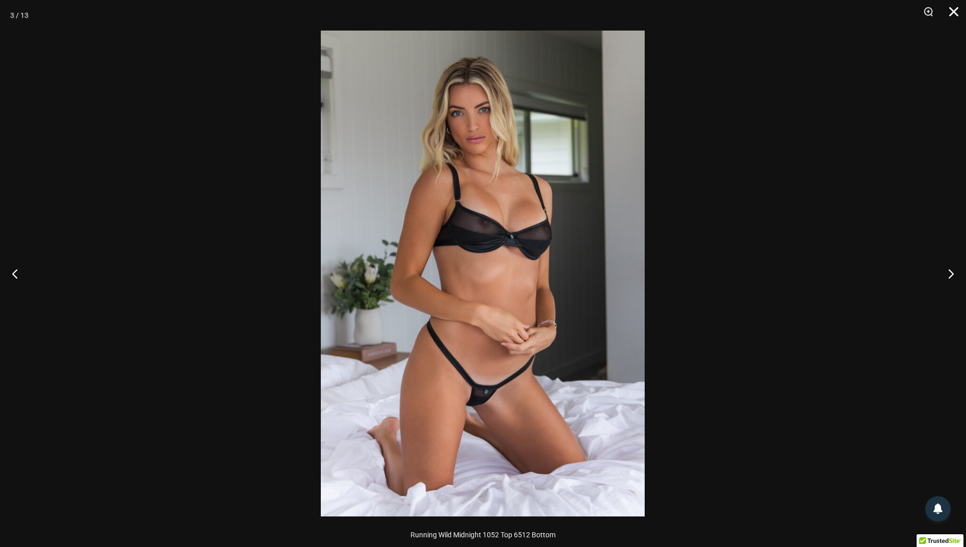
click at [954, 13] on button "Close" at bounding box center [950, 15] width 25 height 31
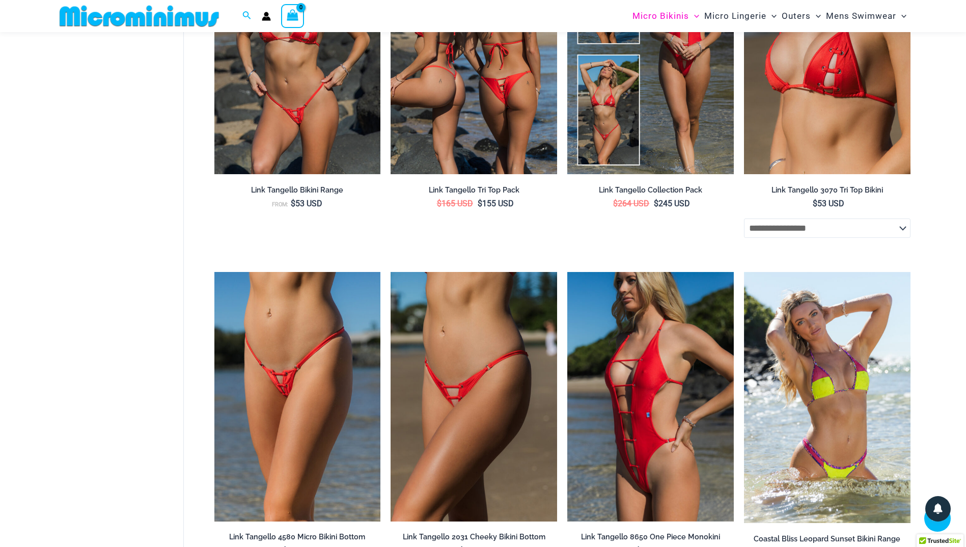
scroll to position [1115, 0]
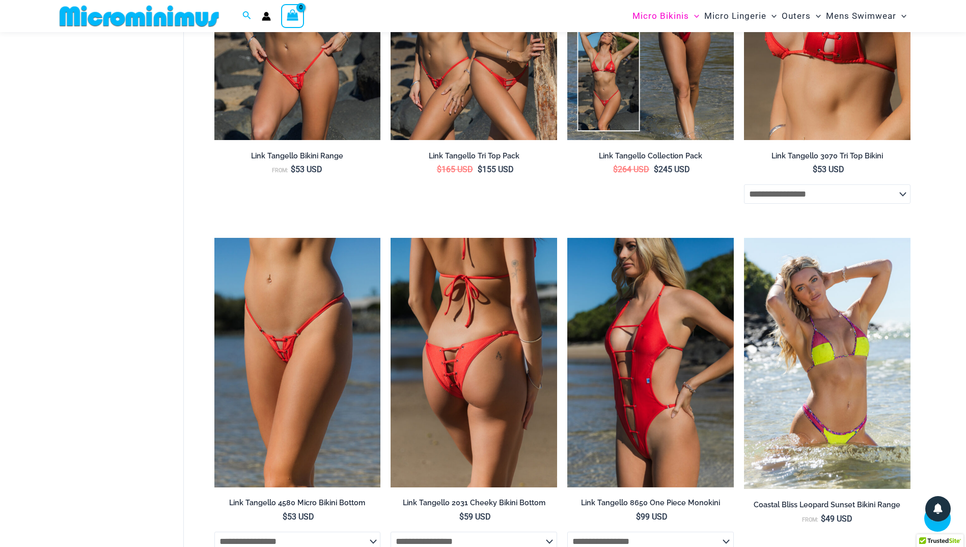
click at [506, 347] on img at bounding box center [474, 363] width 167 height 250
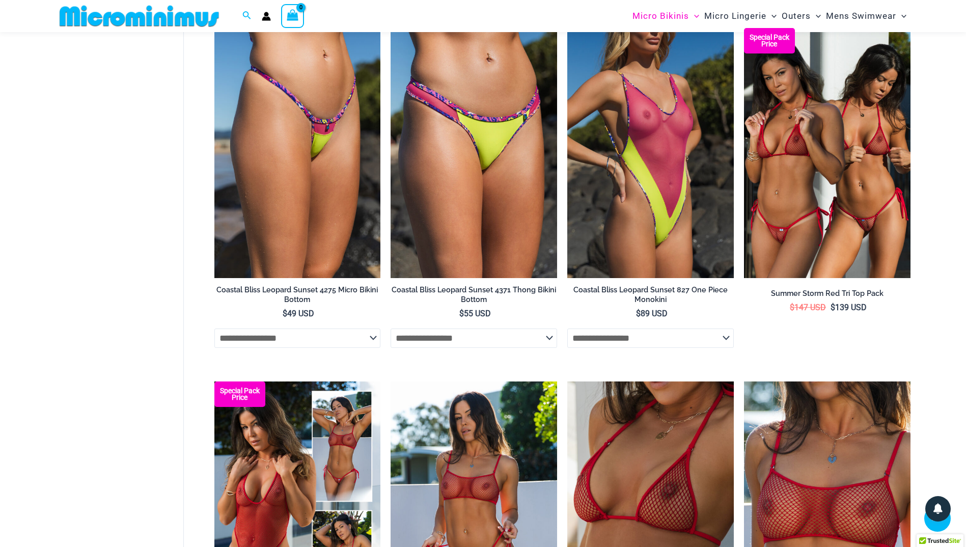
scroll to position [2032, 0]
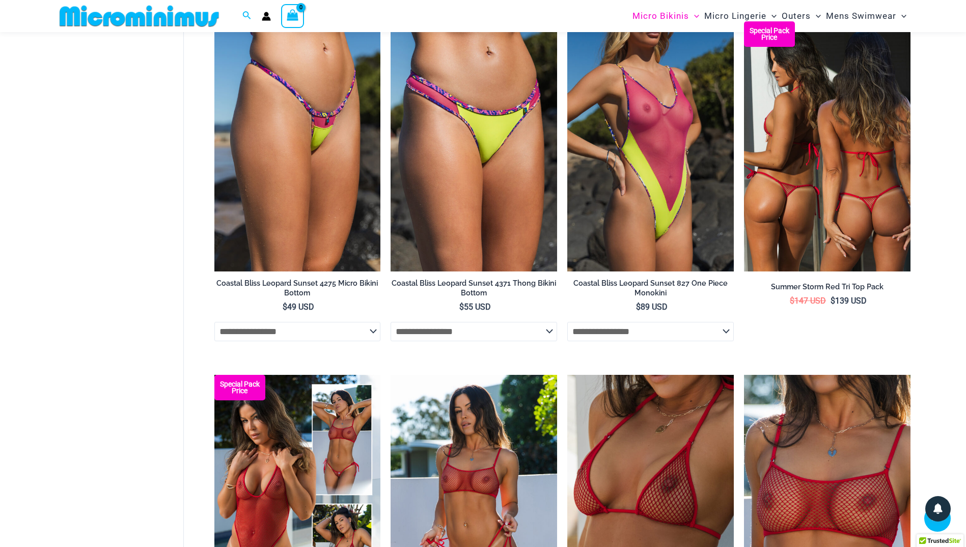
click at [827, 201] on img at bounding box center [827, 146] width 167 height 250
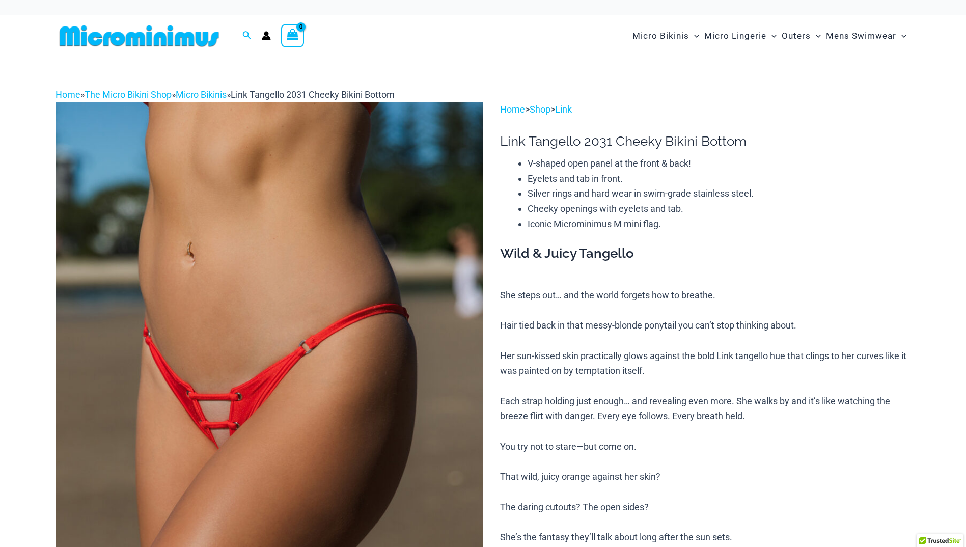
click at [411, 387] on img at bounding box center [270, 423] width 428 height 642
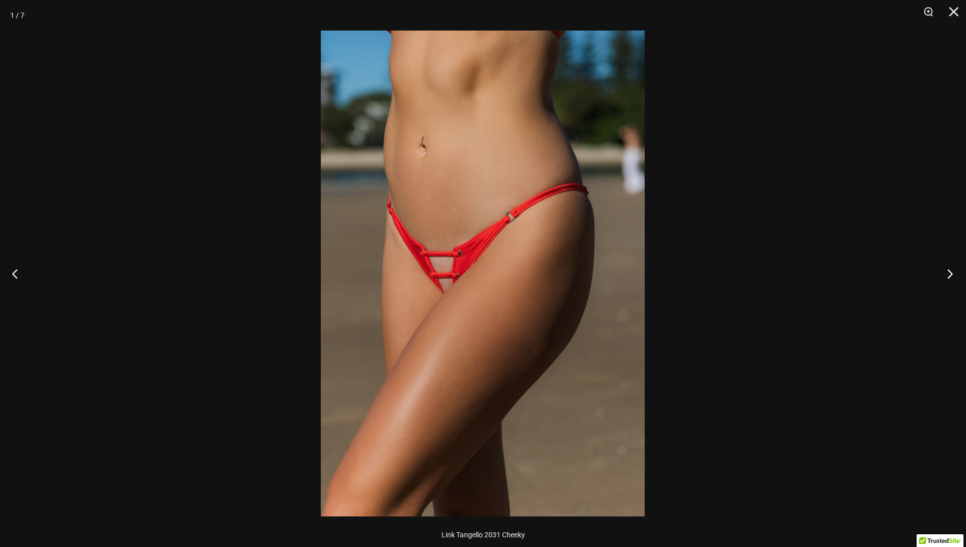
click at [951, 277] on button "Next" at bounding box center [947, 273] width 38 height 51
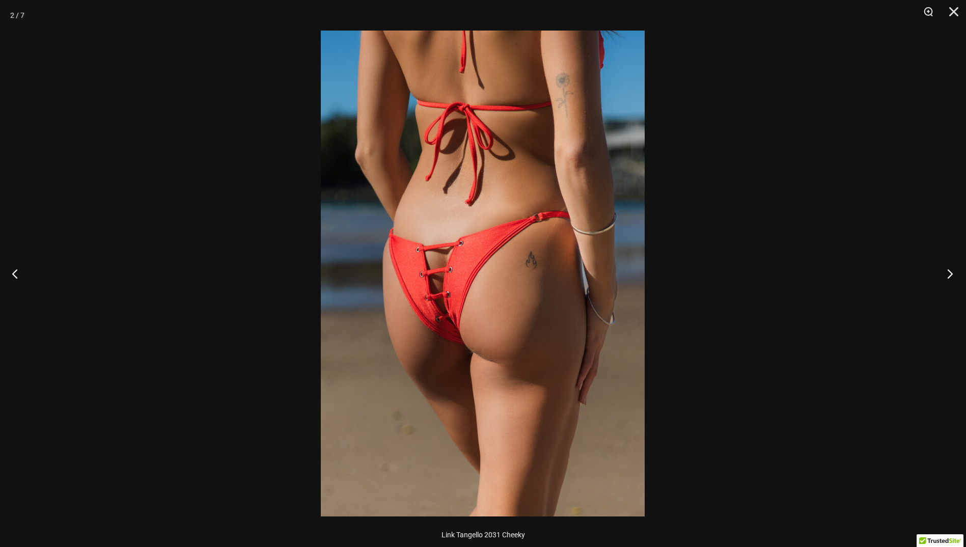
click at [951, 277] on button "Next" at bounding box center [947, 273] width 38 height 51
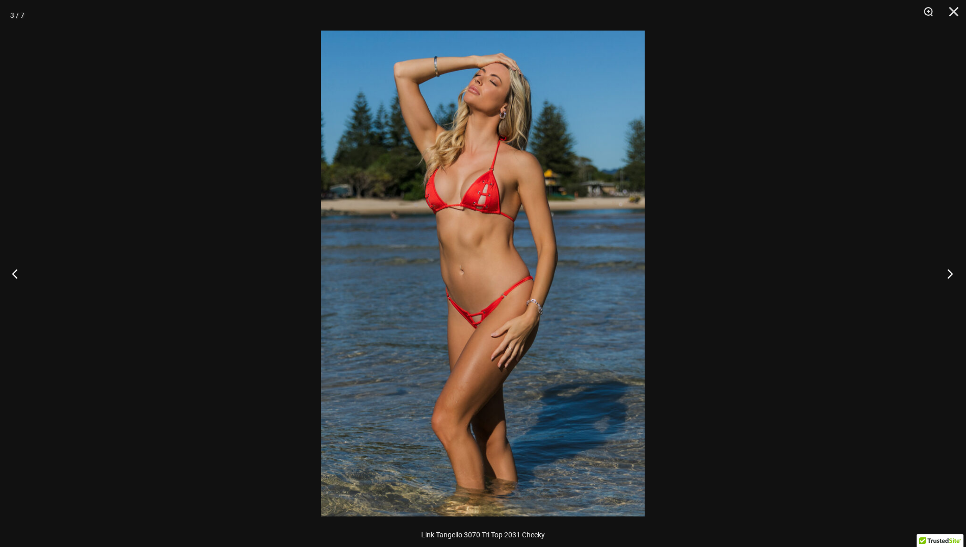
click at [951, 277] on button "Next" at bounding box center [947, 273] width 38 height 51
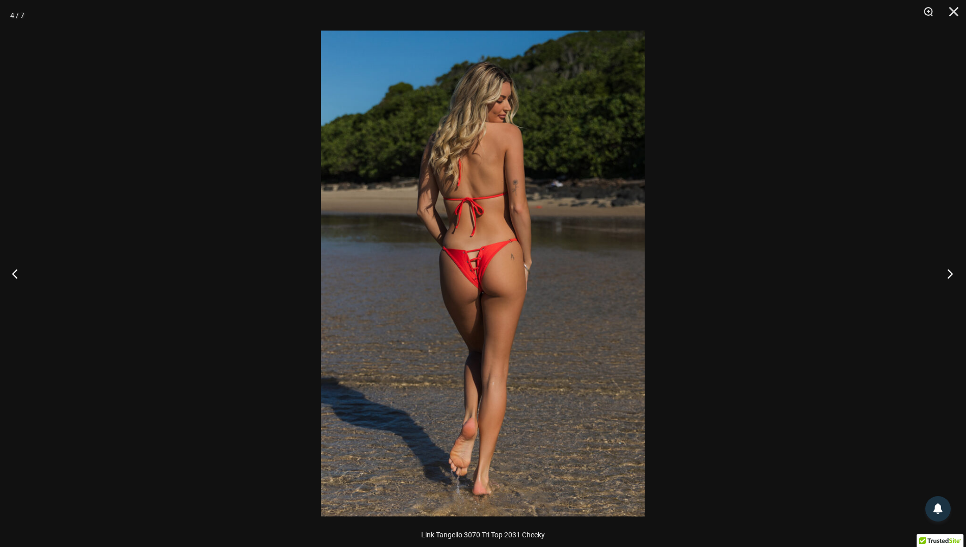
click at [951, 277] on button "Next" at bounding box center [947, 273] width 38 height 51
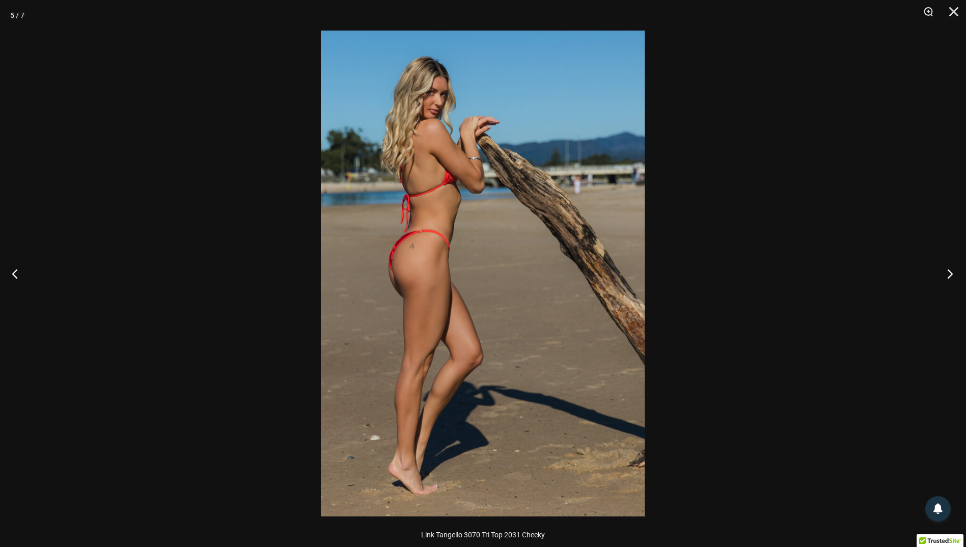
click at [951, 277] on button "Next" at bounding box center [947, 273] width 38 height 51
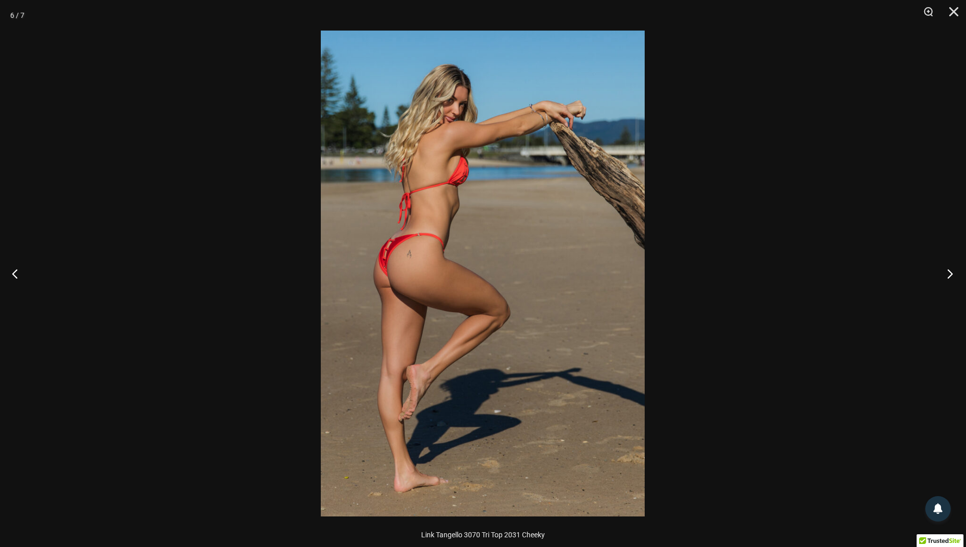
click at [951, 277] on button "Next" at bounding box center [947, 273] width 38 height 51
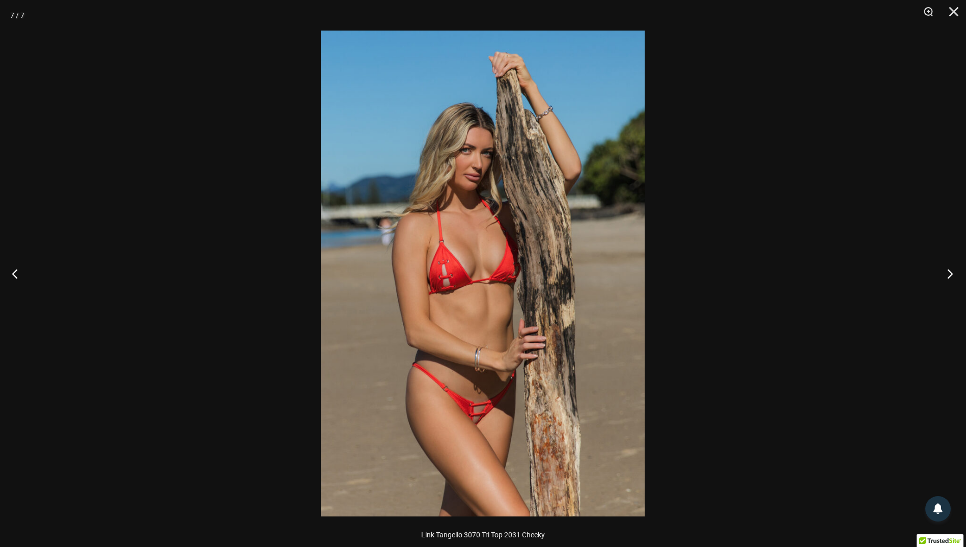
click at [951, 277] on button "Next" at bounding box center [947, 273] width 38 height 51
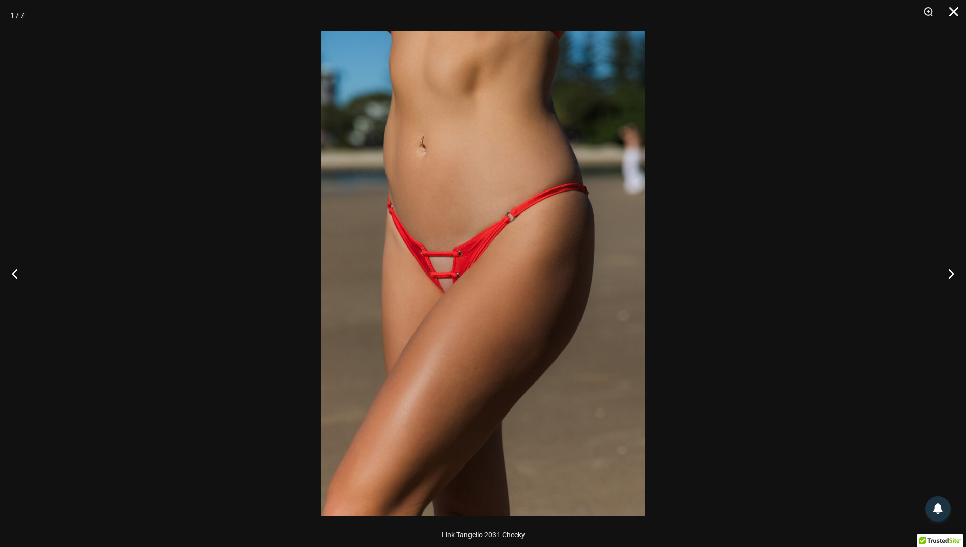
click at [947, 14] on button "Close" at bounding box center [950, 15] width 25 height 31
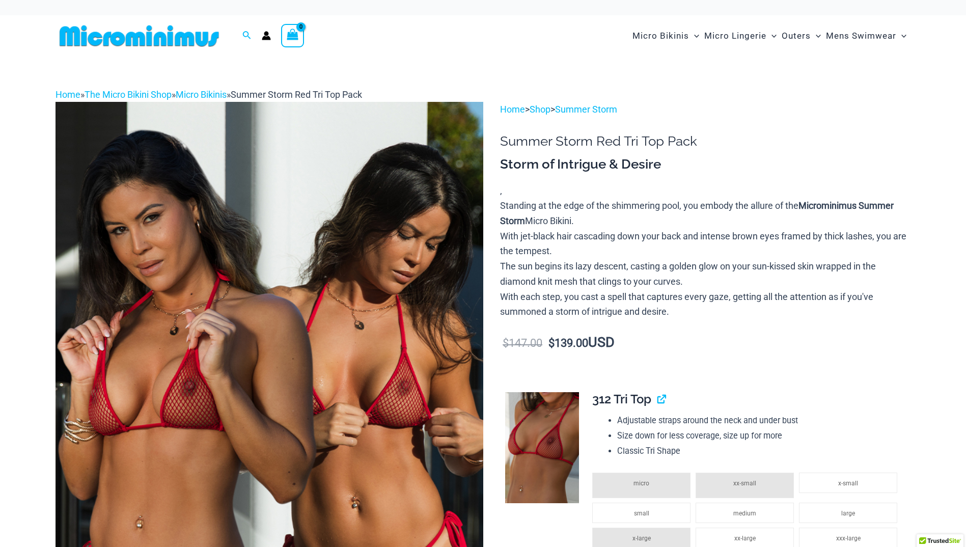
click at [406, 339] on img at bounding box center [270, 423] width 428 height 642
click at [437, 373] on img at bounding box center [270, 423] width 428 height 642
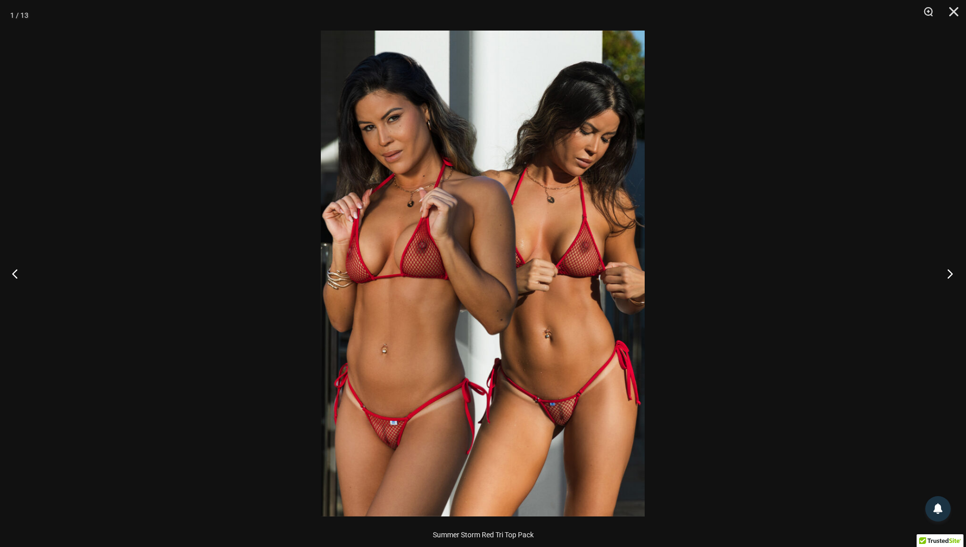
click at [949, 272] on button "Next" at bounding box center [947, 273] width 38 height 51
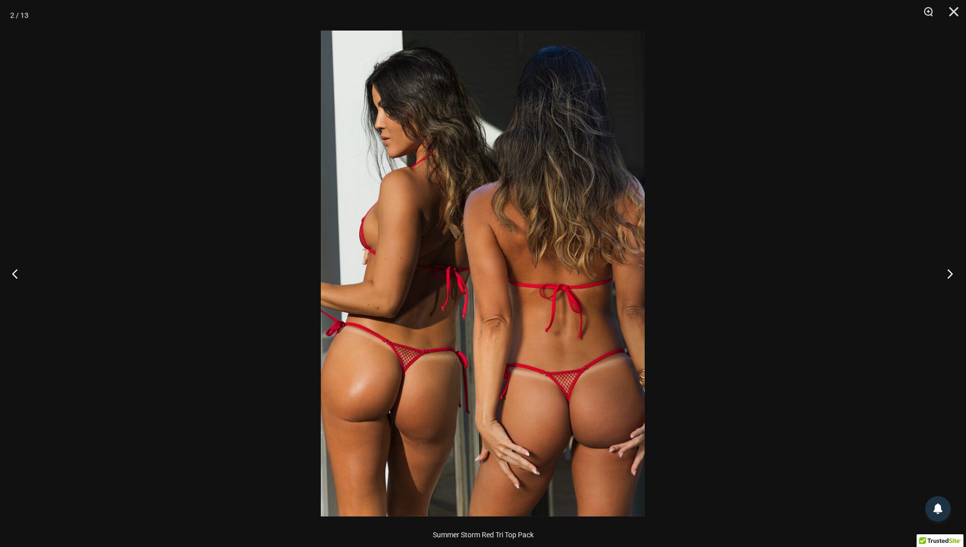
click at [949, 272] on button "Next" at bounding box center [947, 273] width 38 height 51
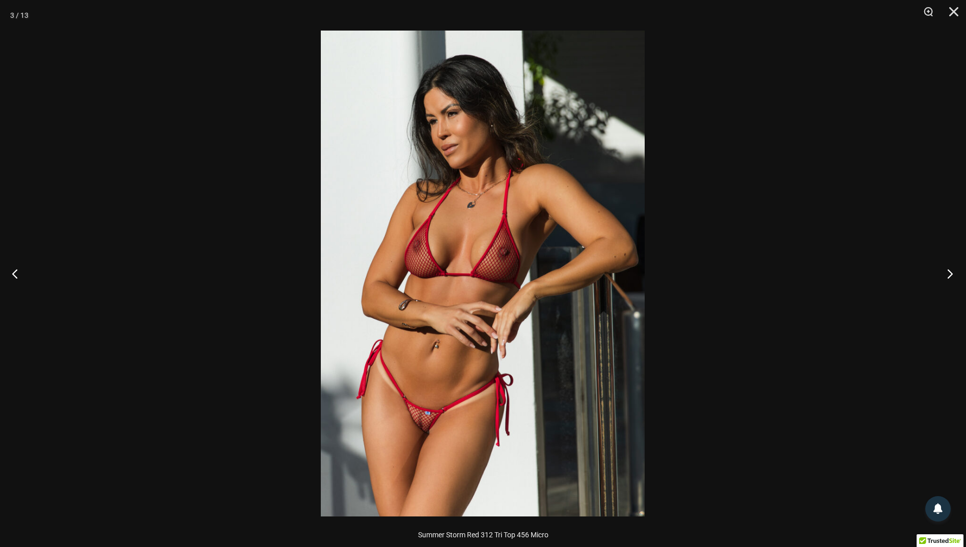
click at [953, 271] on button "Next" at bounding box center [947, 273] width 38 height 51
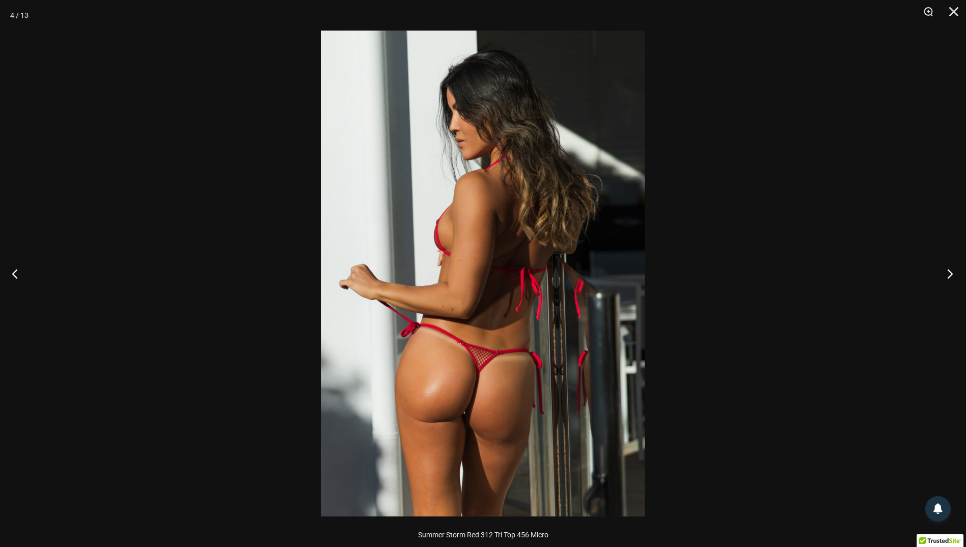
click at [954, 270] on button "Next" at bounding box center [947, 273] width 38 height 51
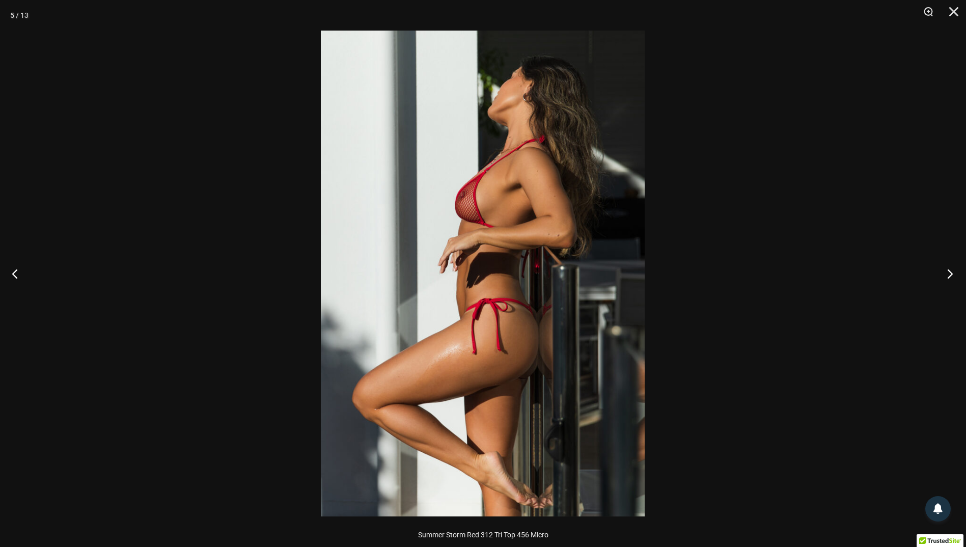
click at [954, 270] on button "Next" at bounding box center [947, 273] width 38 height 51
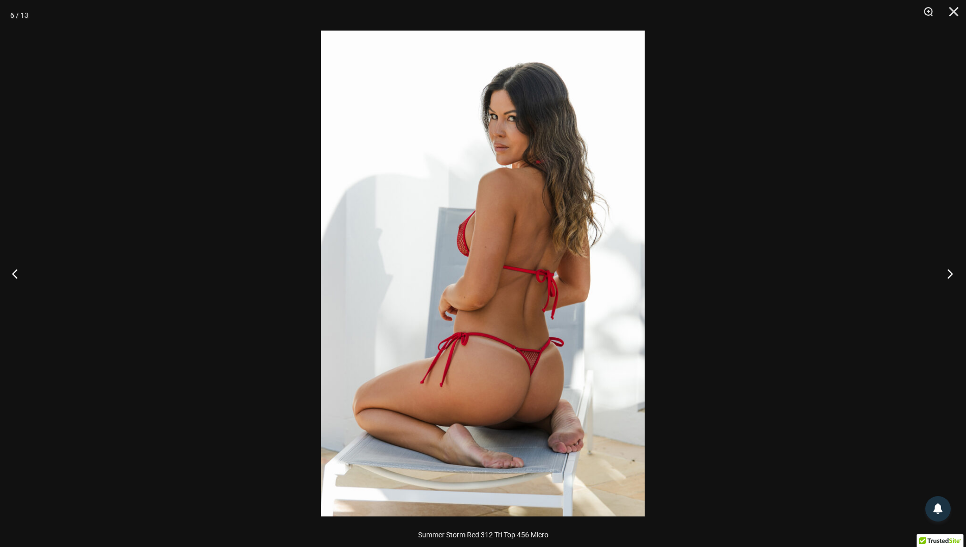
click at [954, 270] on button "Next" at bounding box center [947, 273] width 38 height 51
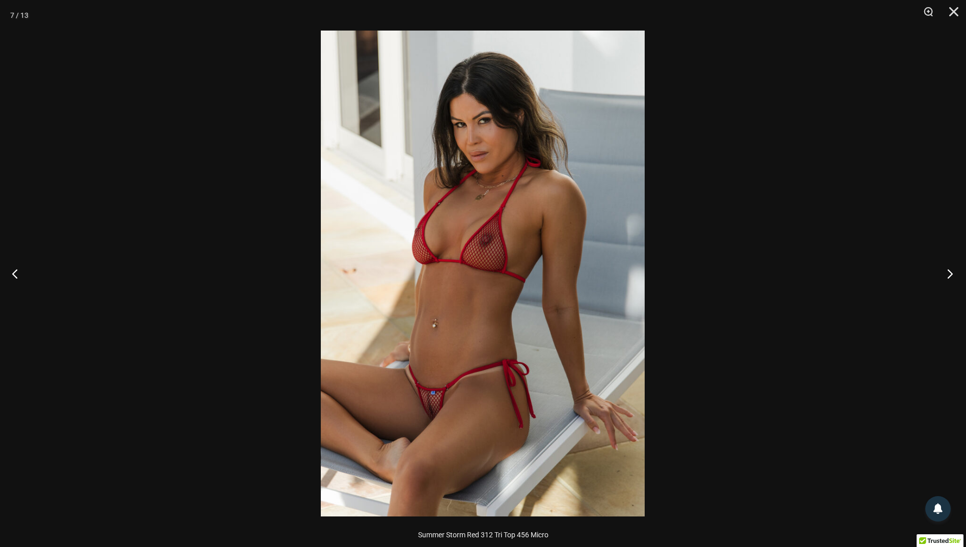
click at [954, 270] on button "Next" at bounding box center [947, 273] width 38 height 51
